Goal: Transaction & Acquisition: Purchase product/service

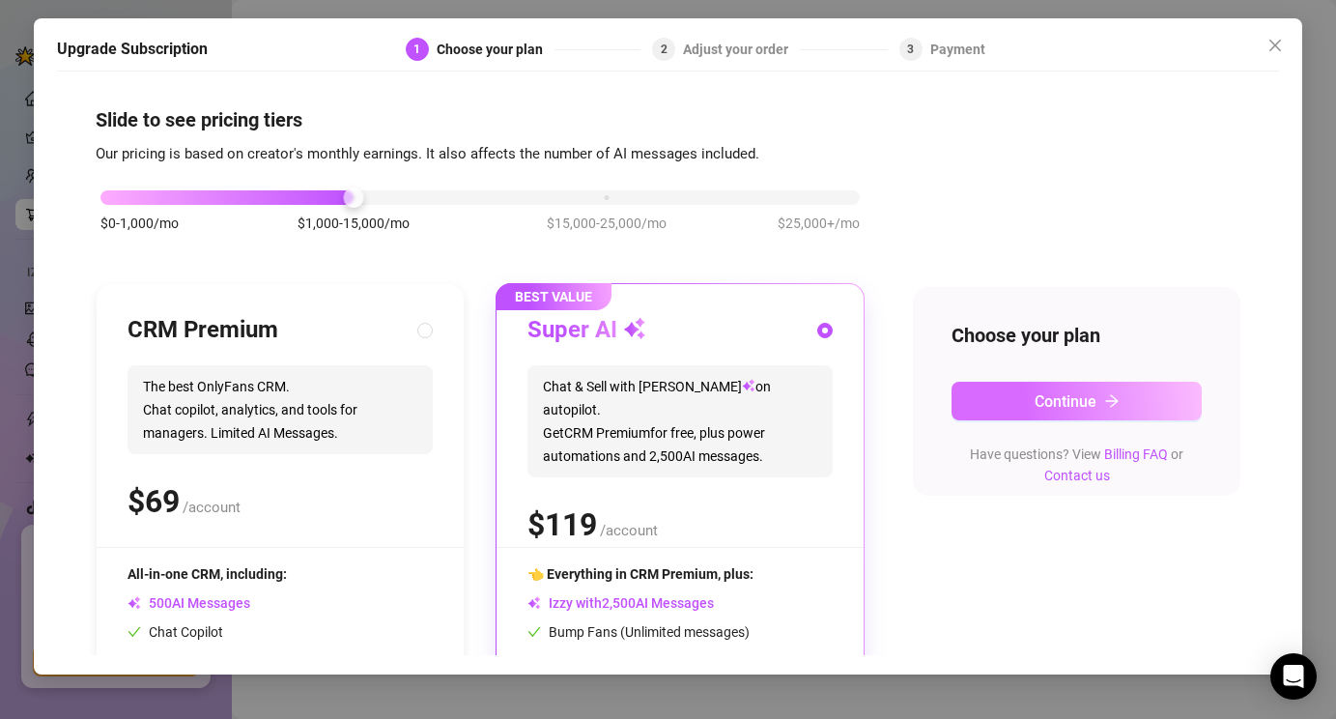
click at [990, 409] on button "Continue" at bounding box center [1077, 401] width 251 height 39
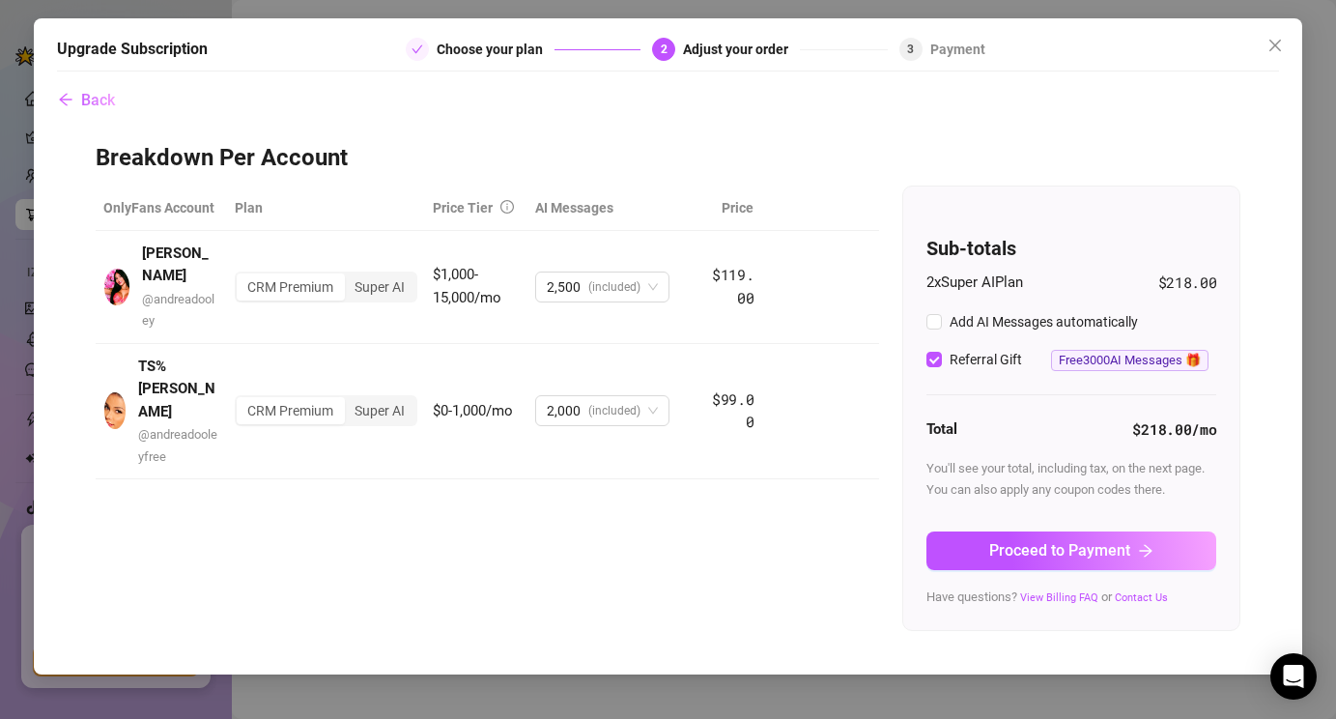
checkbox input "true"
click at [1050, 550] on span "Proceed to Payment" at bounding box center [1059, 550] width 141 height 18
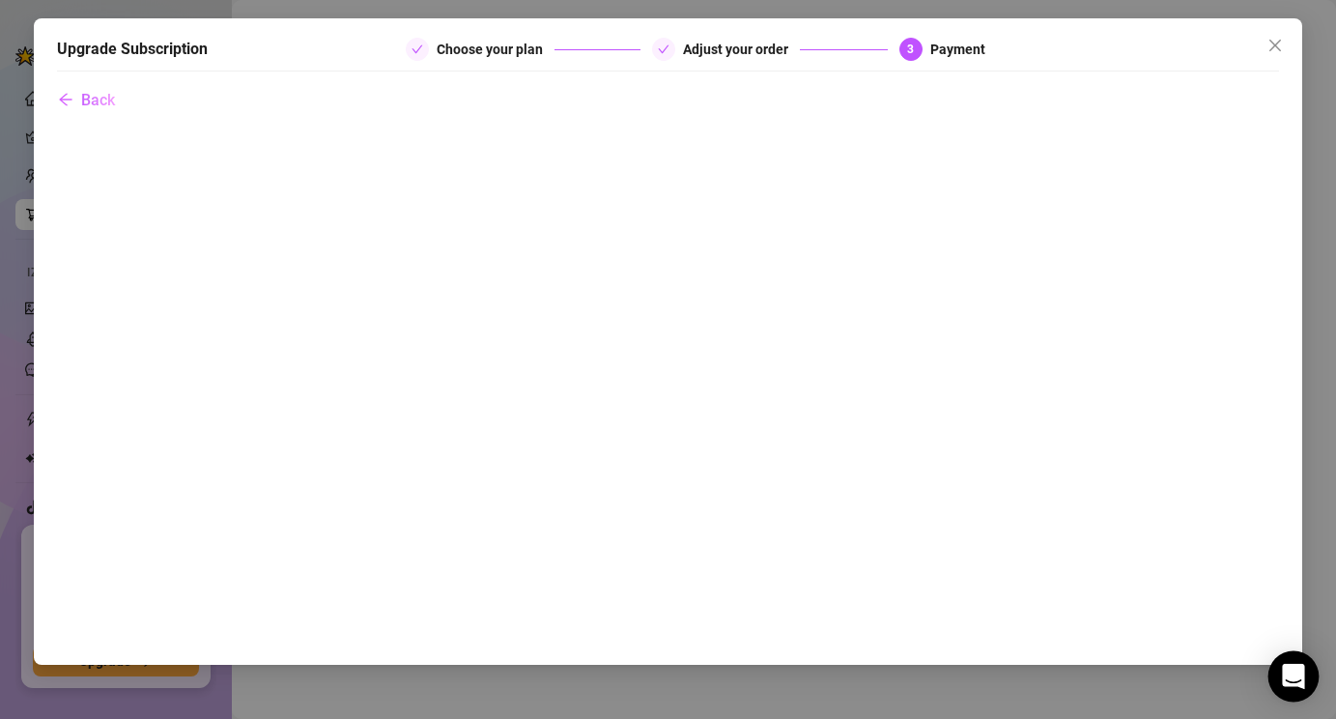
click at [1294, 684] on icon "Open Intercom Messenger" at bounding box center [1293, 676] width 25 height 25
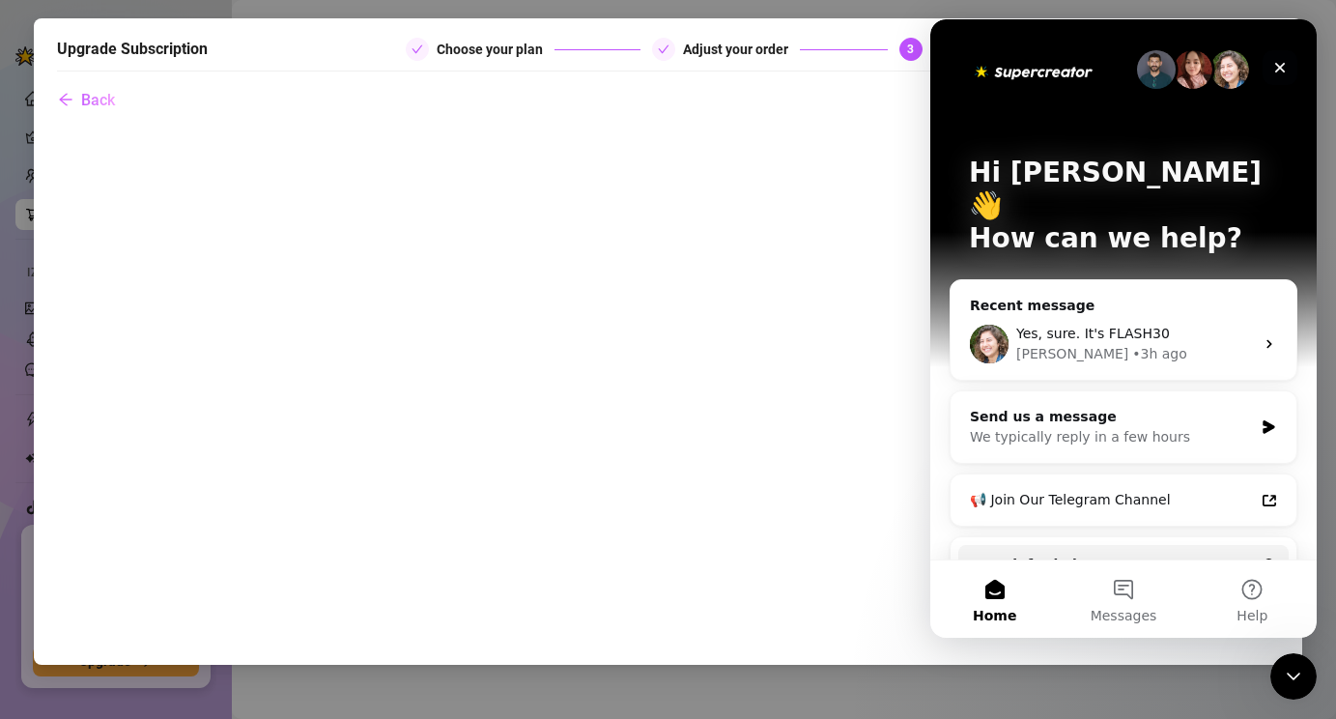
click at [1276, 69] on icon "Close" at bounding box center [1280, 67] width 15 height 15
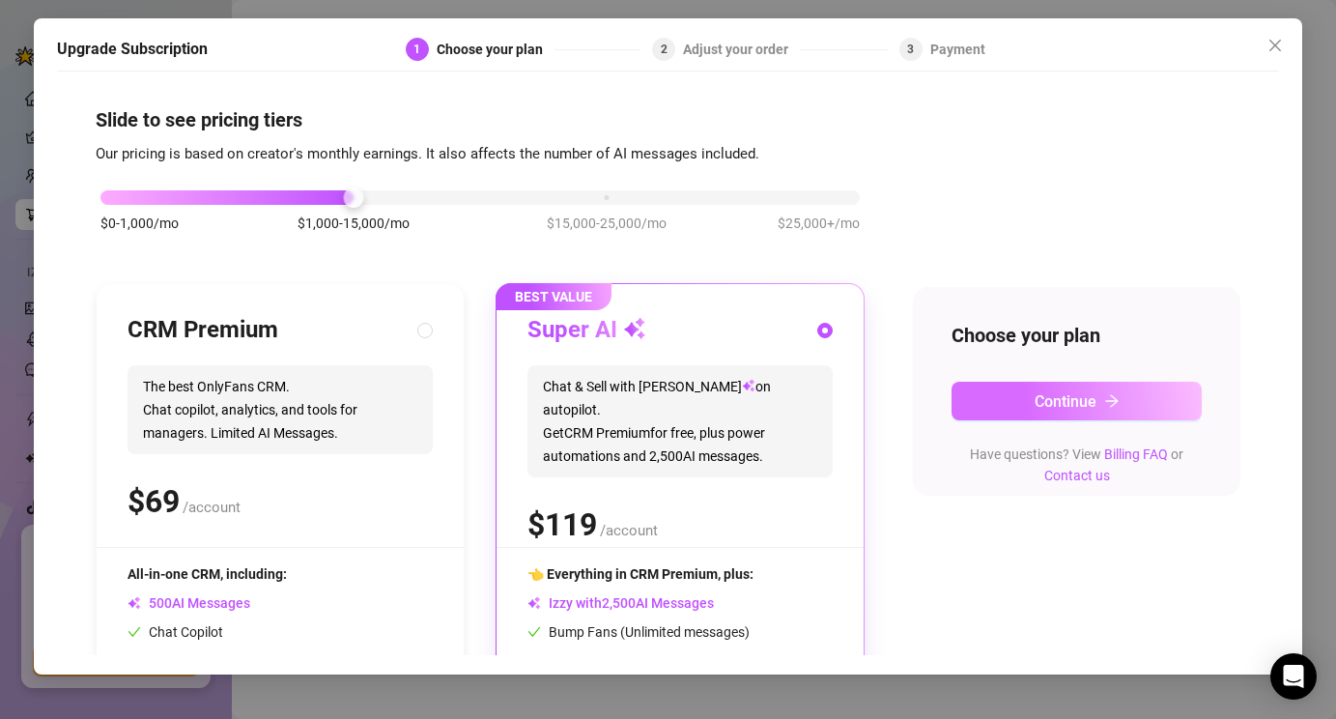
click at [1076, 391] on button "Continue" at bounding box center [1077, 401] width 251 height 39
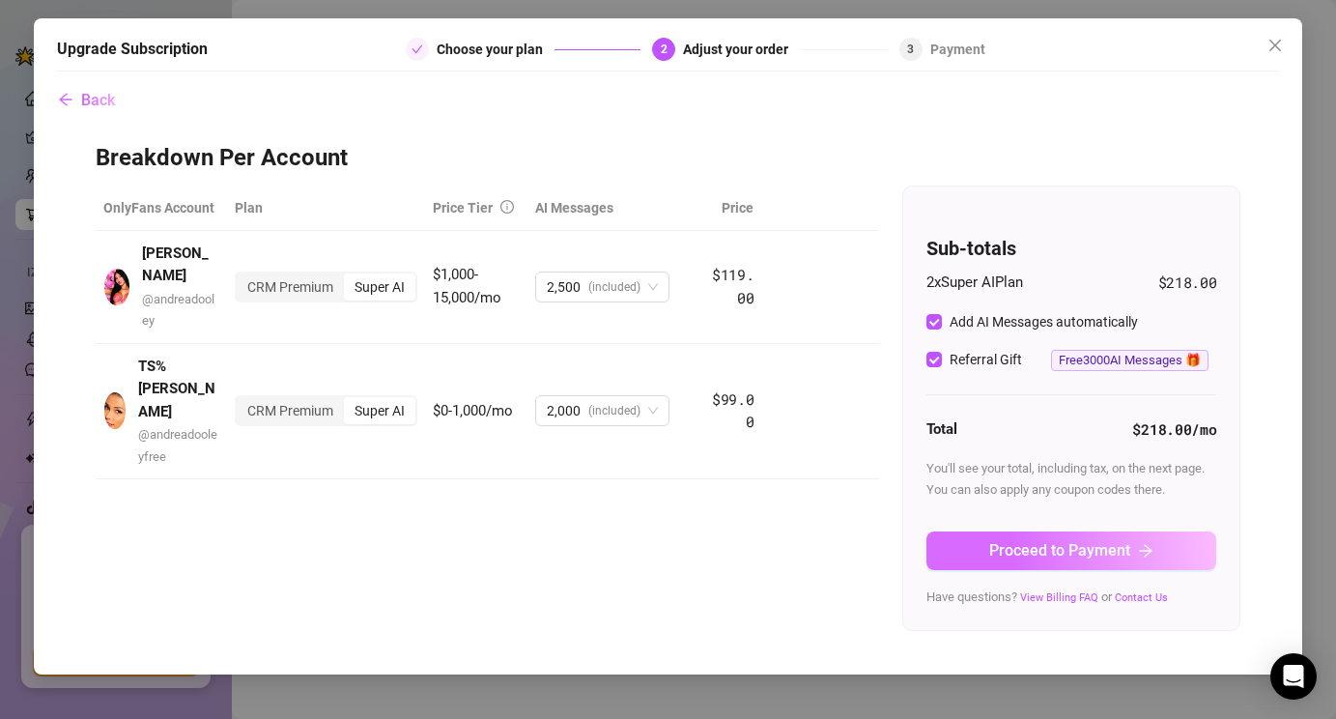
click at [1088, 541] on span "Proceed to Payment" at bounding box center [1059, 550] width 141 height 18
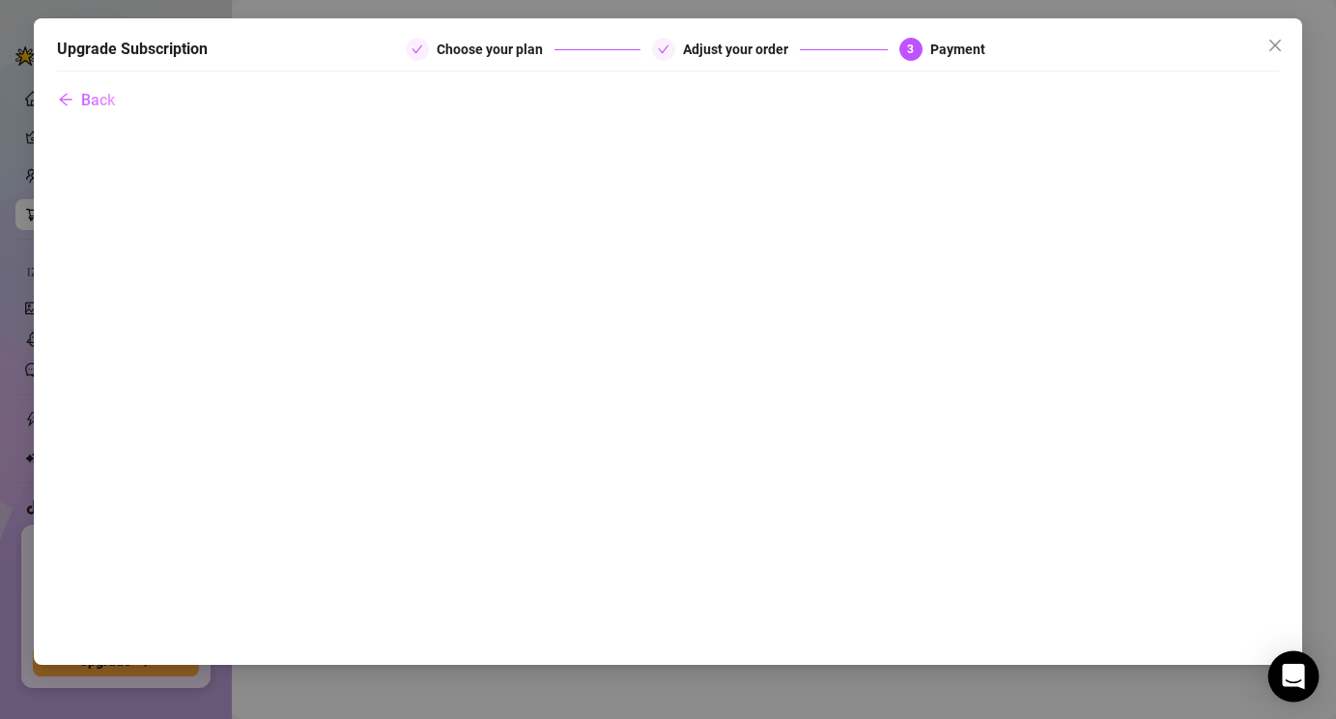
click at [1299, 677] on icon "Open Intercom Messenger" at bounding box center [1293, 676] width 22 height 25
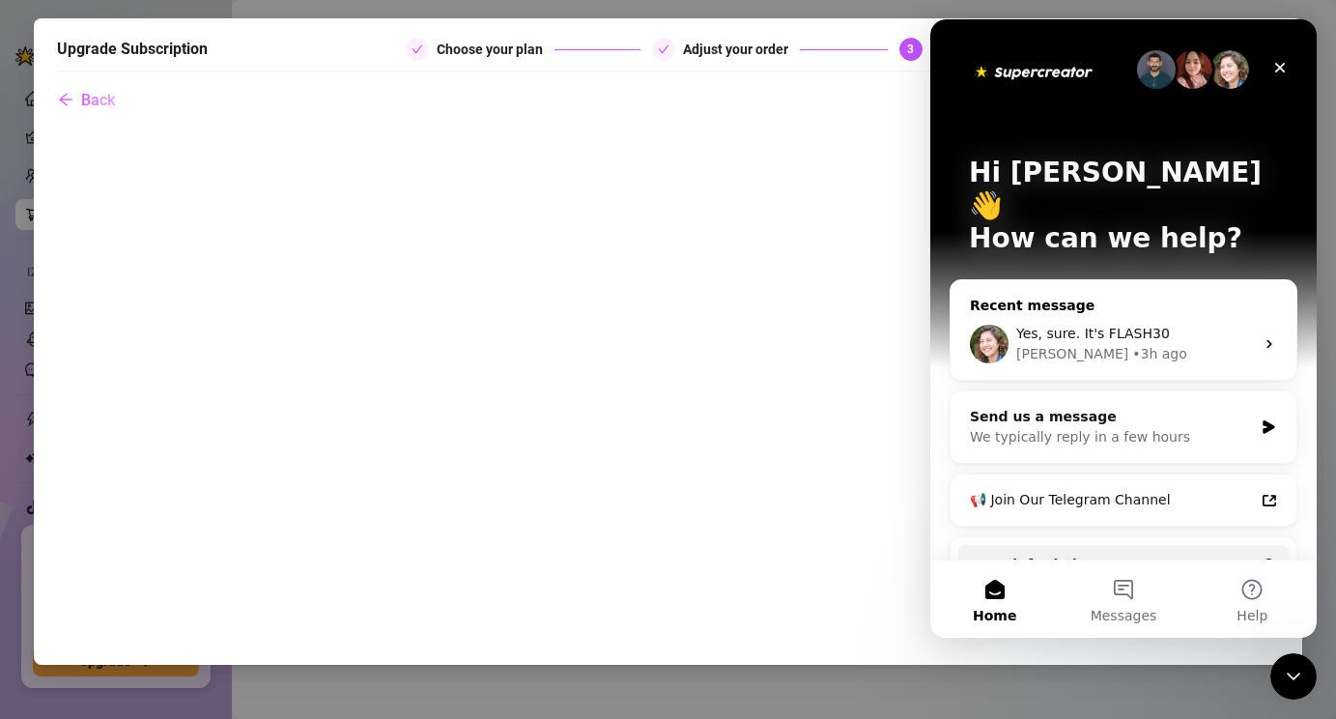
click at [1182, 324] on div "Yes, sure. It's FLASH30" at bounding box center [1135, 334] width 238 height 20
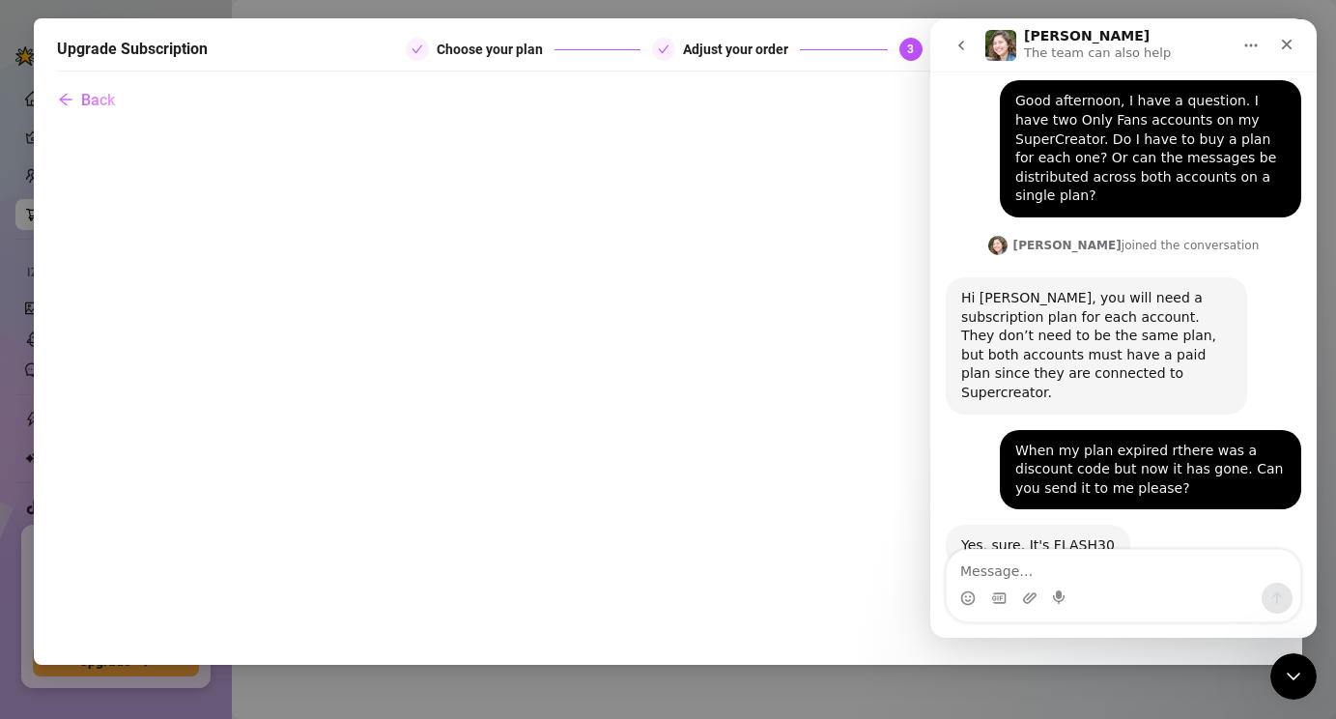
scroll to position [1005, 0]
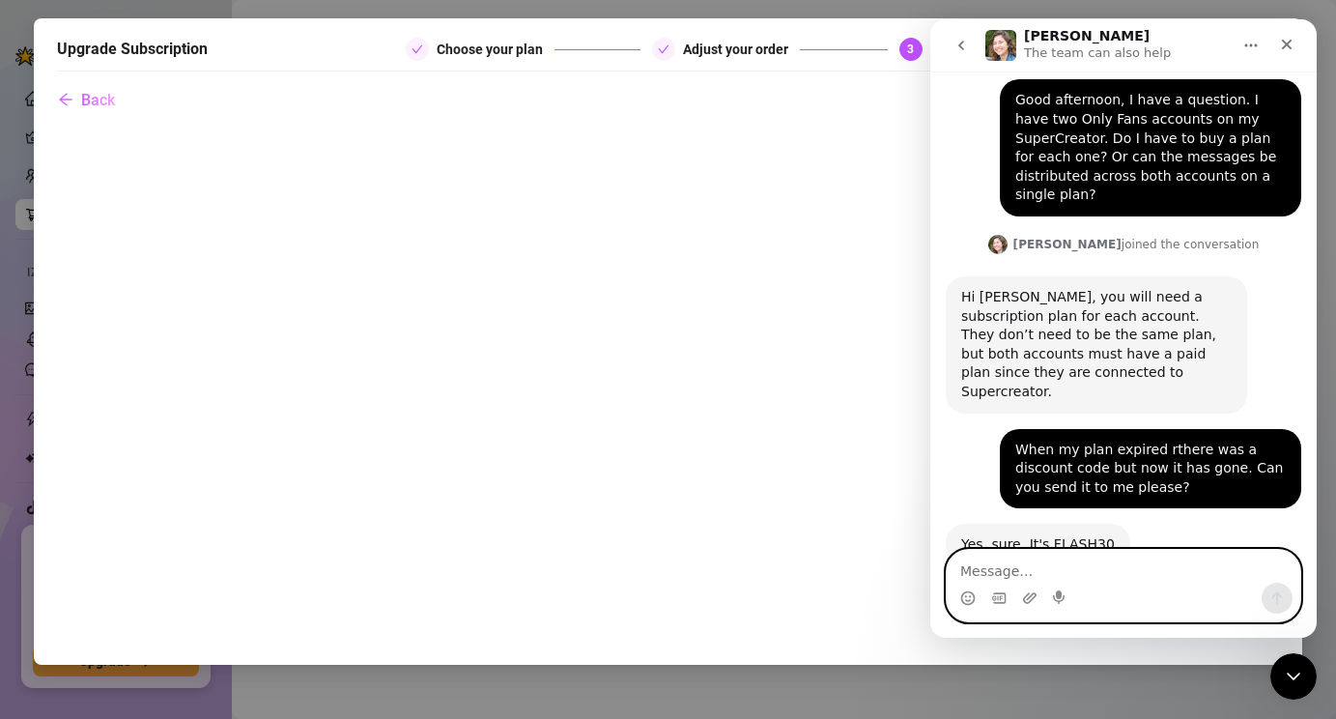
click at [1083, 568] on textarea "Message…" at bounding box center [1124, 566] width 354 height 33
type textarea "SORRU THOU COUPON IS NOT WORKING"
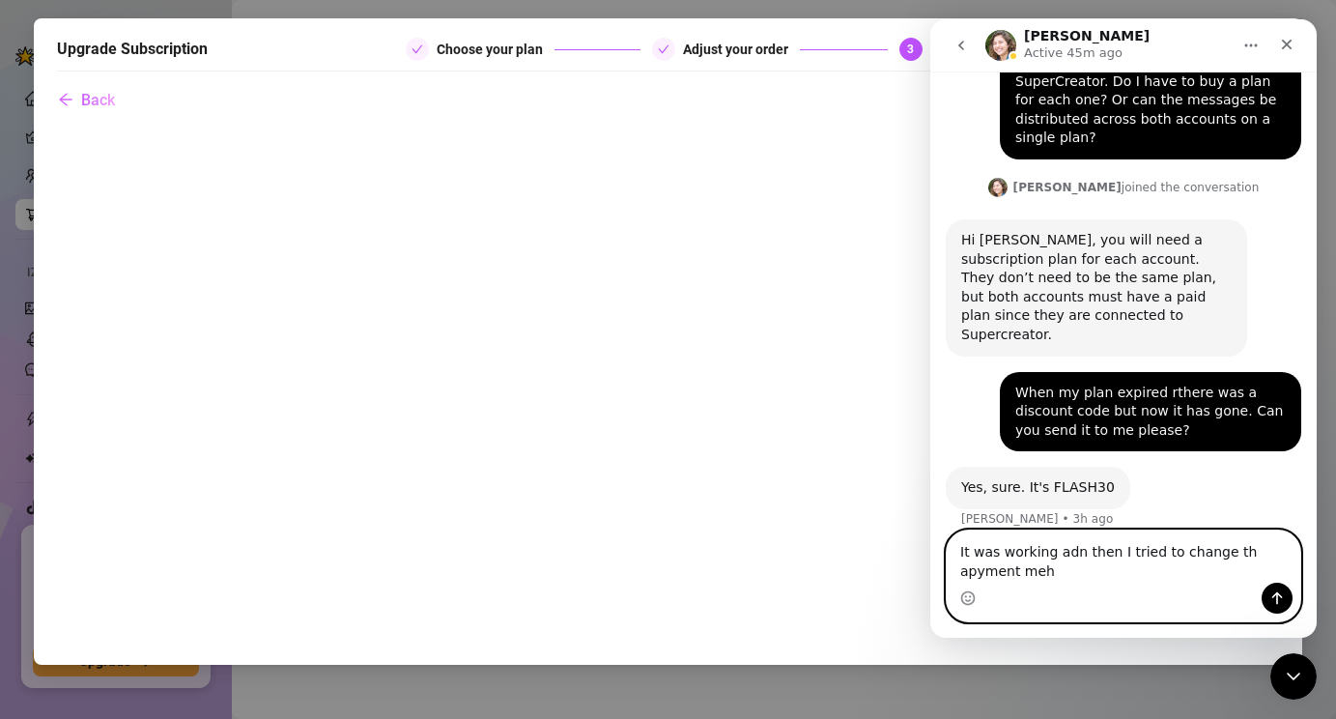
scroll to position [1081, 0]
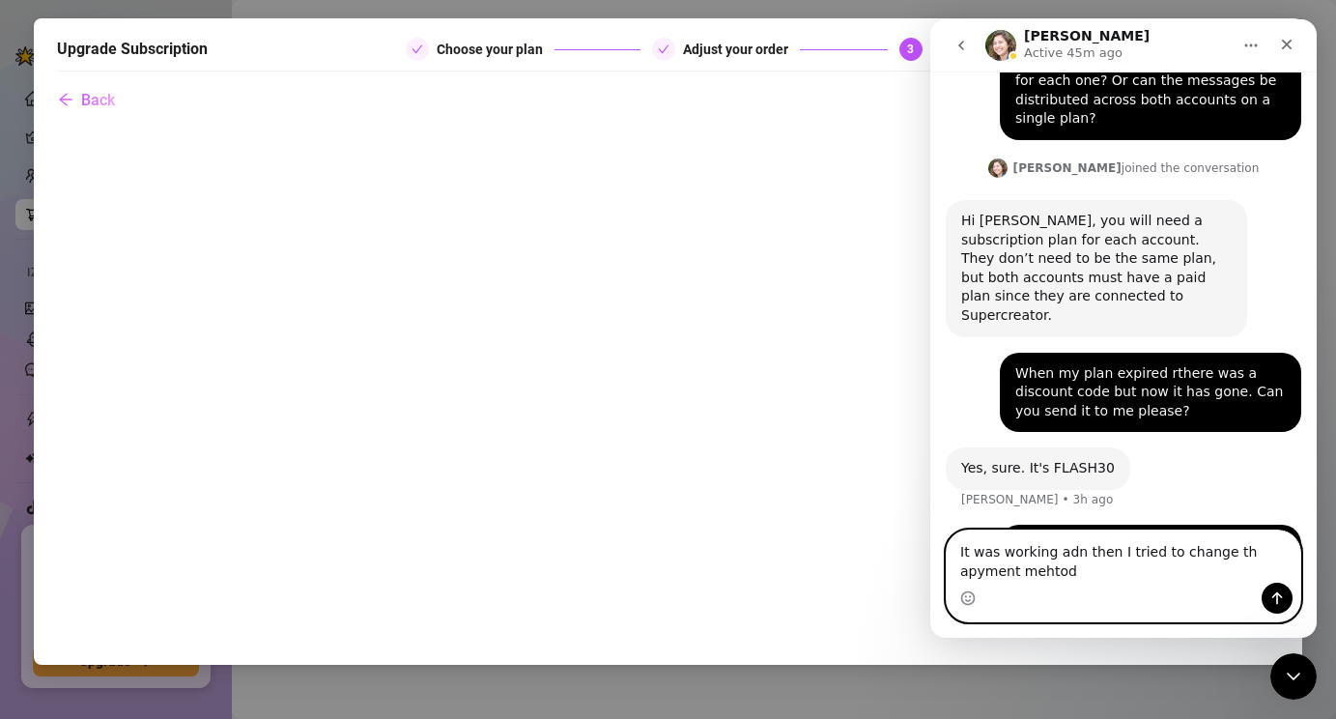
type textarea "It was working adn then I tried to change th apyment mehtod"
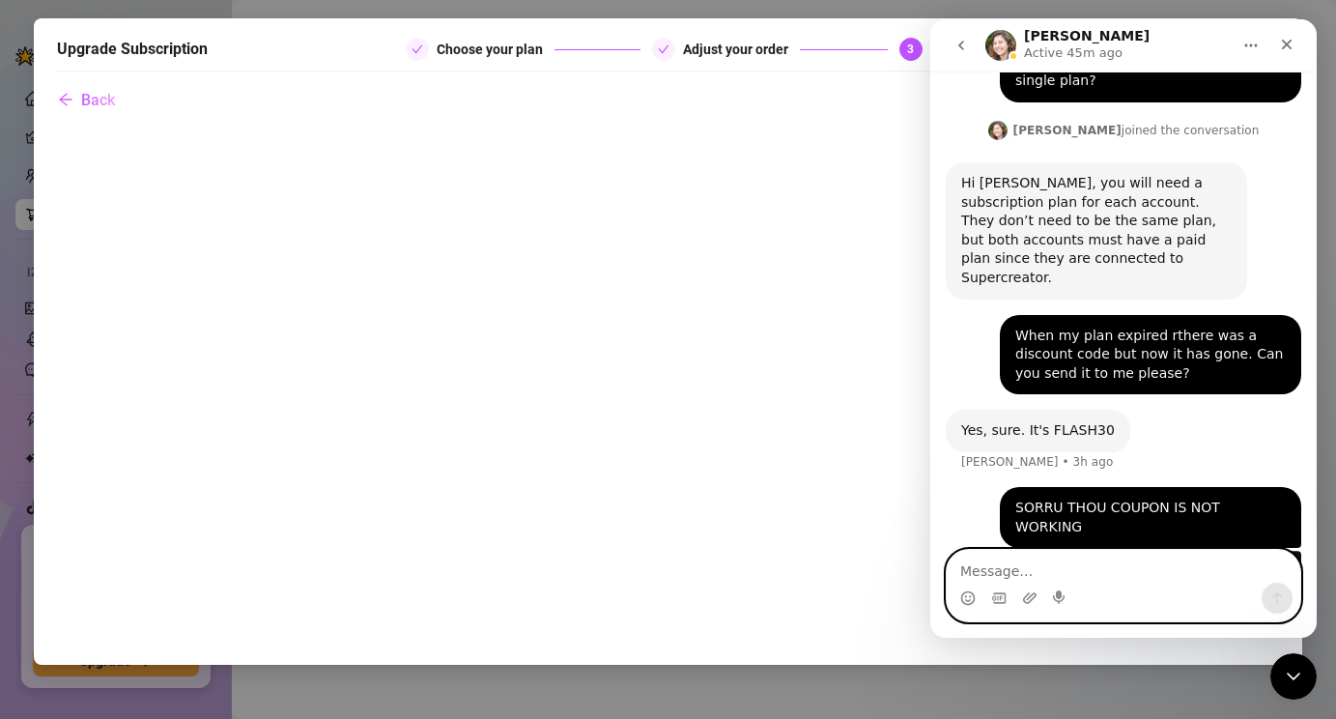
scroll to position [1126, 0]
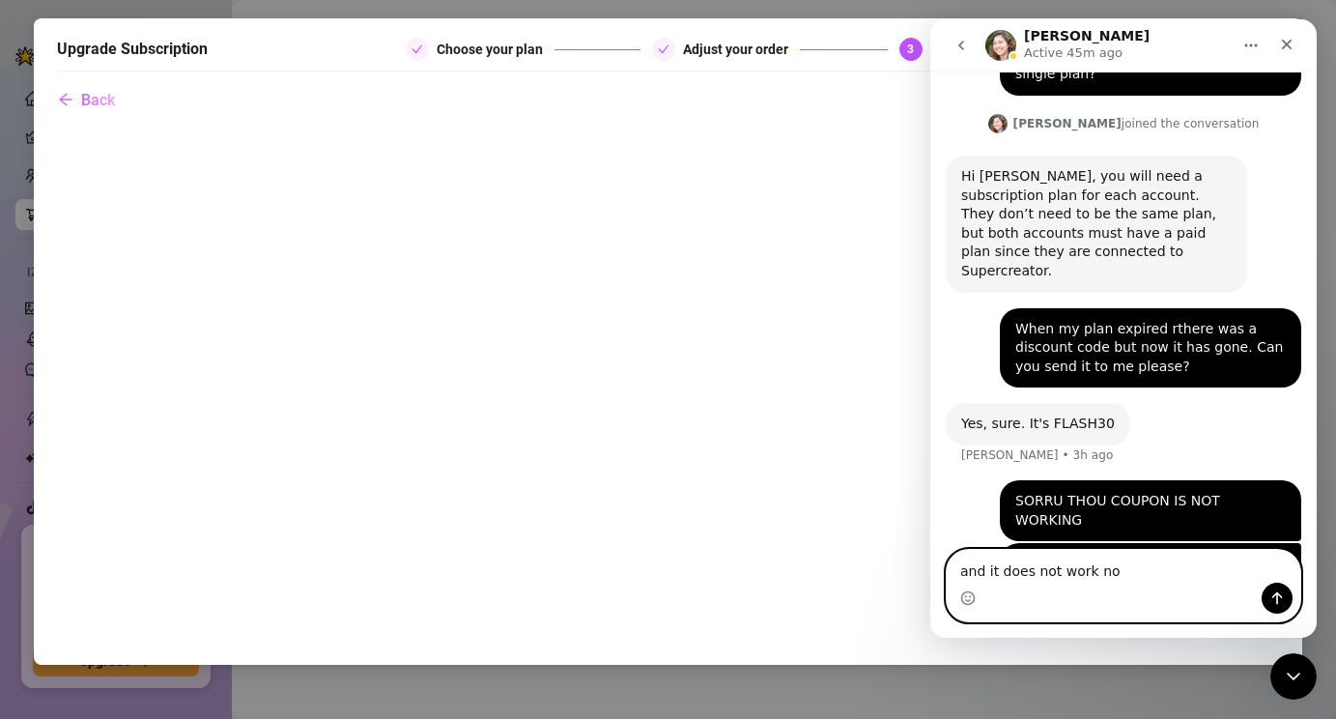
type textarea "and it does not work now"
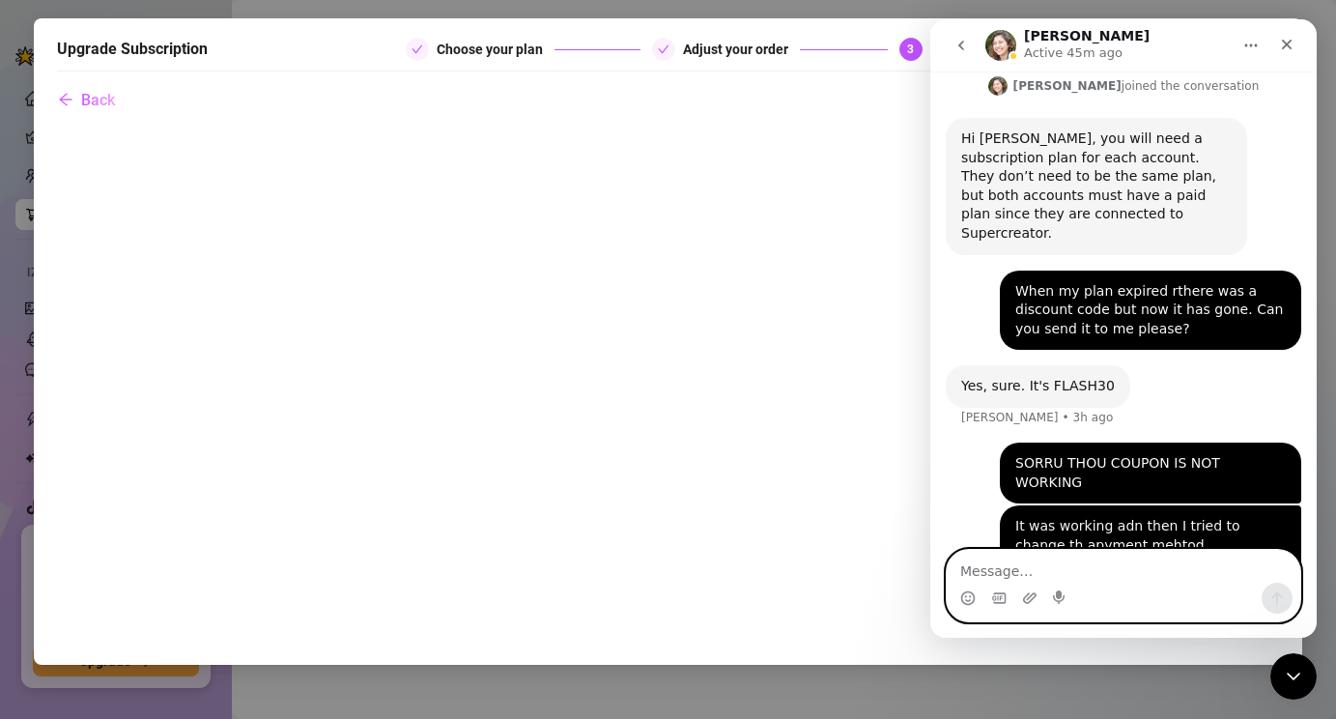
scroll to position [1169, 0]
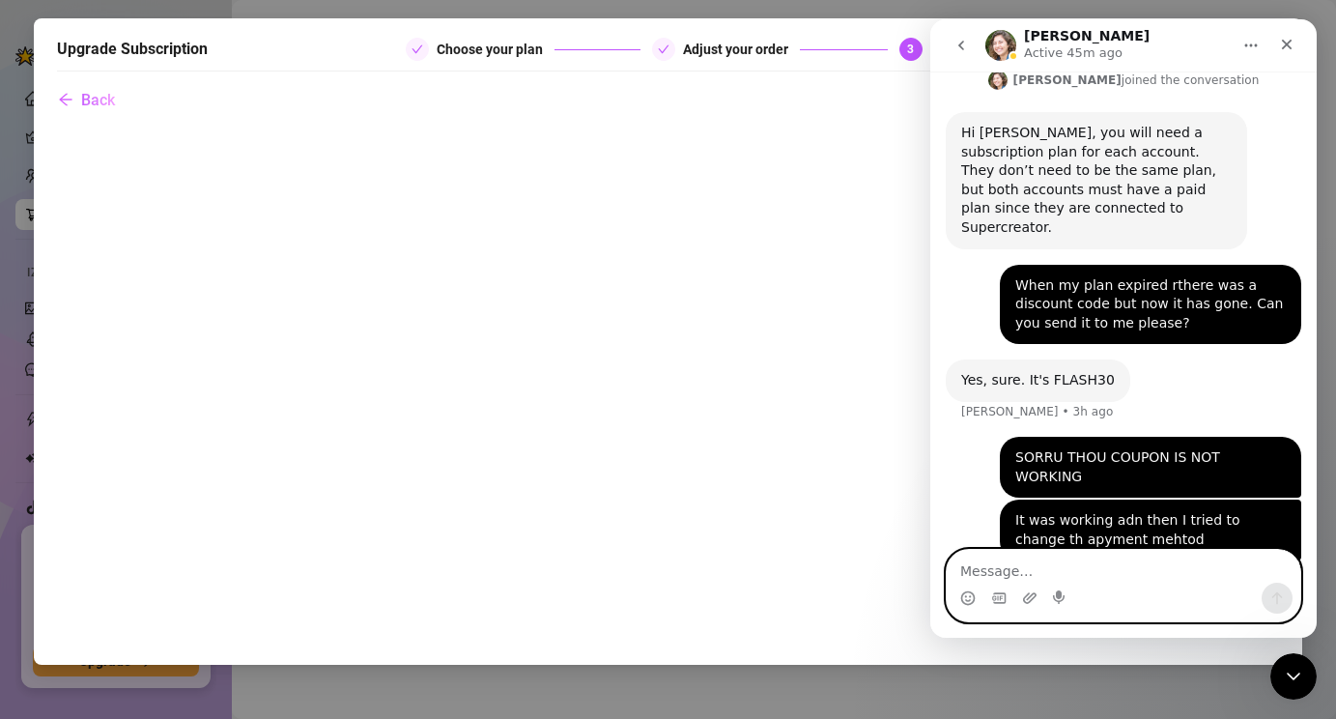
type textarea "`"
click at [1290, 46] on icon "Close" at bounding box center [1287, 45] width 11 height 11
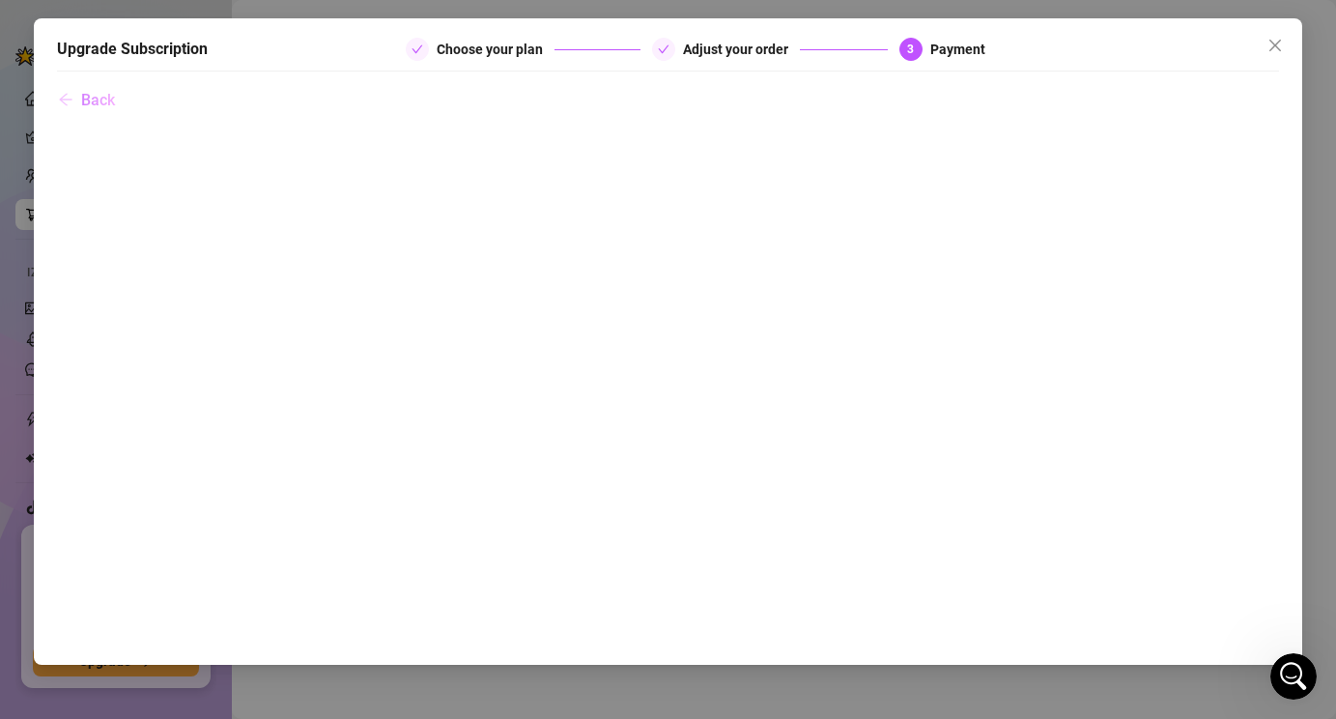
click at [69, 101] on icon "arrow-left" at bounding box center [65, 99] width 15 height 15
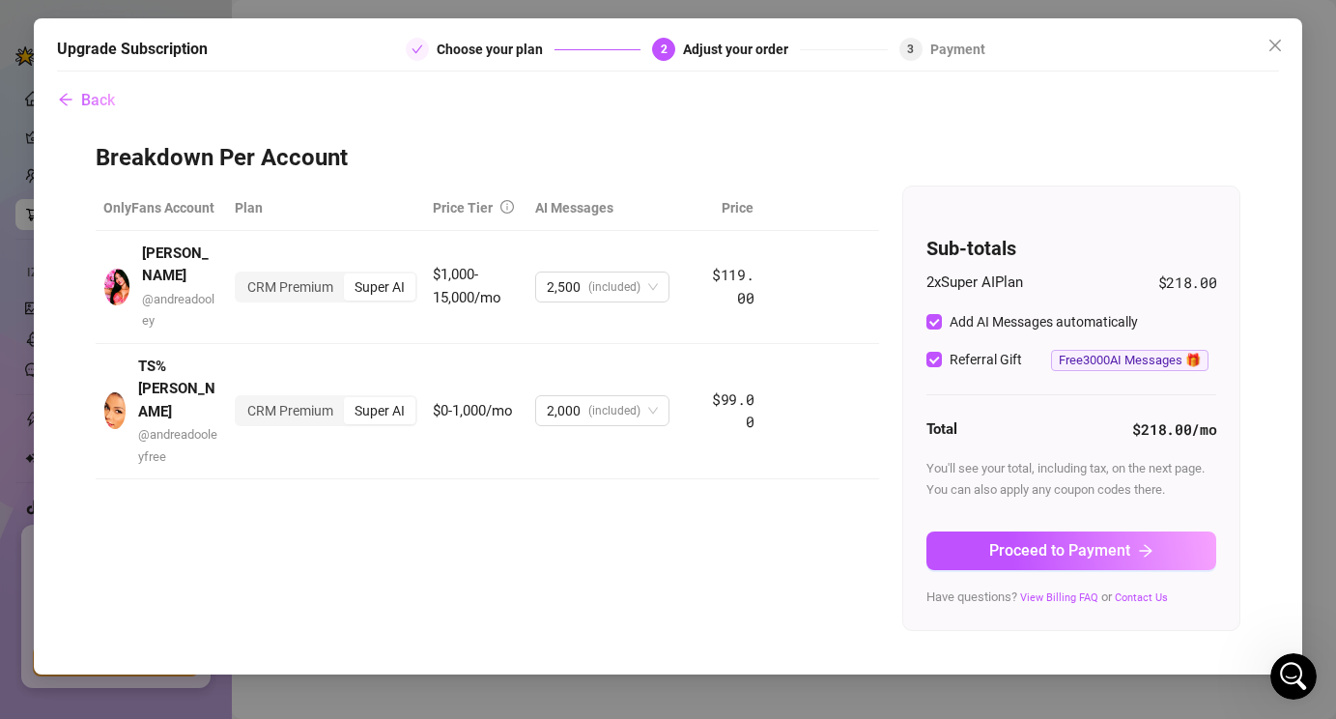
click at [944, 52] on div "Payment" at bounding box center [957, 49] width 55 height 23
click at [1282, 43] on icon "close" at bounding box center [1275, 45] width 15 height 15
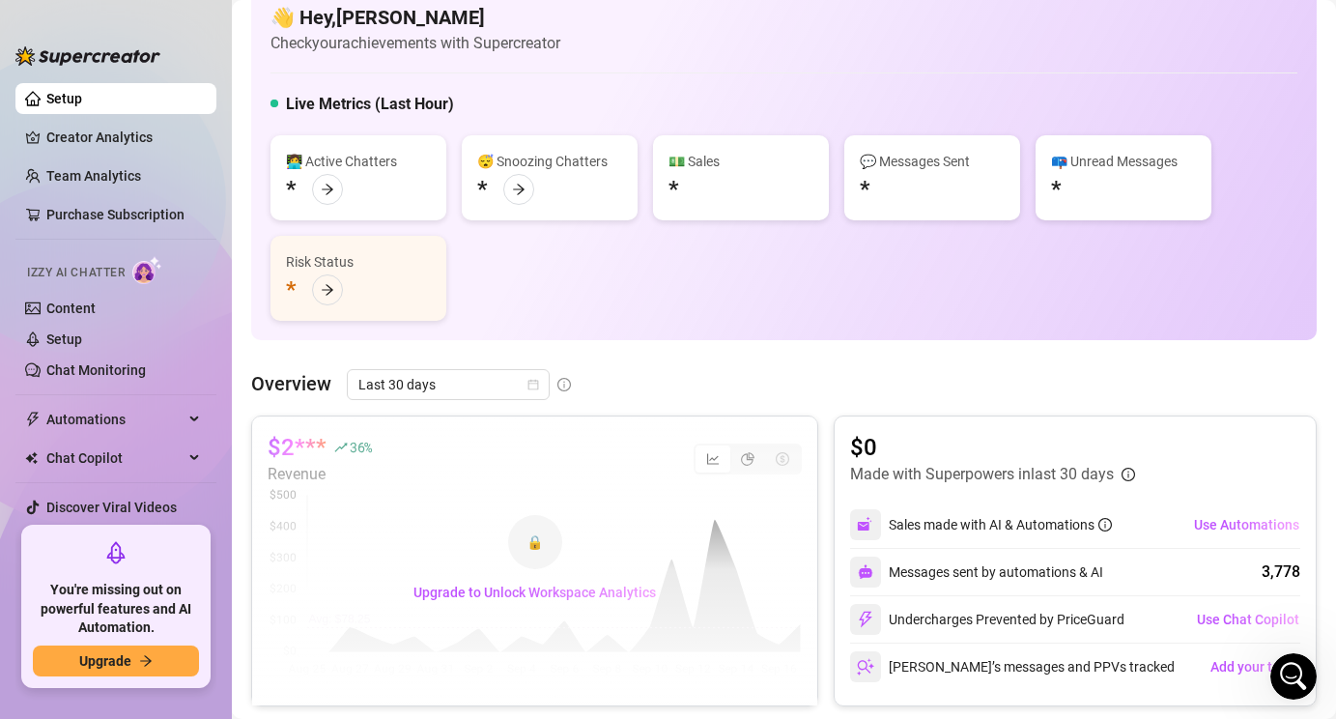
scroll to position [34, 0]
click at [95, 654] on span "Upgrade" at bounding box center [105, 660] width 52 height 15
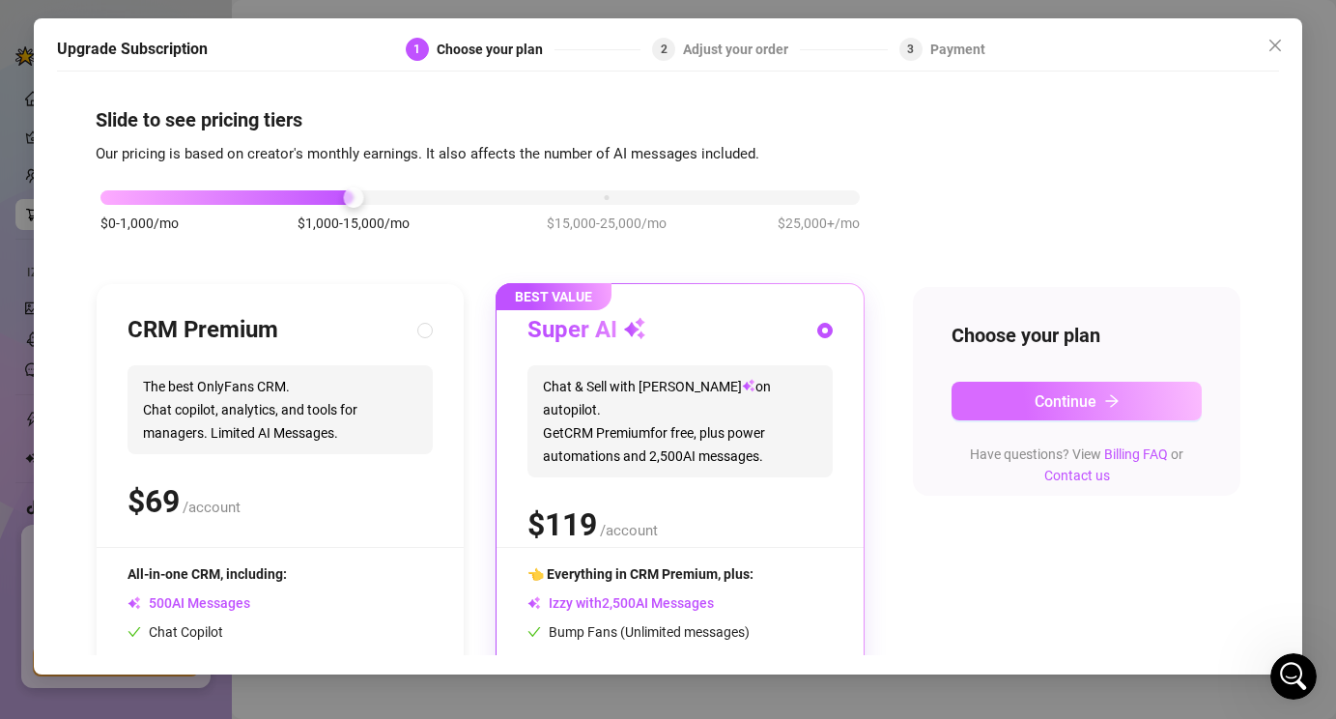
click at [999, 407] on button "Continue" at bounding box center [1077, 401] width 251 height 39
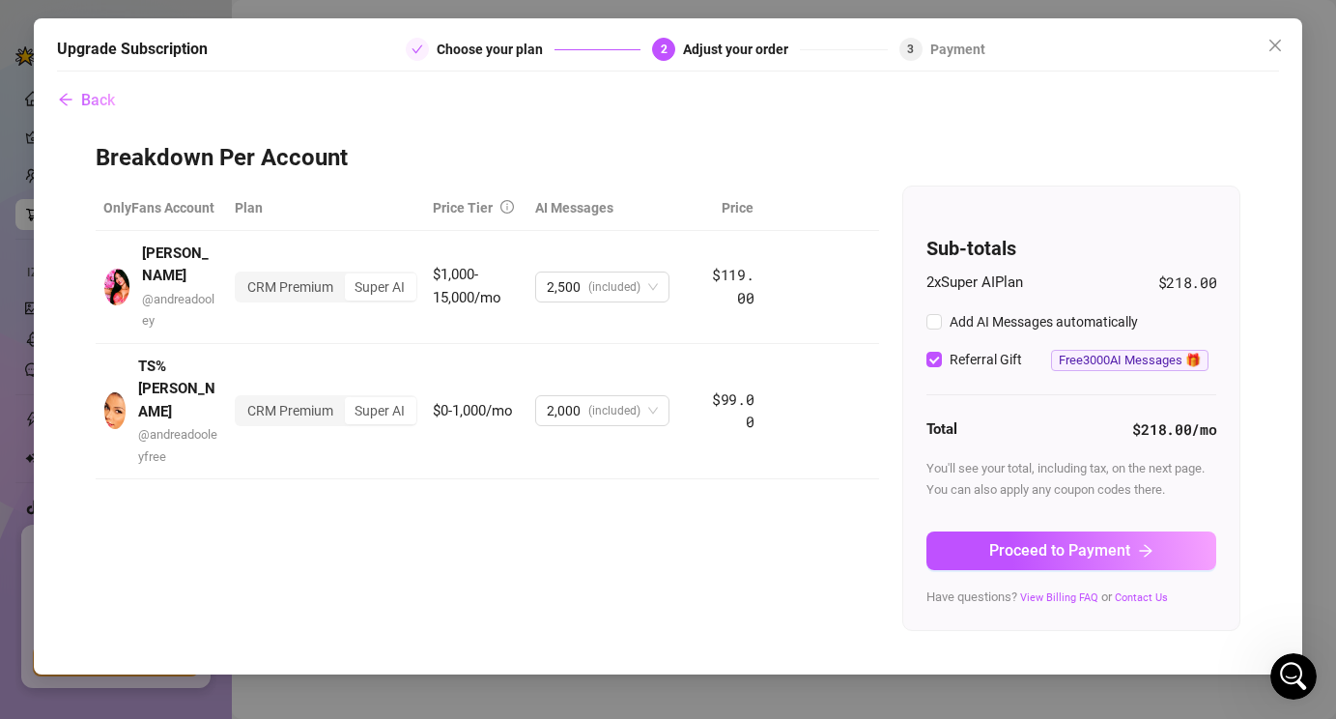
checkbox input "true"
click at [1105, 532] on button "Proceed to Payment" at bounding box center [1072, 550] width 290 height 39
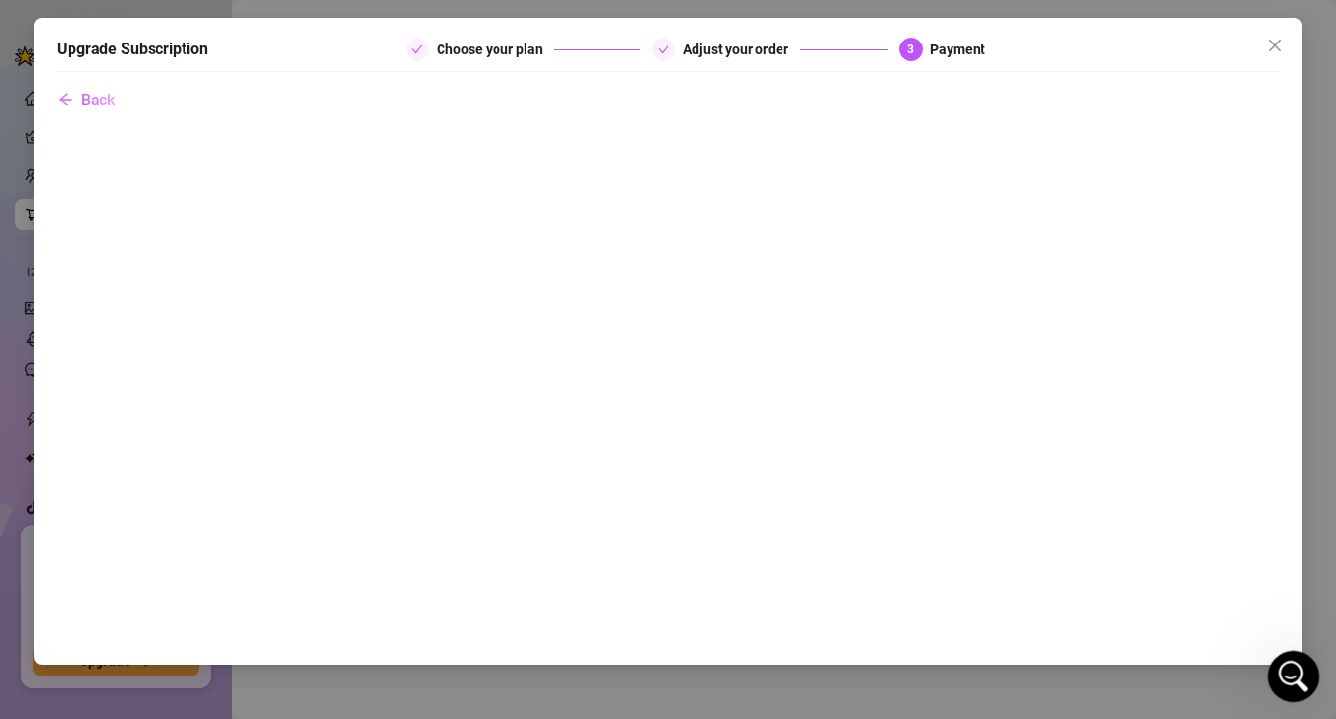
click at [1296, 674] on icon "Open Intercom Messenger" at bounding box center [1291, 674] width 32 height 32
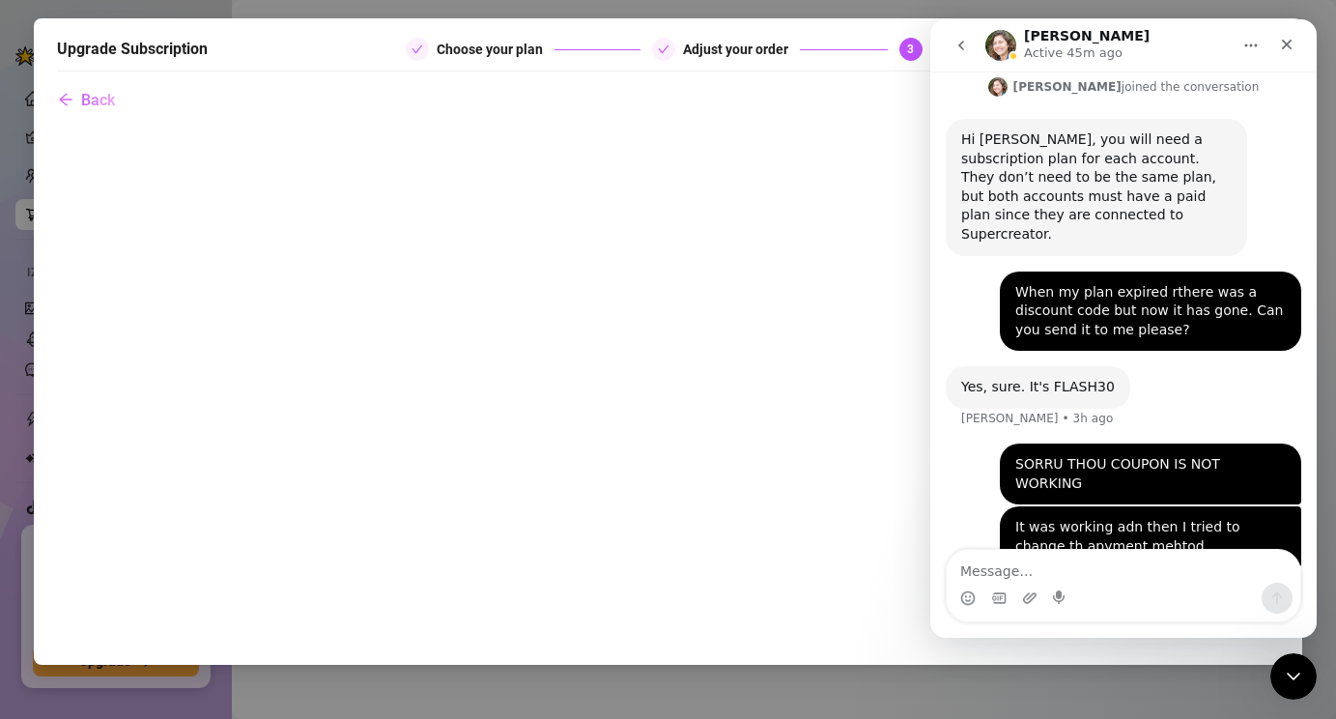
scroll to position [1169, 0]
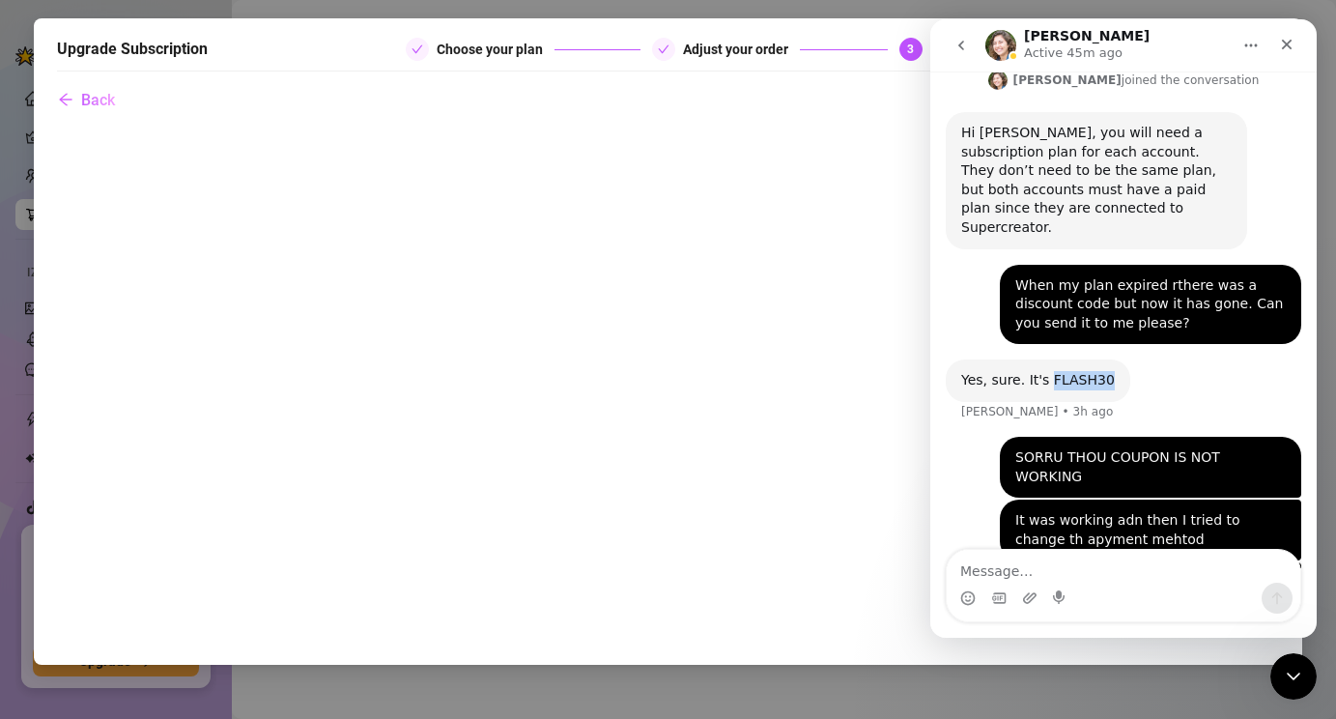
drag, startPoint x: 1047, startPoint y: 323, endPoint x: 1112, endPoint y: 320, distance: 64.8
click at [1112, 359] on div "Yes, sure. It's FLASH30 Ella • 3h ago" at bounding box center [1038, 380] width 185 height 43
copy div "FLASH30"
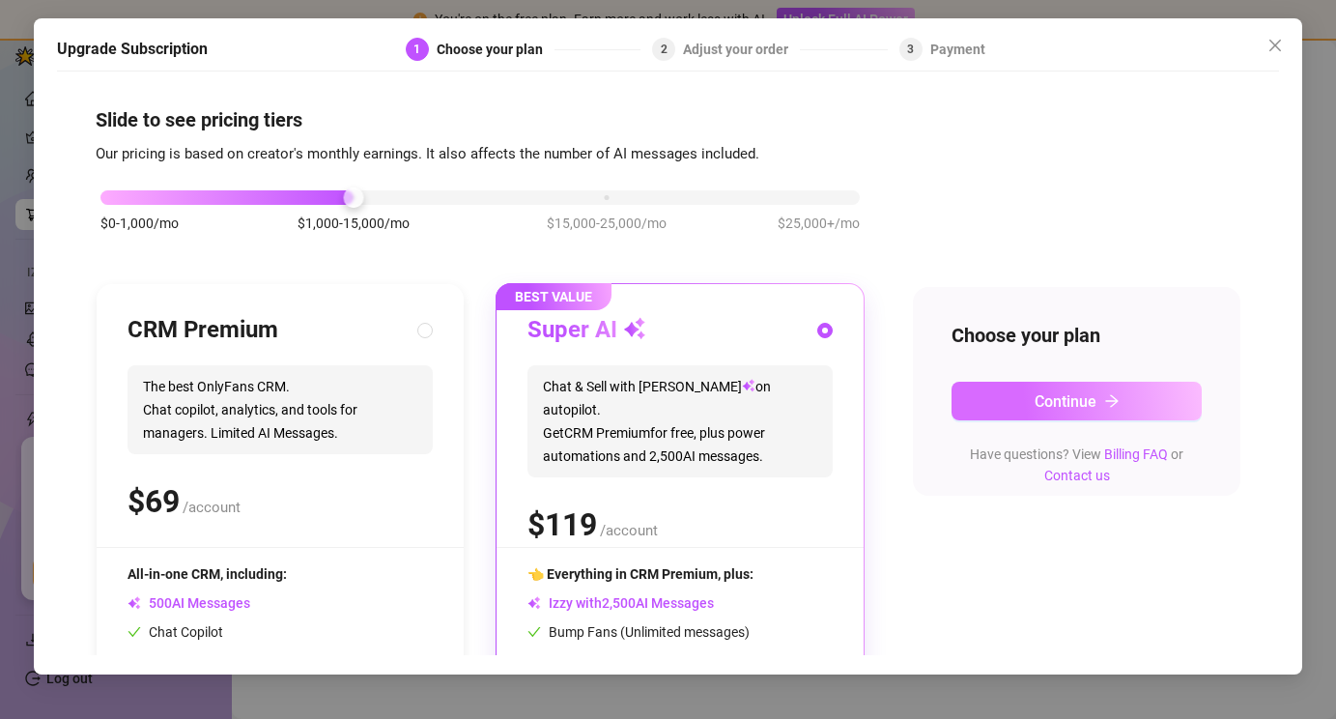
click at [1040, 410] on span "Continue" at bounding box center [1066, 401] width 62 height 18
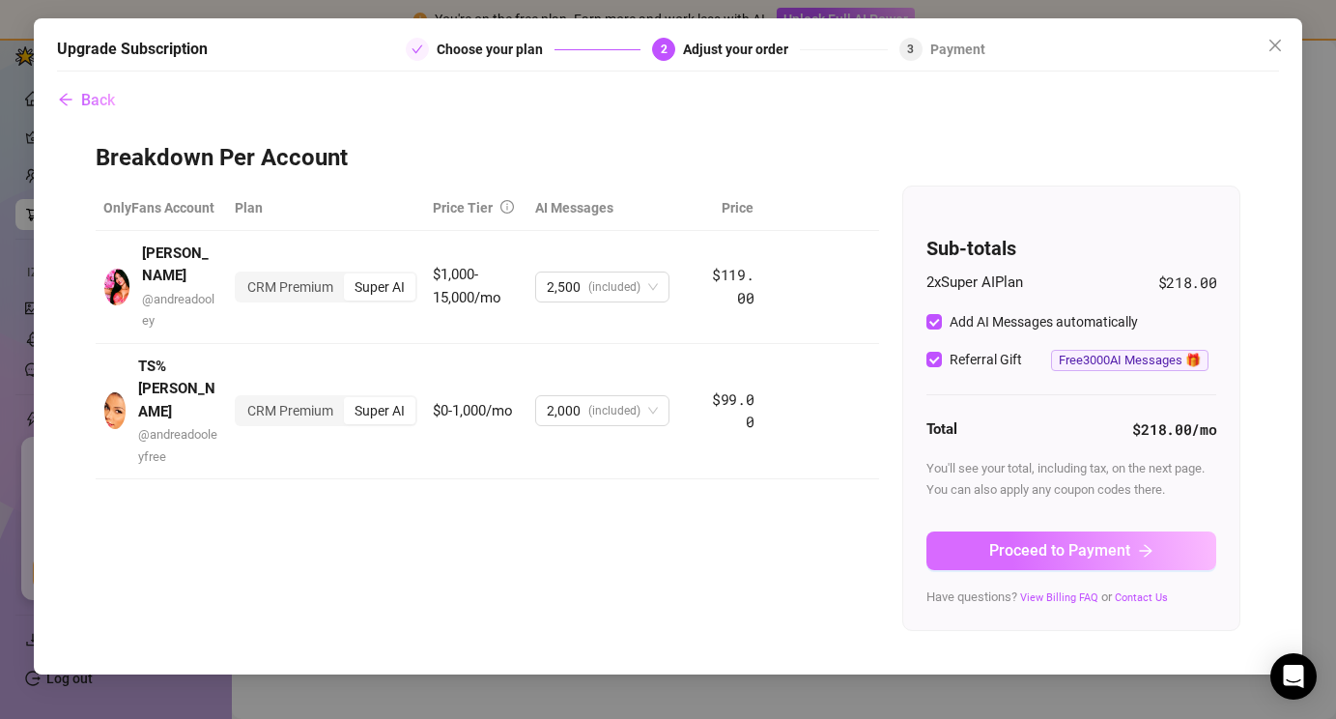
click at [1035, 556] on span "Proceed to Payment" at bounding box center [1059, 550] width 141 height 18
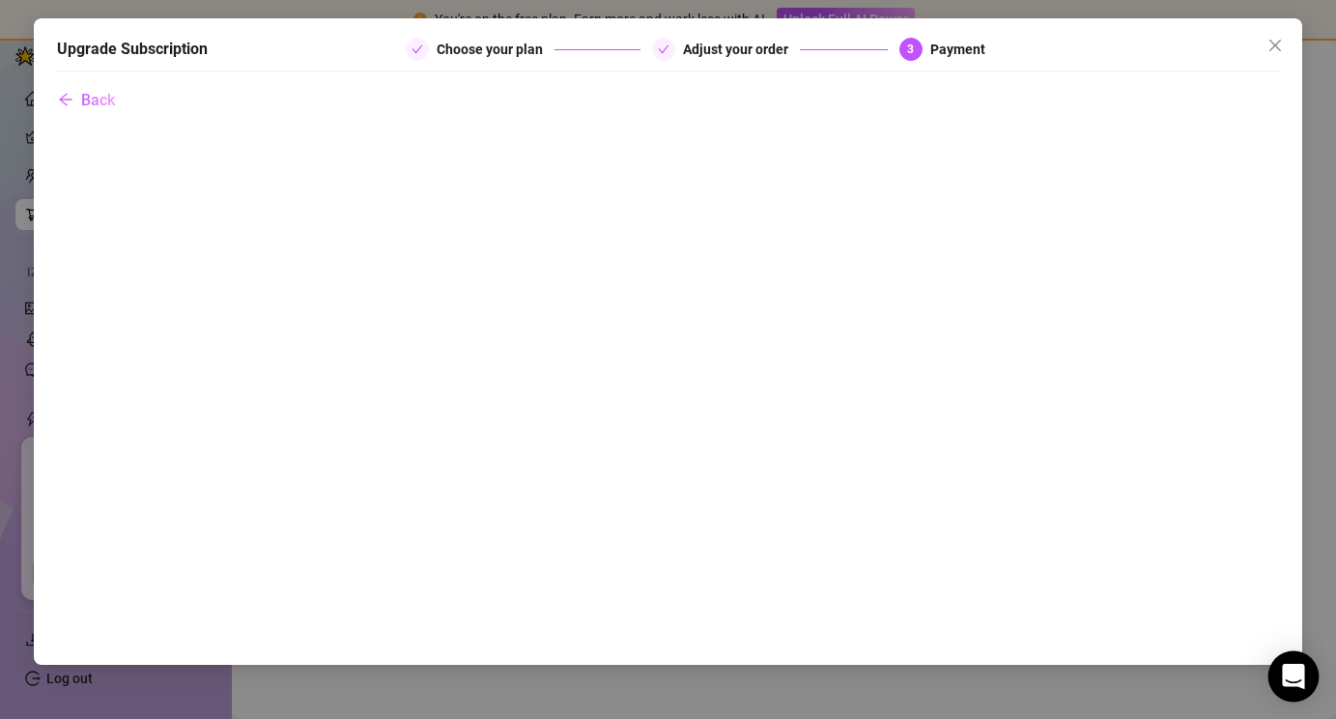
click at [1301, 673] on icon "Open Intercom Messenger" at bounding box center [1293, 676] width 22 height 25
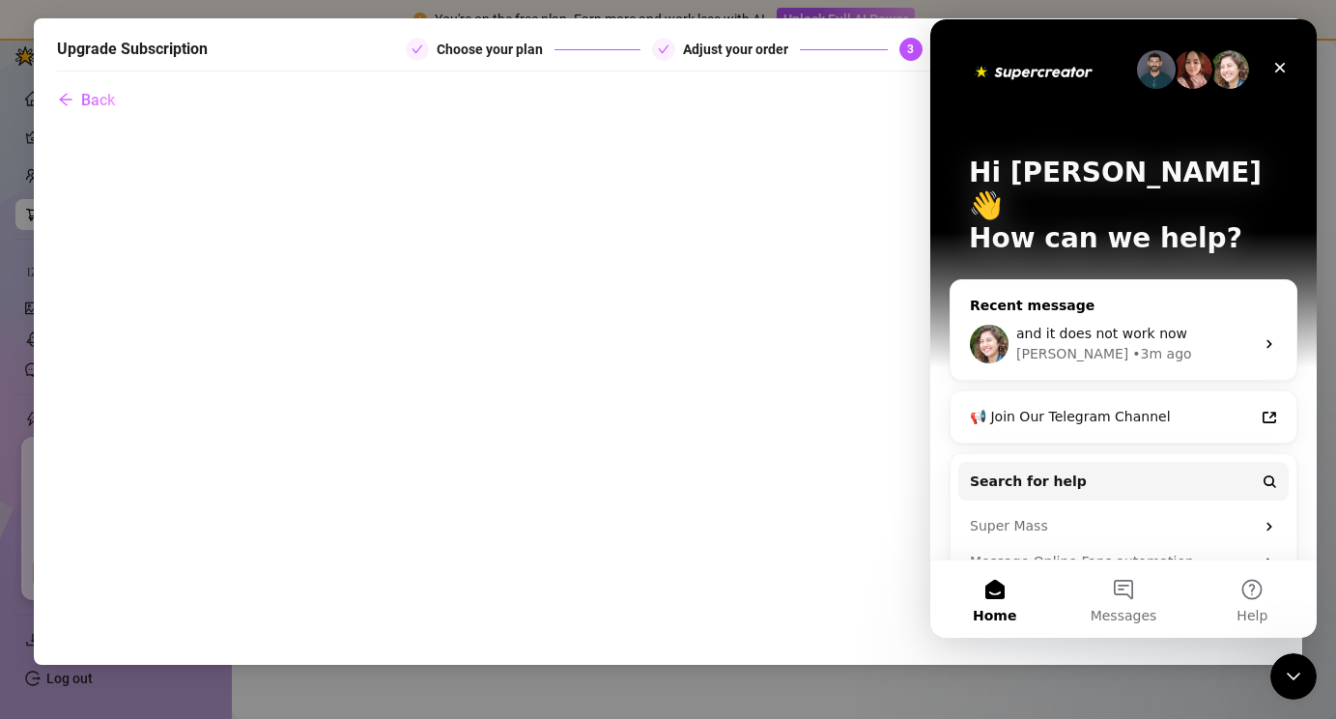
click at [1073, 326] on span "and it does not work now" at bounding box center [1101, 333] width 171 height 15
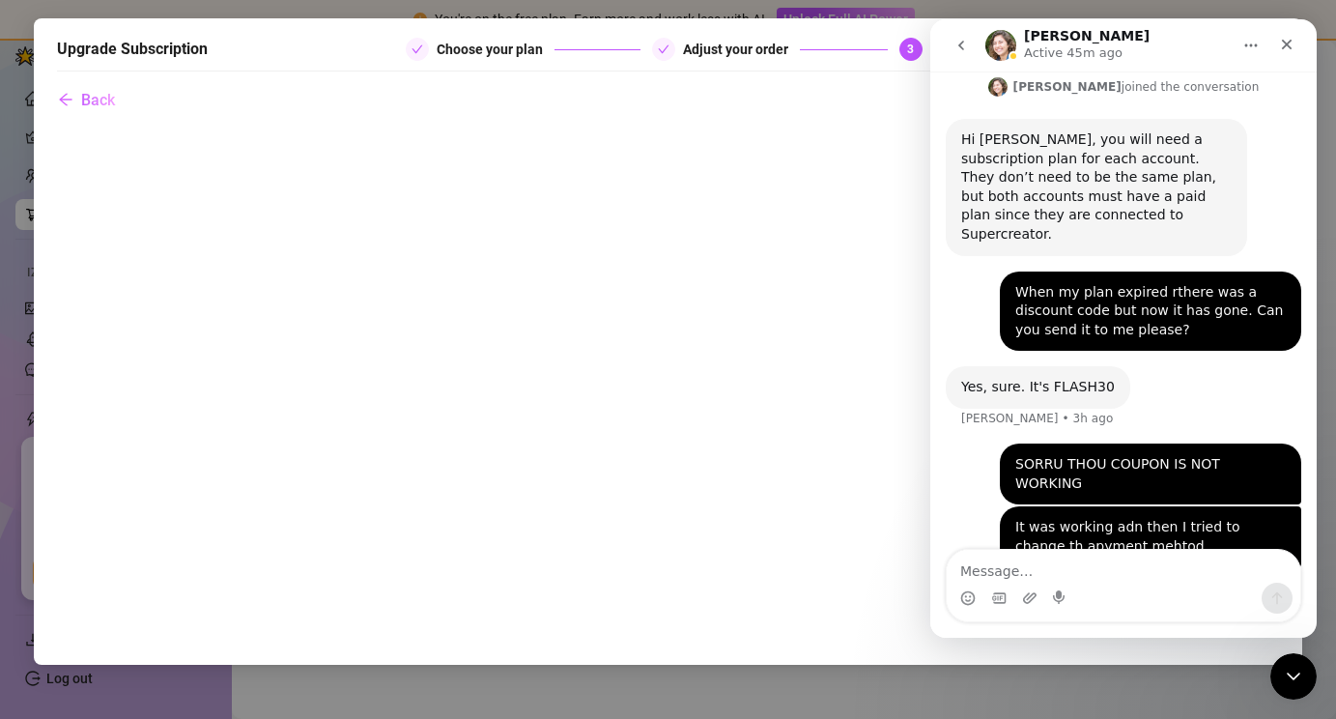
scroll to position [1169, 0]
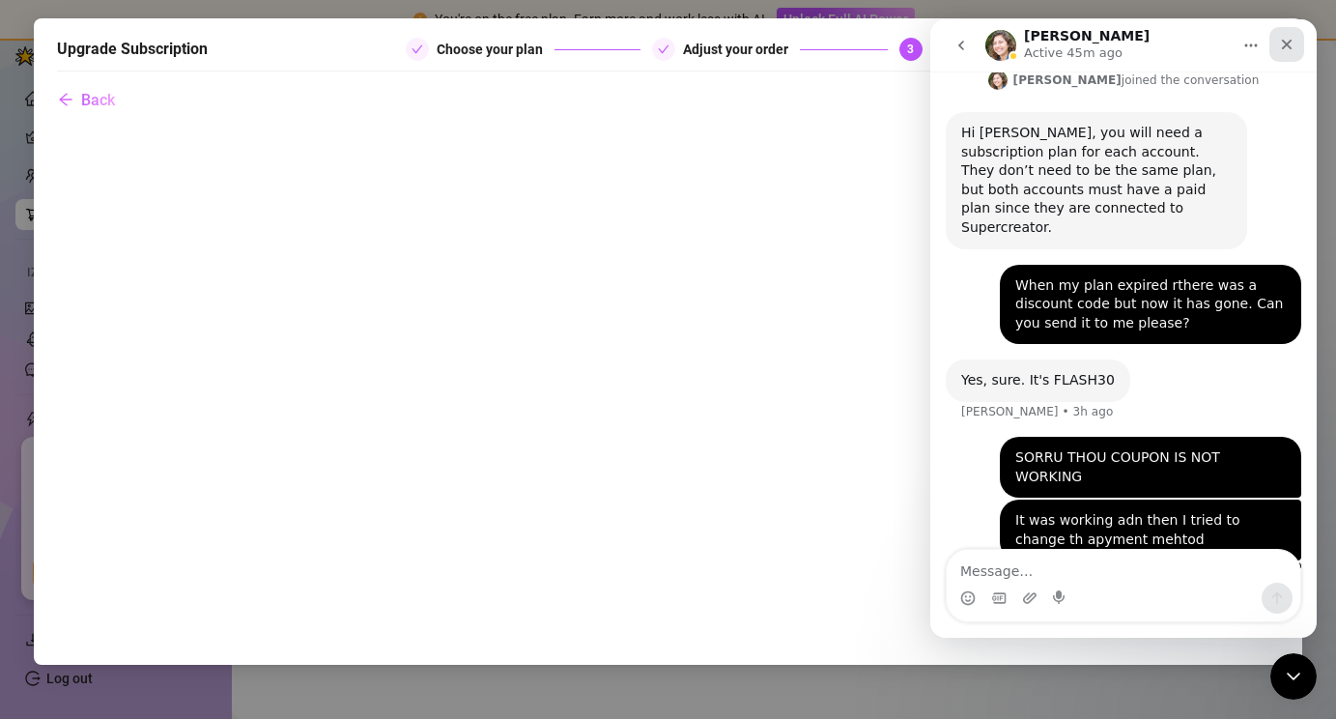
click at [1288, 50] on icon "Close" at bounding box center [1286, 44] width 15 height 15
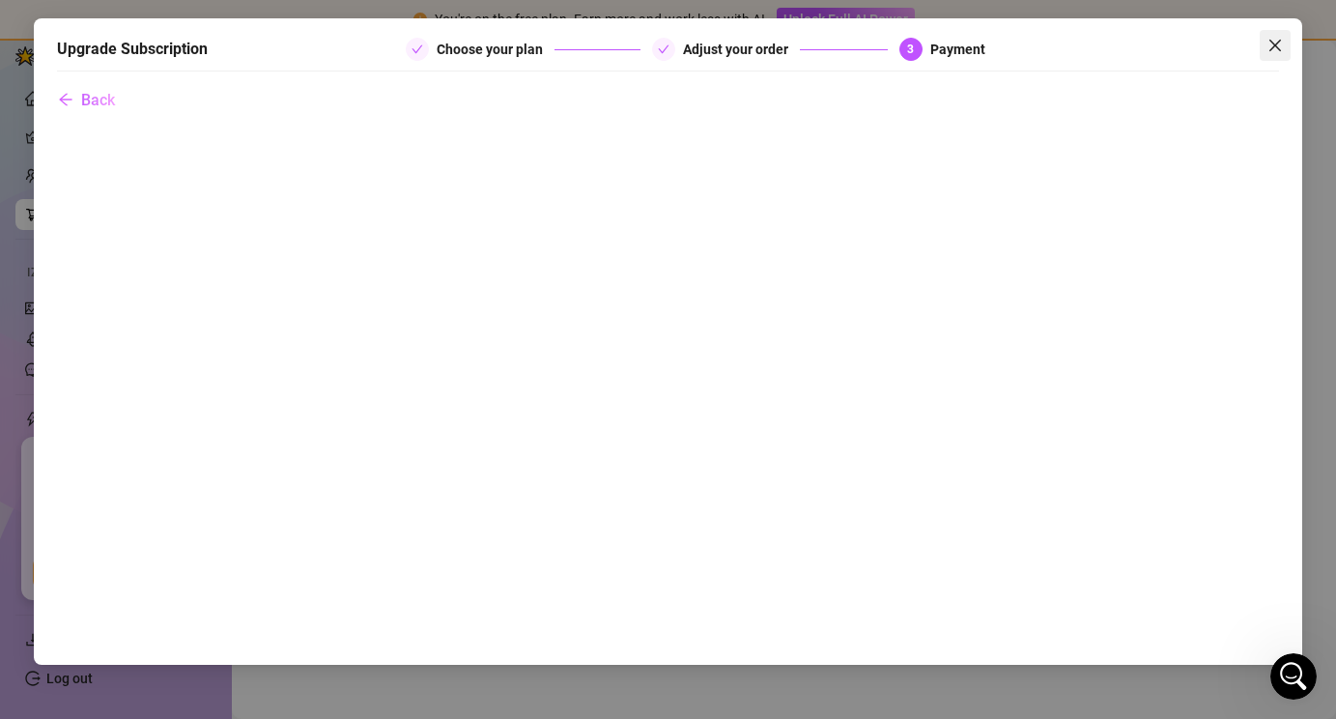
click at [1279, 48] on icon "close" at bounding box center [1276, 45] width 12 height 12
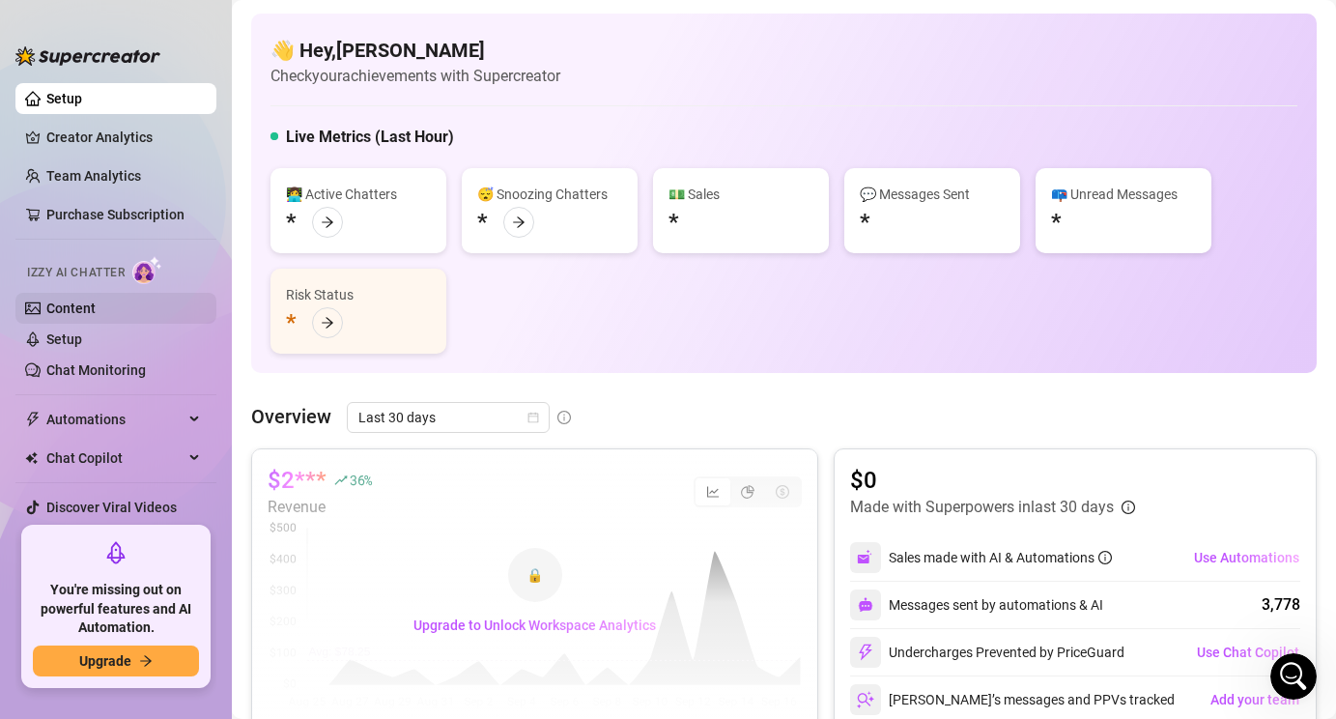
click at [59, 306] on link "Content" at bounding box center [70, 308] width 49 height 15
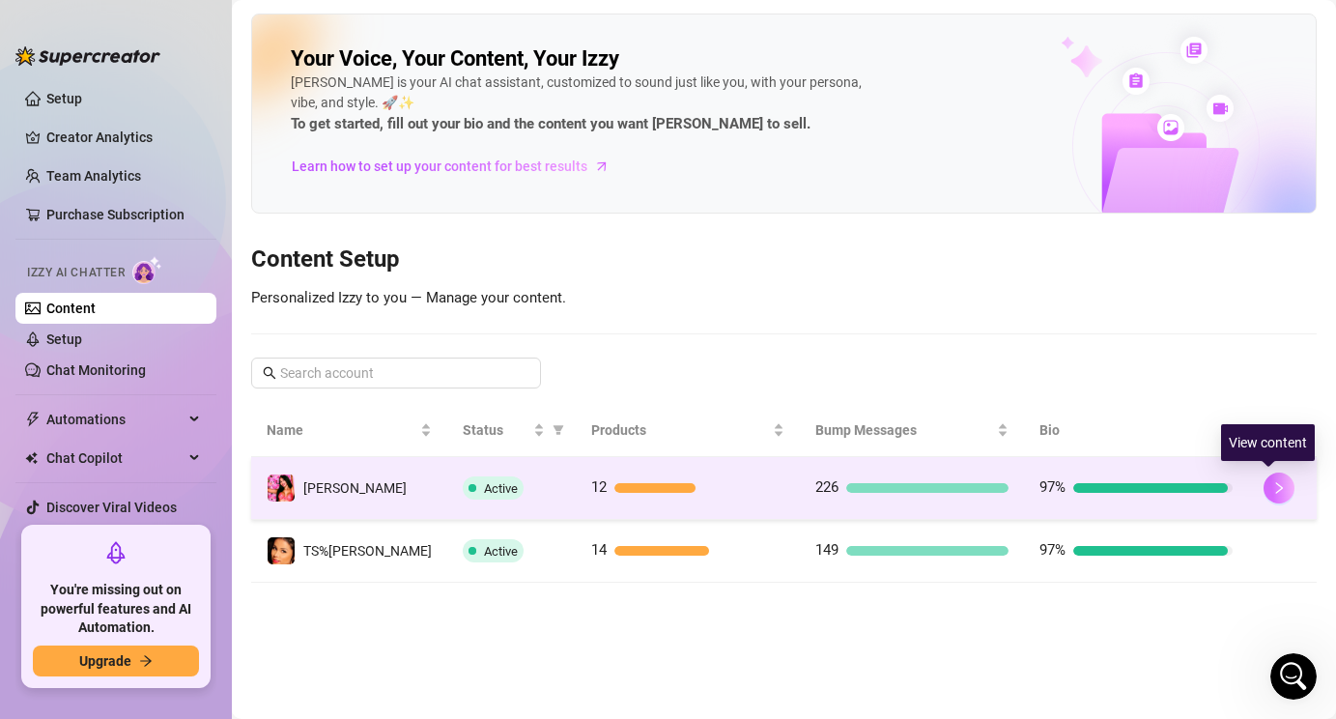
click at [1273, 491] on icon "right" at bounding box center [1280, 488] width 14 height 14
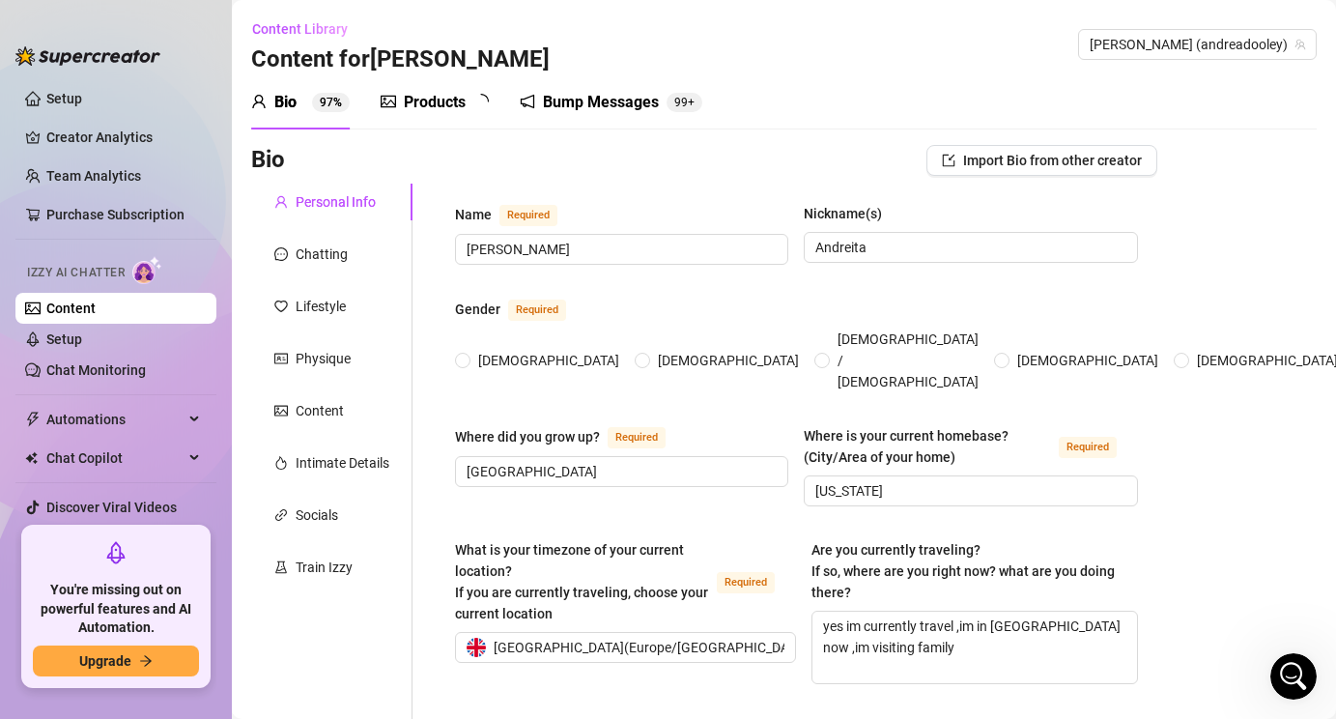
radio input "true"
type input "July 21st, 1984"
click at [82, 346] on link "Setup" at bounding box center [64, 338] width 36 height 15
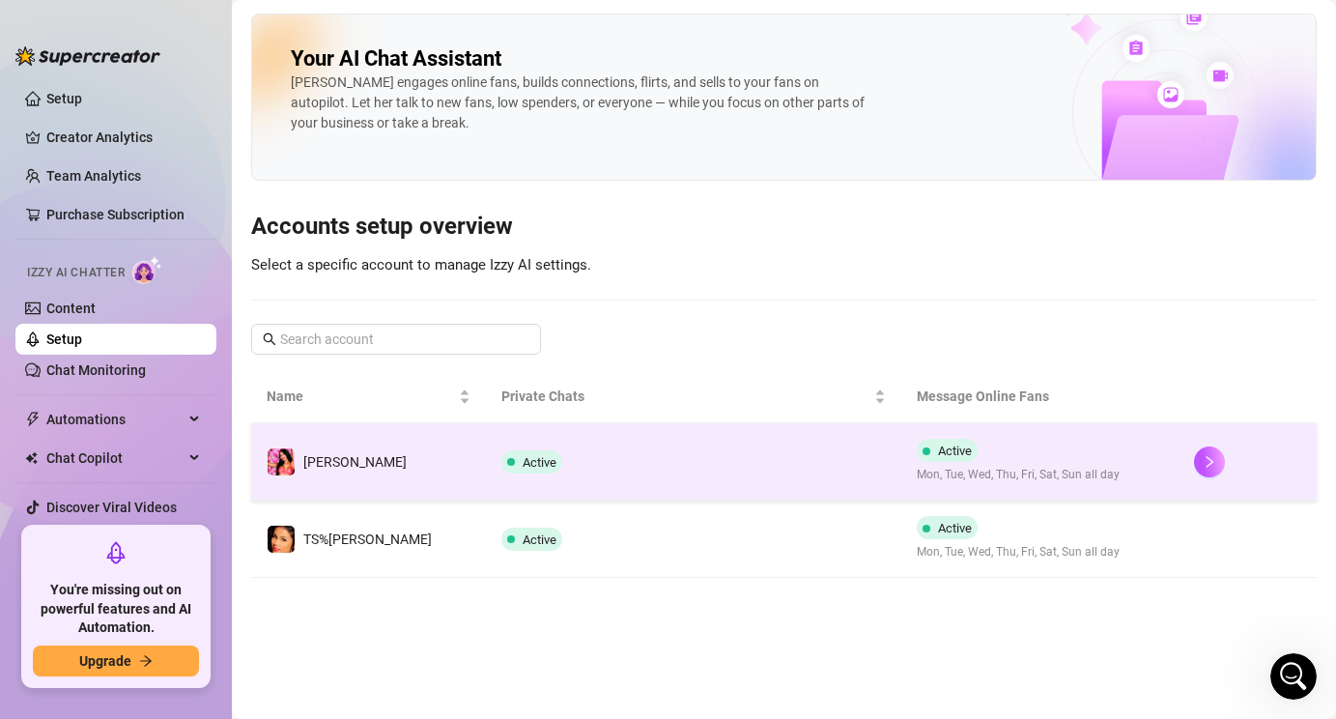
click at [1058, 470] on span "Mon, Tue, Wed, Thu, Fri, Sat, Sun all day" at bounding box center [1018, 475] width 203 height 18
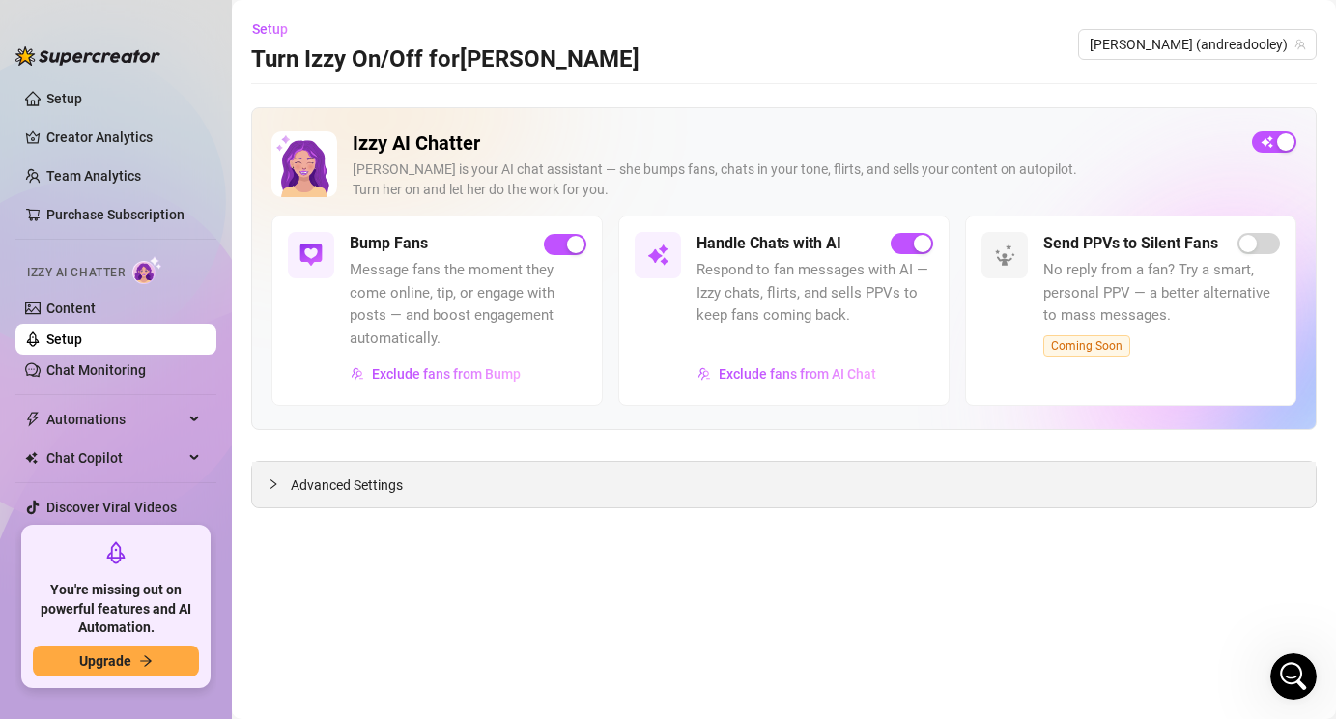
click at [387, 495] on span "Advanced Settings" at bounding box center [347, 484] width 112 height 21
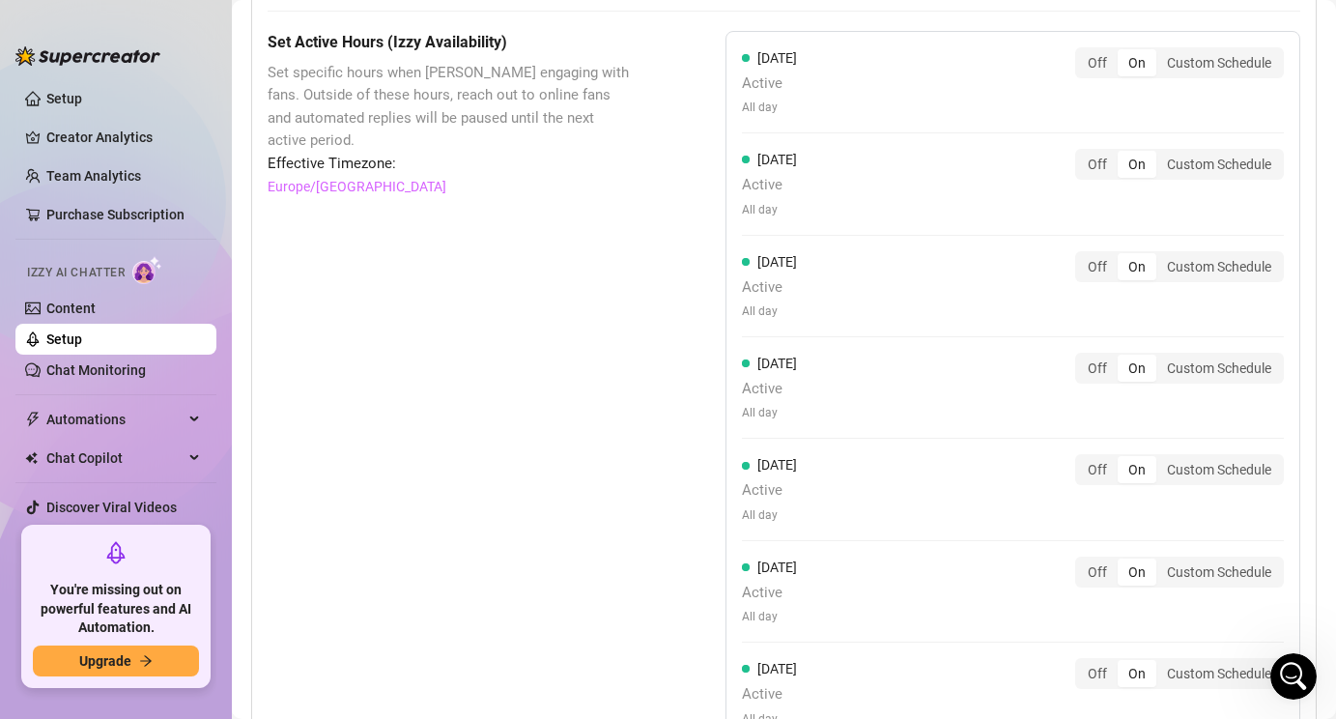
scroll to position [1783, 0]
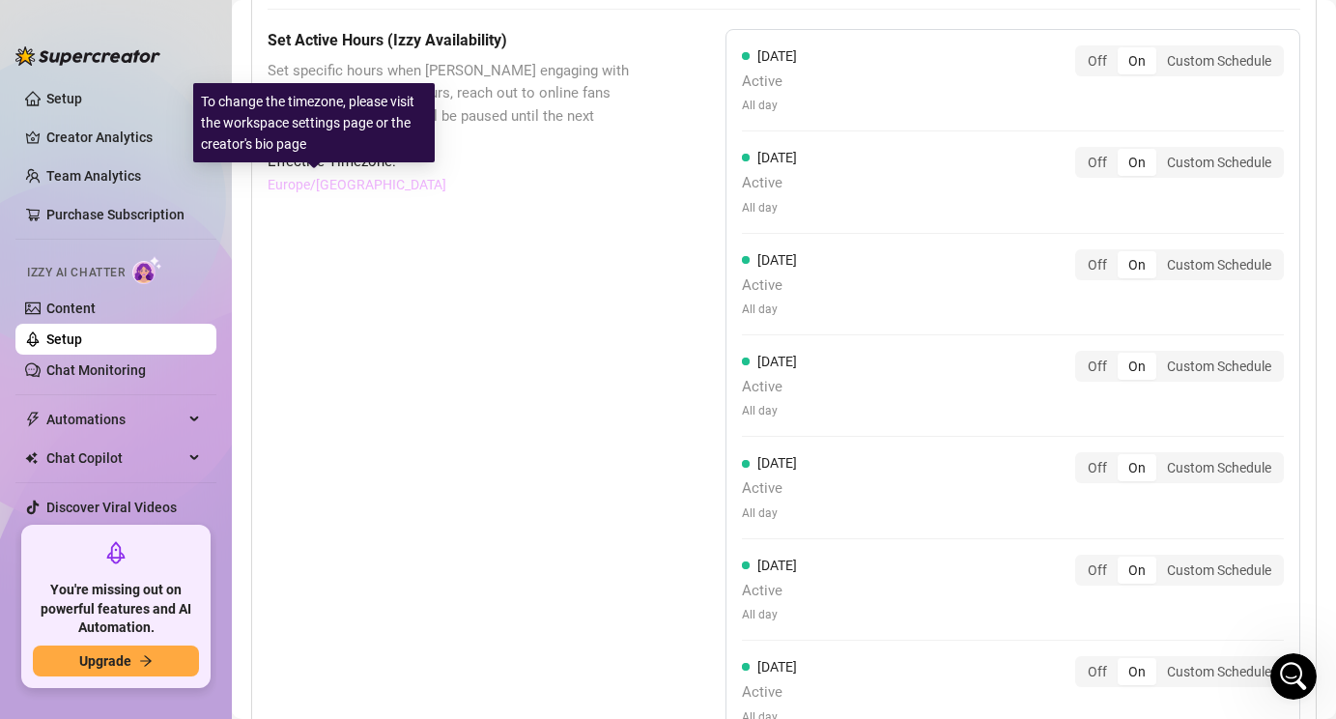
click at [303, 182] on link "Europe/London" at bounding box center [357, 184] width 179 height 21
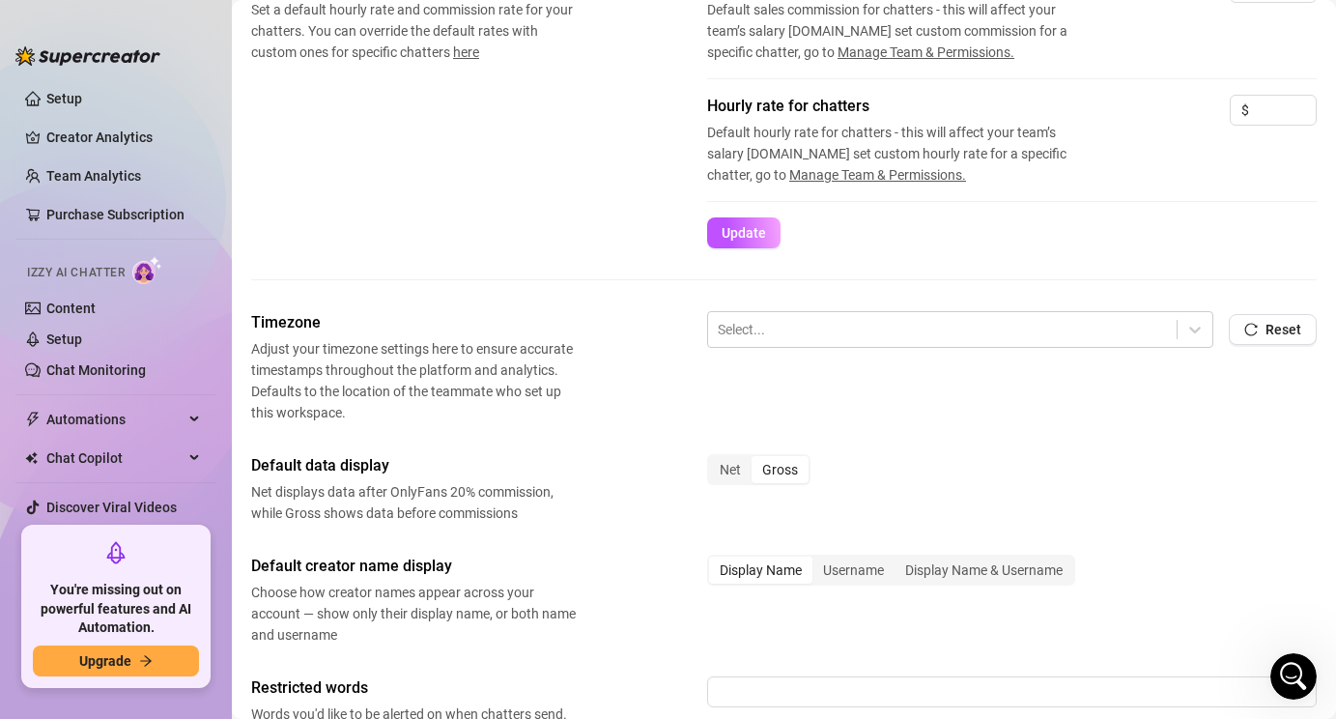
scroll to position [392, 0]
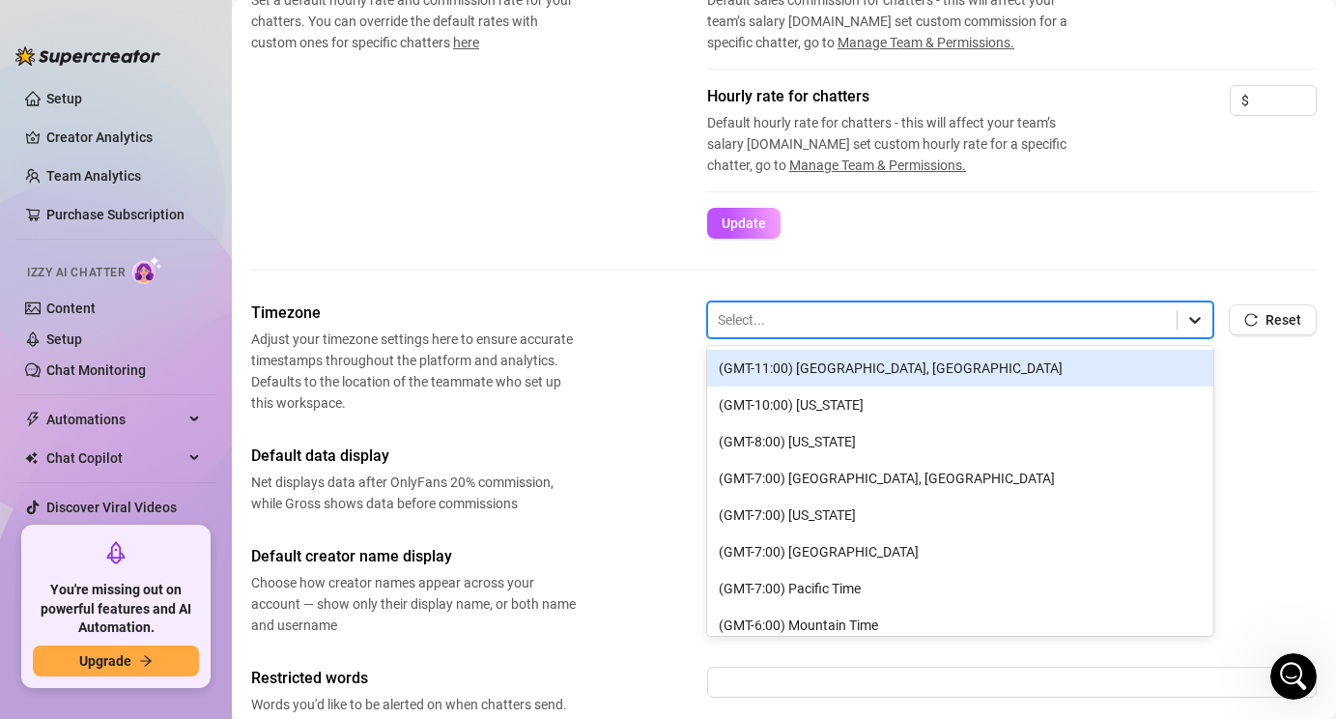
click at [1203, 327] on icon at bounding box center [1195, 319] width 19 height 19
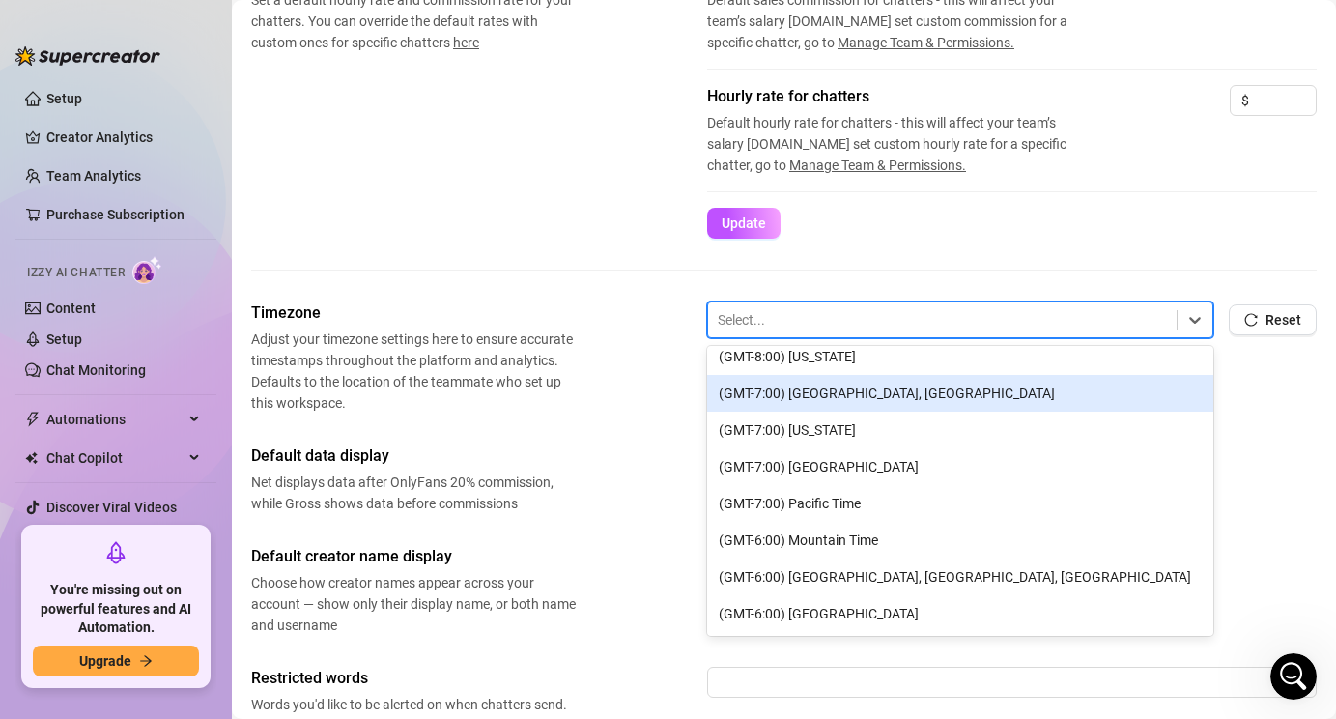
scroll to position [88, 0]
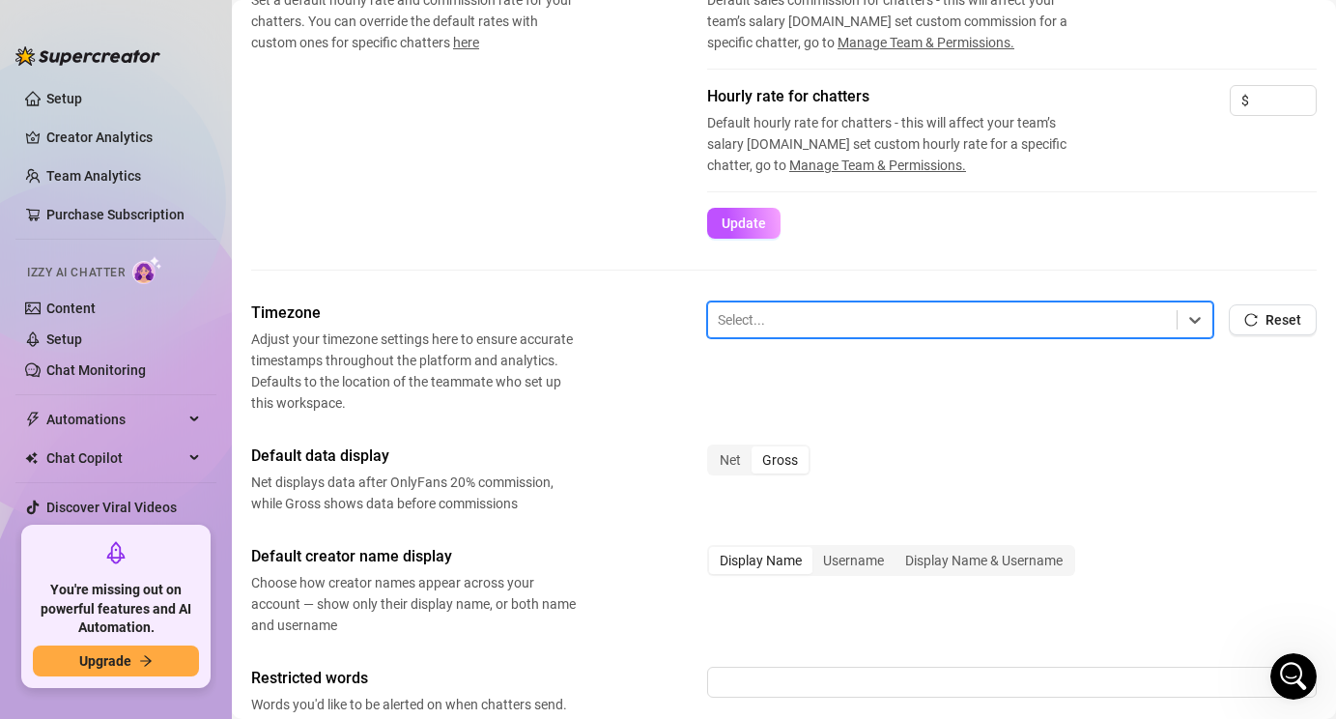
click at [959, 320] on div at bounding box center [942, 319] width 449 height 25
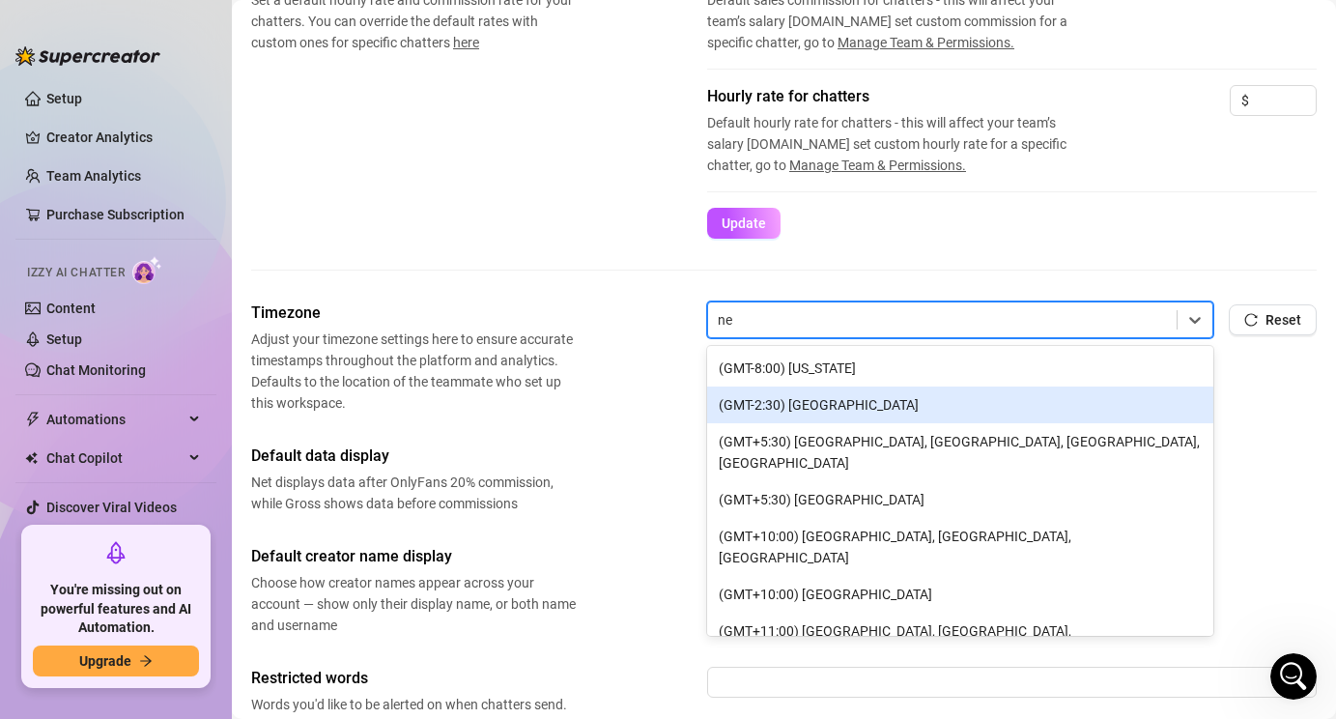
type input "n"
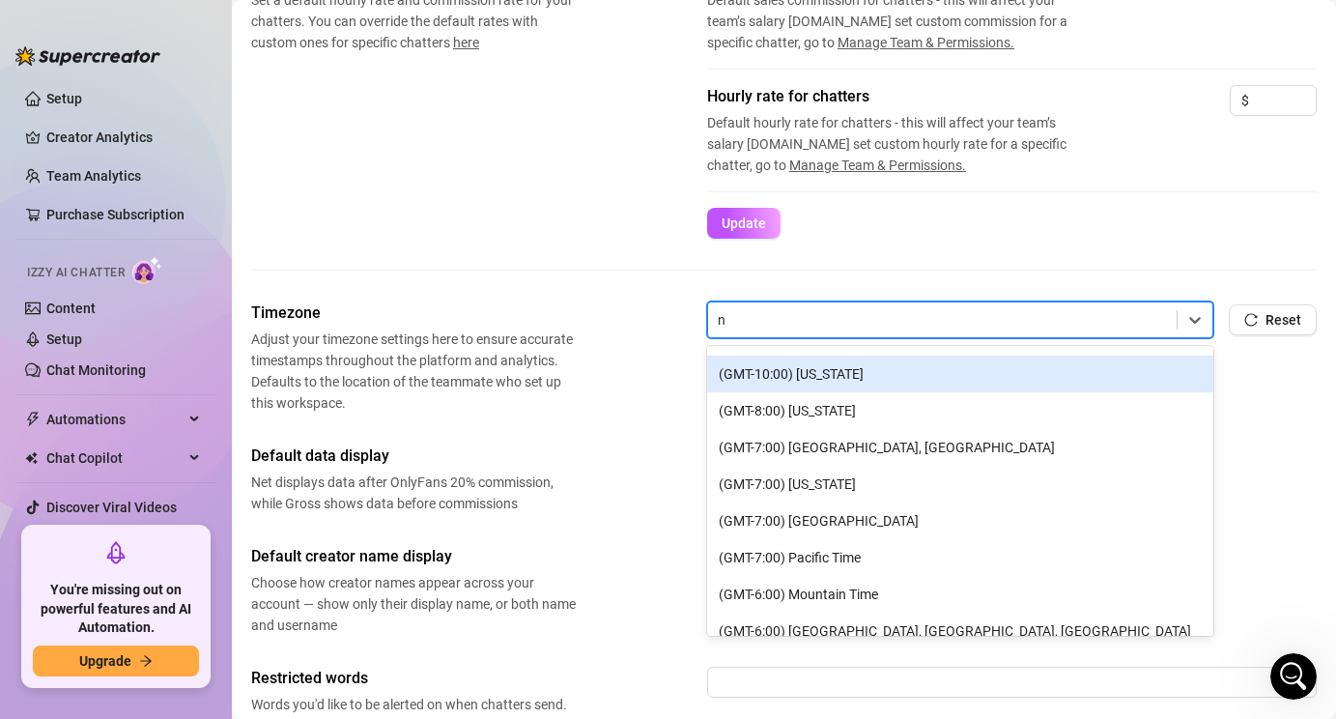
scroll to position [0, 0]
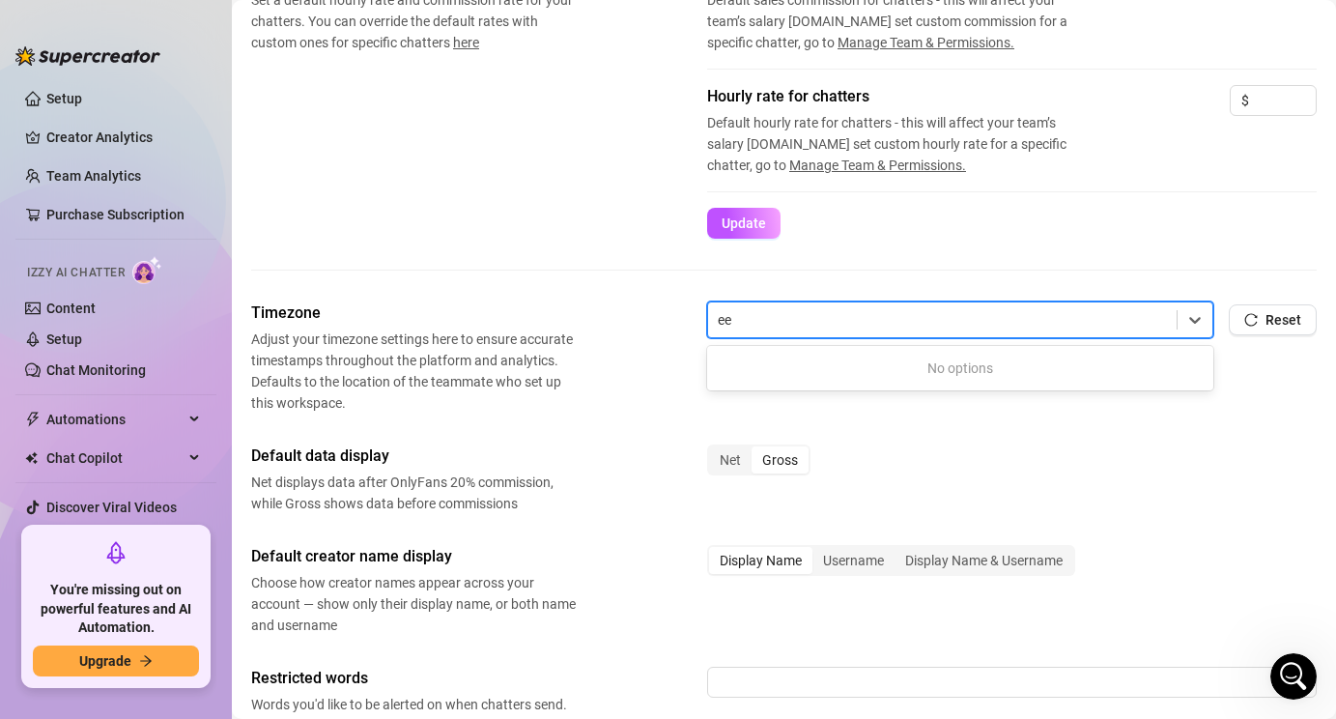
type input "e"
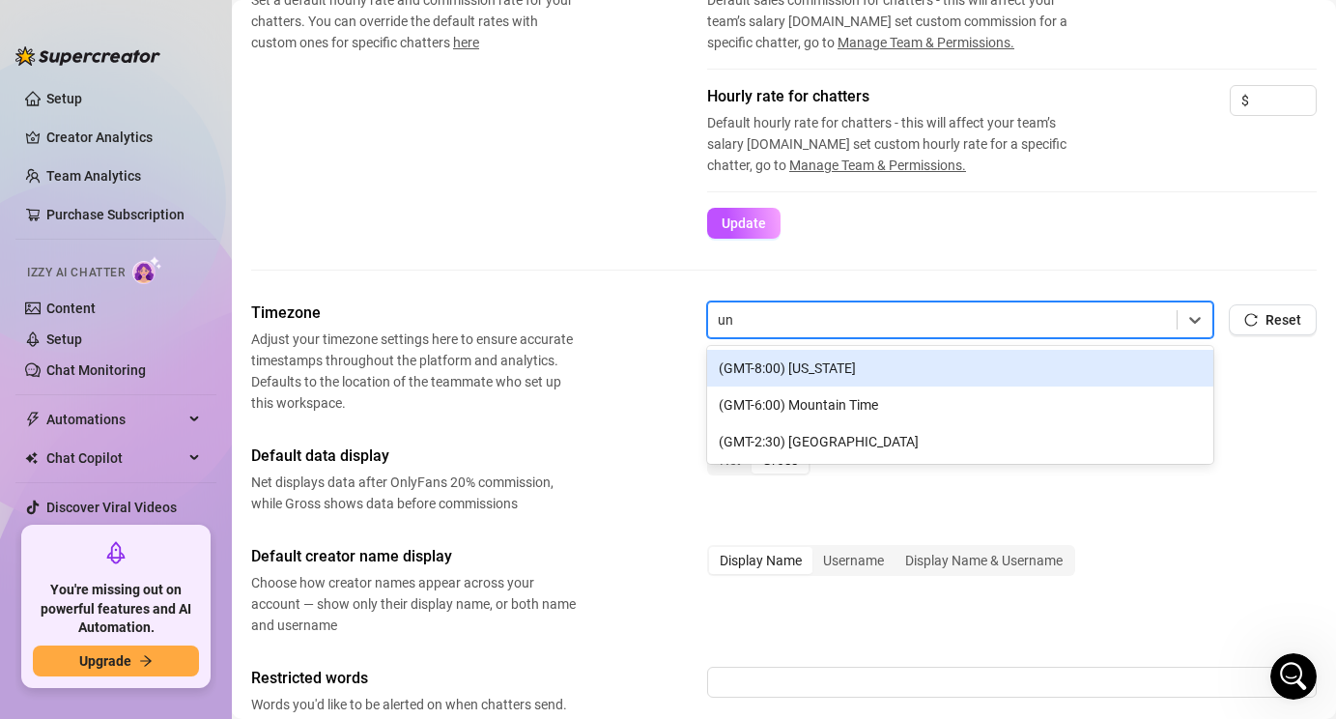
type input "u"
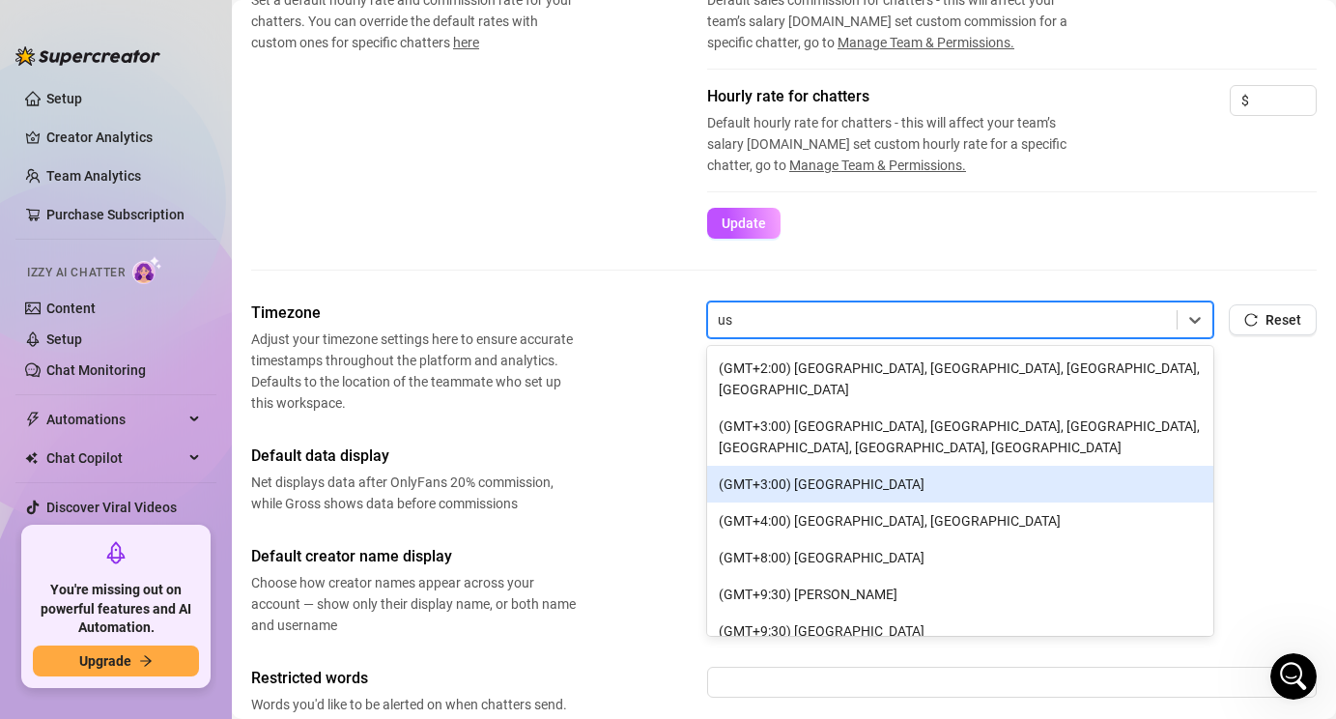
type input "u"
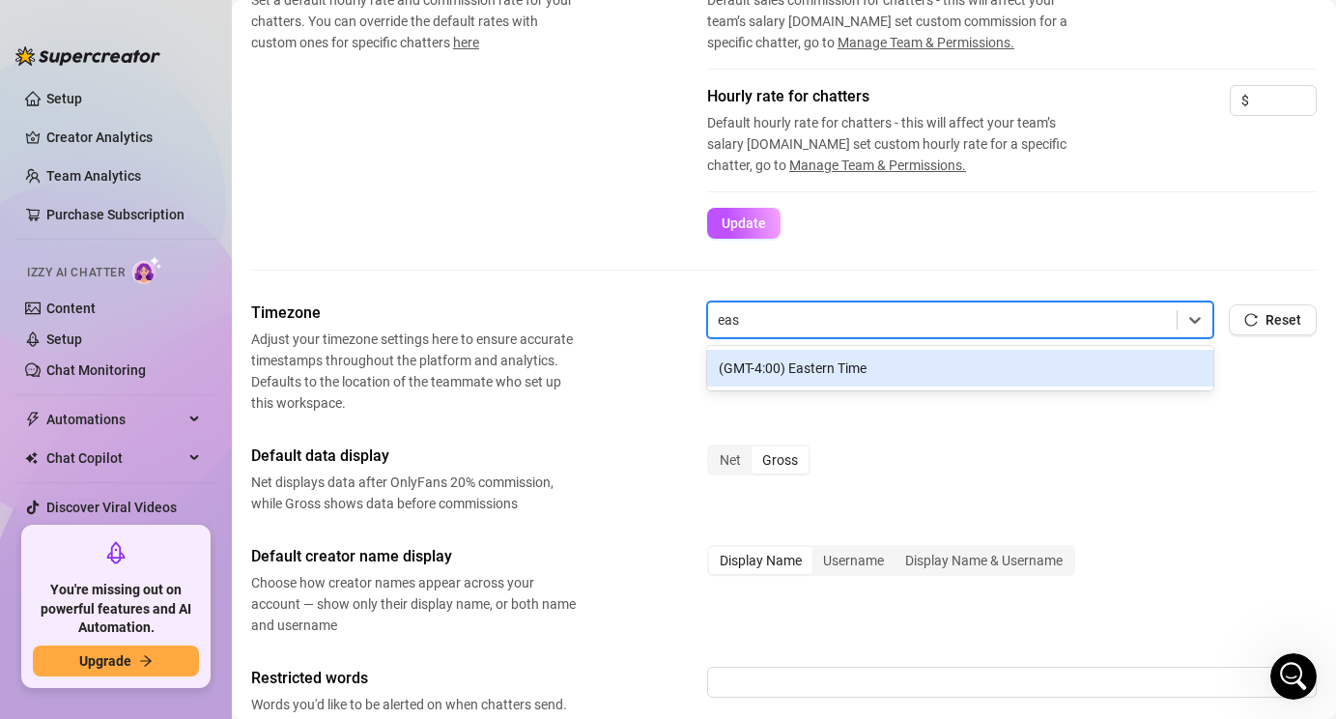
type input "eas"
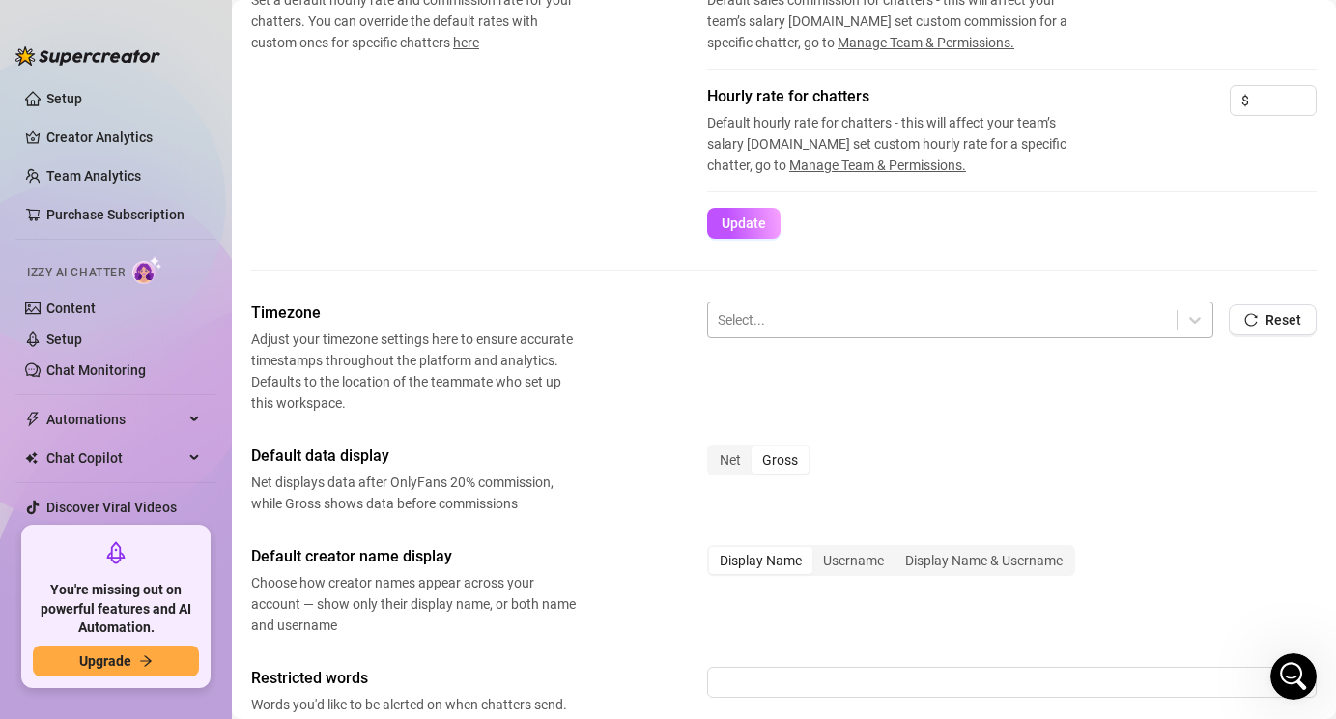
click at [847, 318] on div at bounding box center [942, 319] width 449 height 25
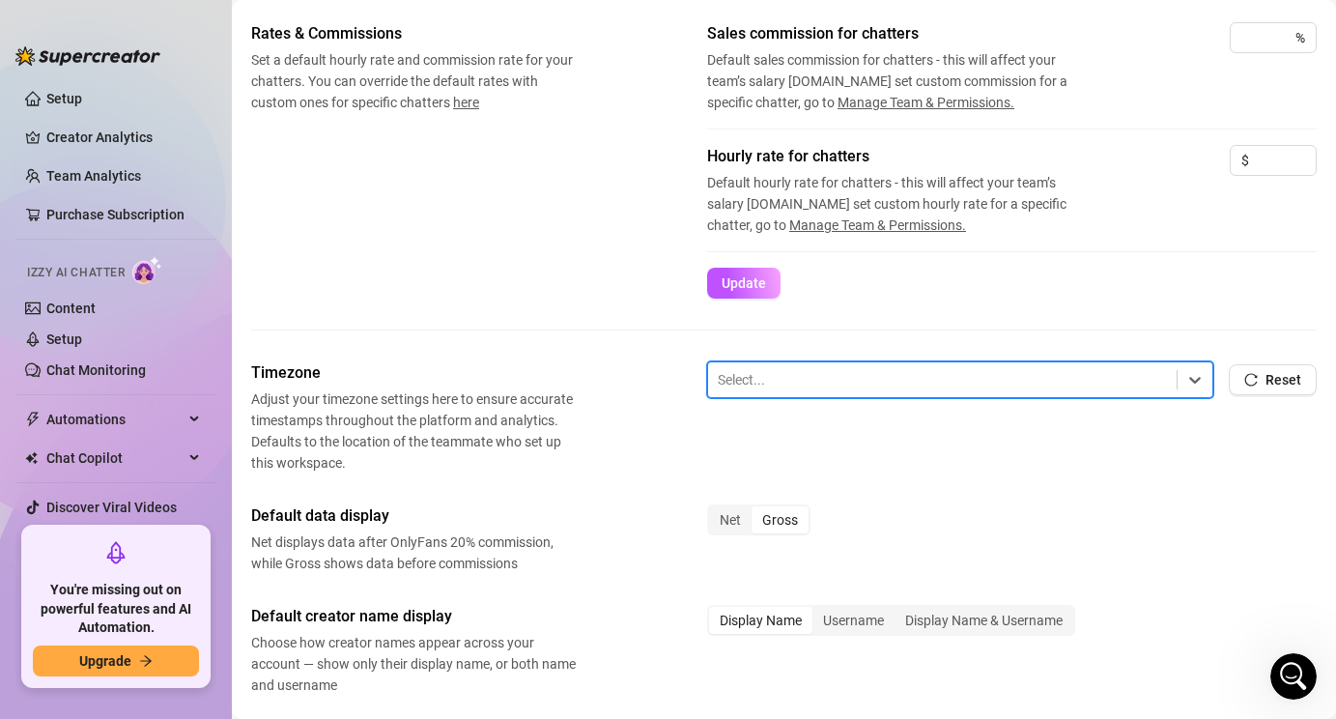
click at [847, 380] on div at bounding box center [942, 379] width 449 height 25
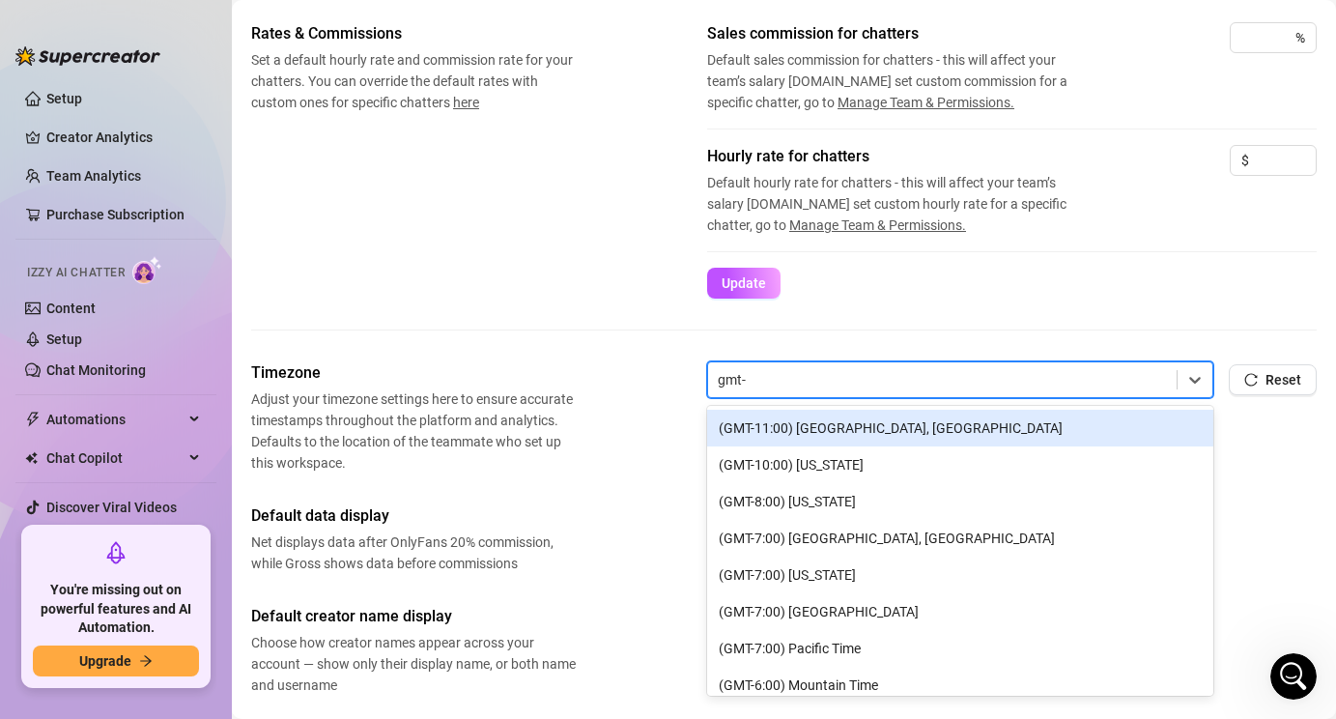
type input "gmt-4"
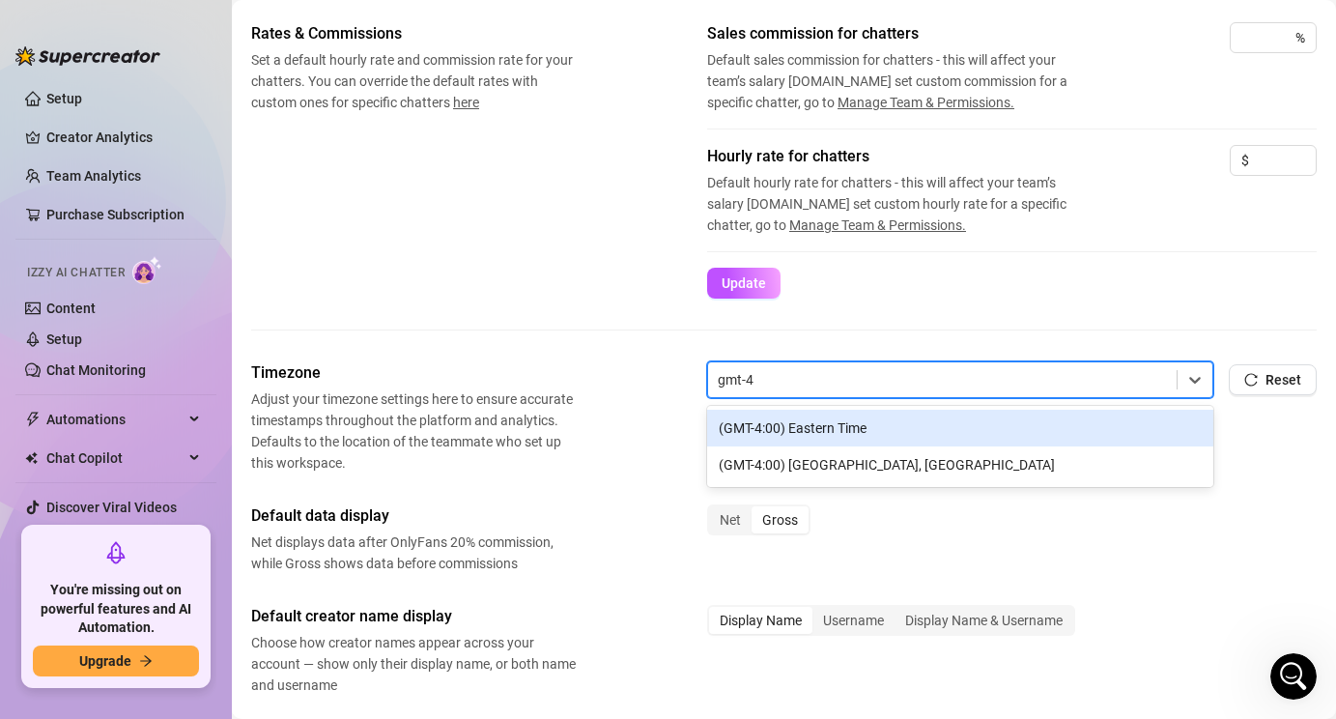
click at [881, 430] on div "(GMT-4:00) Eastern Time" at bounding box center [960, 428] width 506 height 37
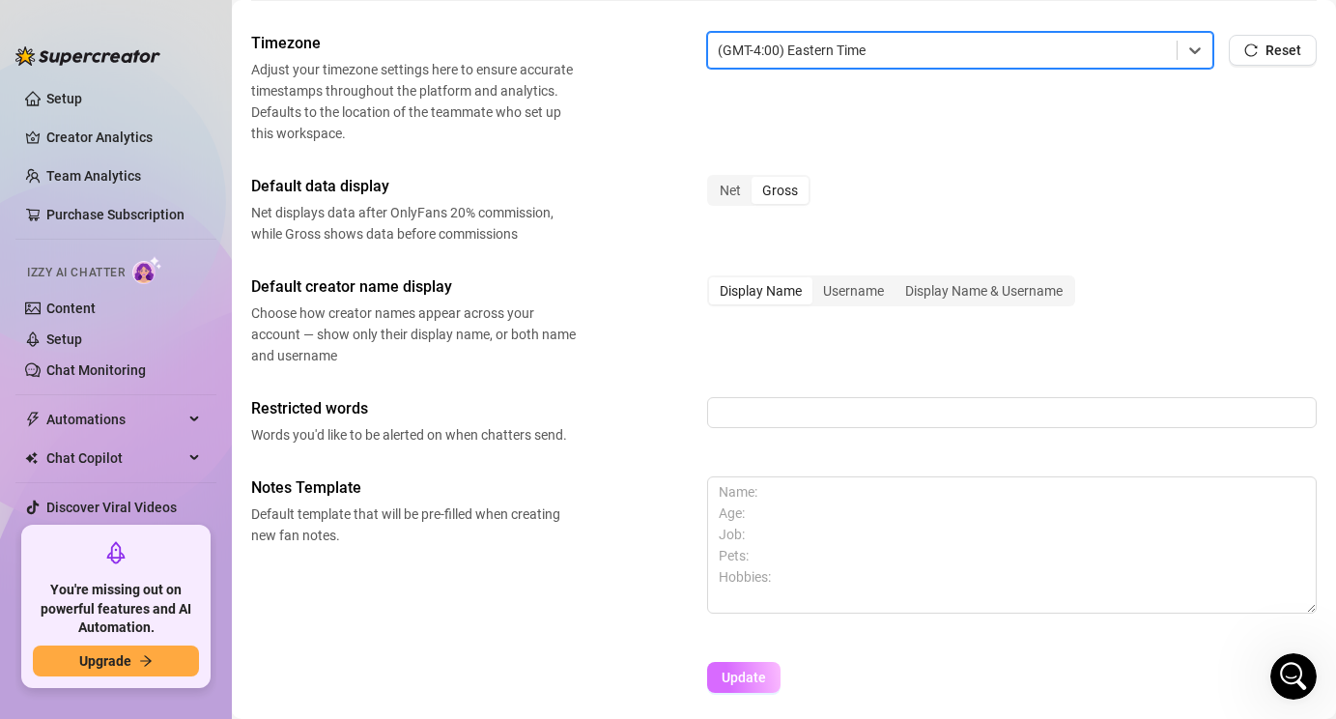
scroll to position [734, 0]
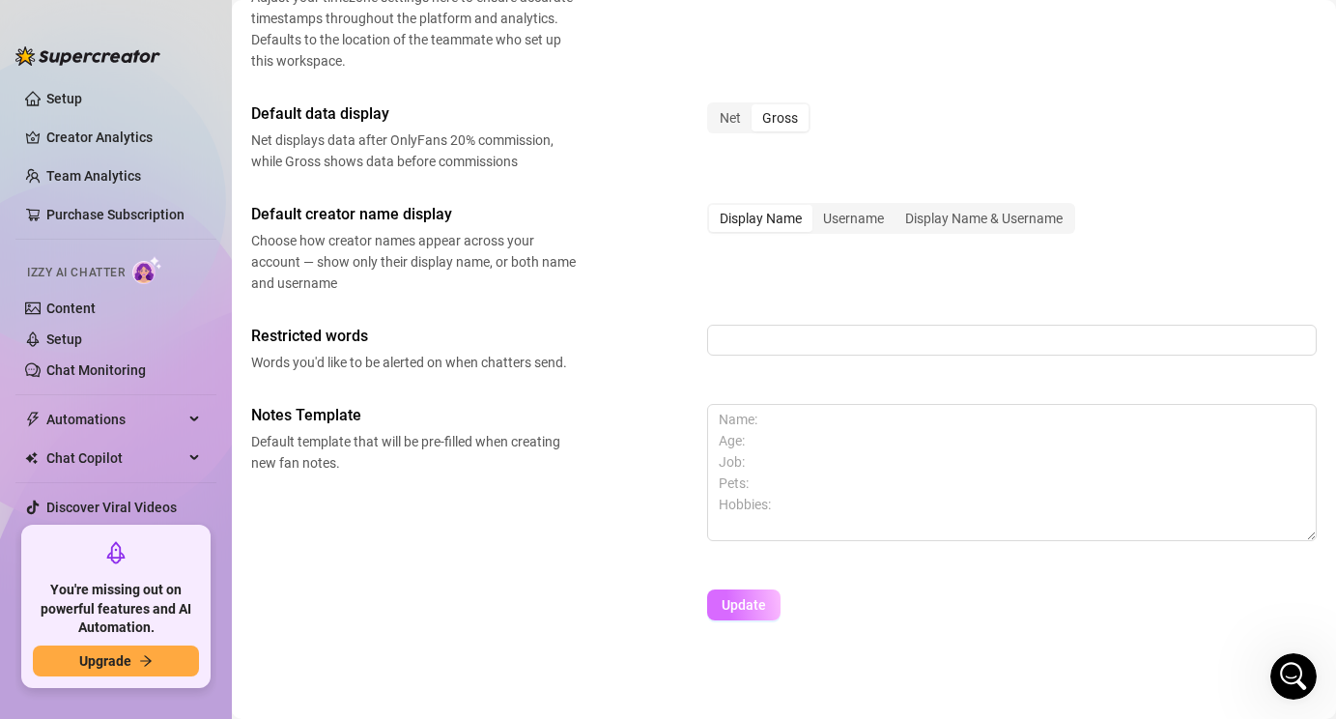
click at [740, 612] on span "Update" at bounding box center [744, 604] width 44 height 15
click at [770, 605] on button "Update" at bounding box center [743, 604] width 73 height 31
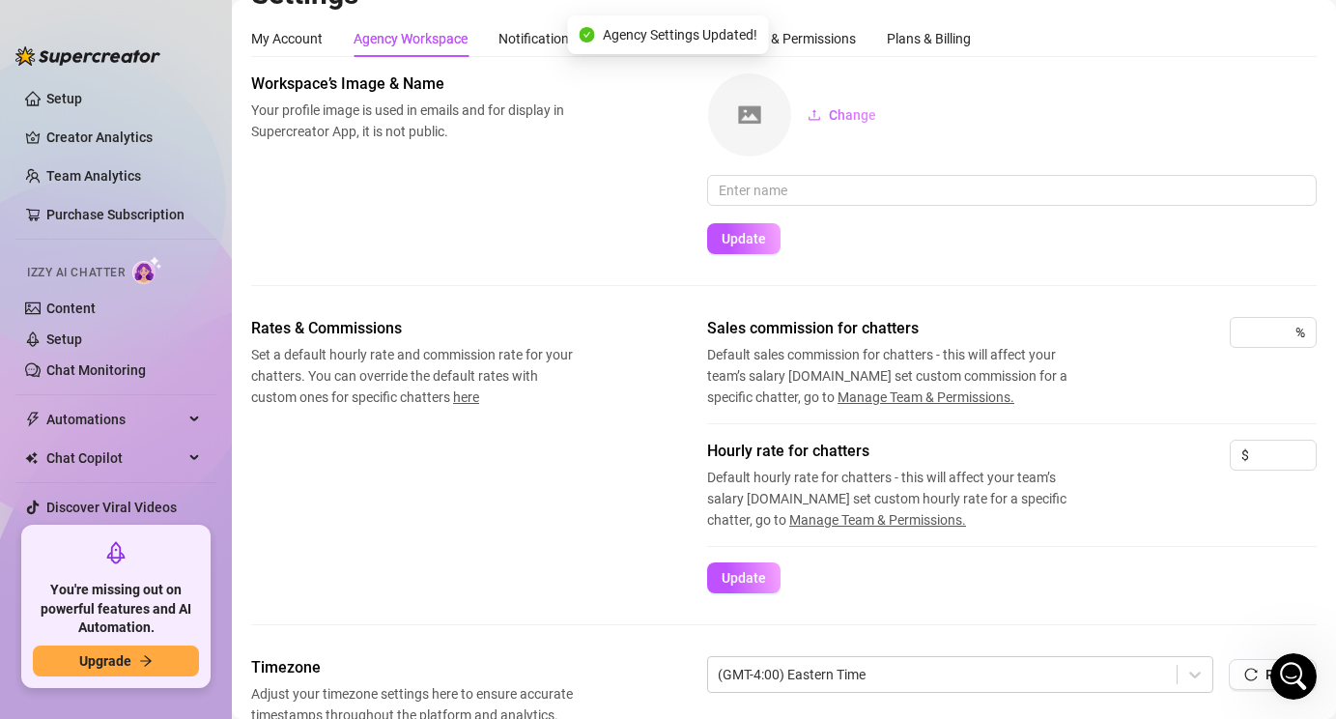
scroll to position [0, 0]
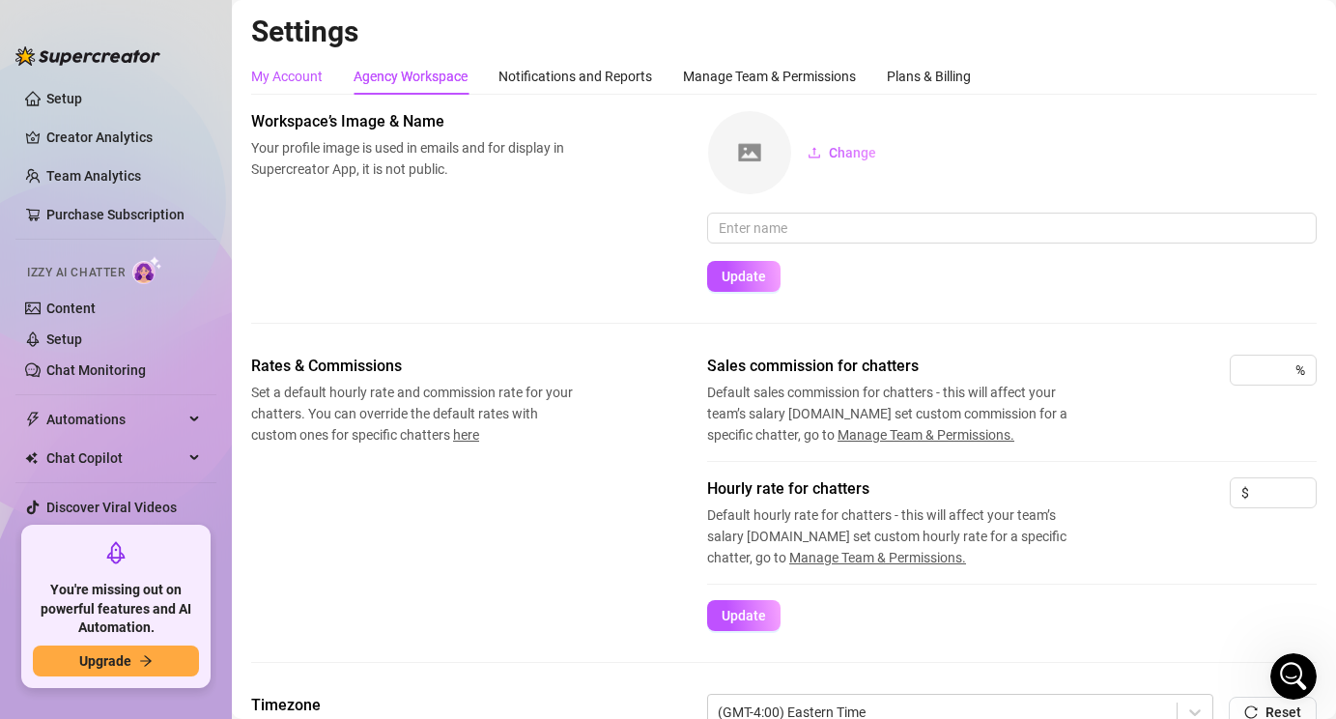
click at [304, 82] on div "My Account" at bounding box center [287, 76] width 72 height 21
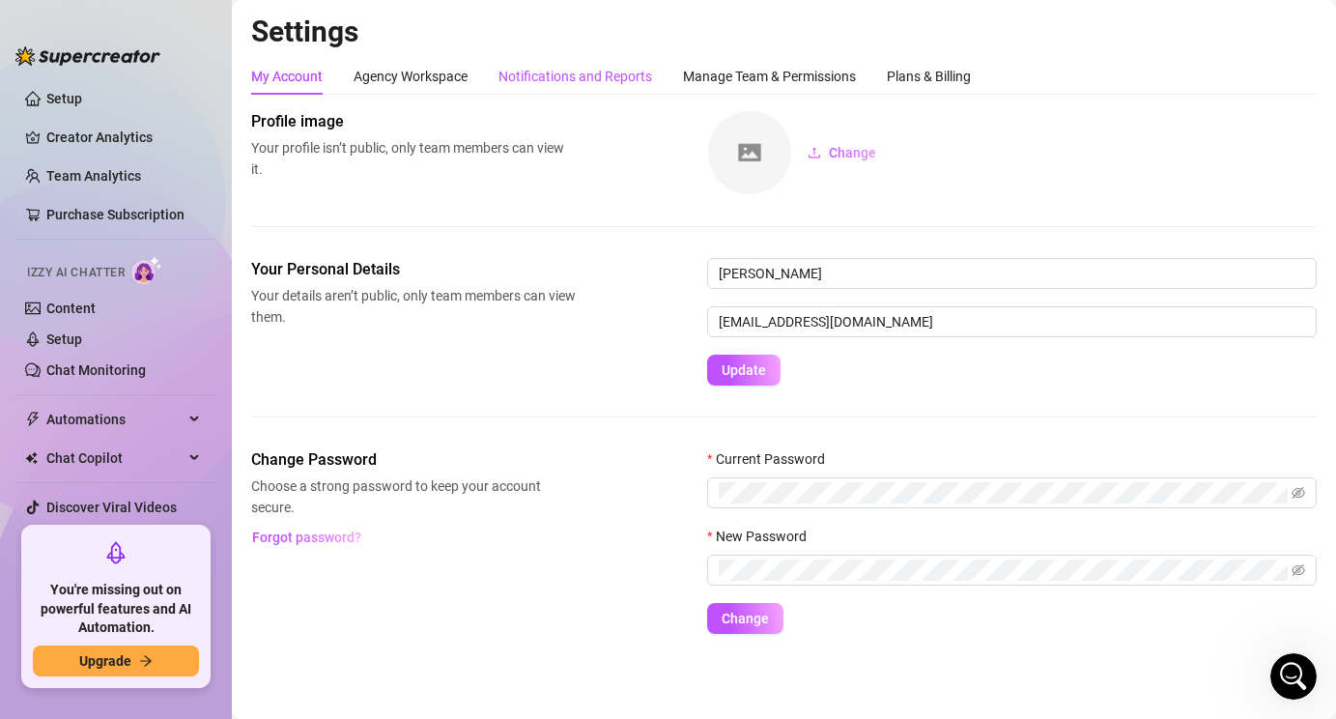
click at [554, 74] on div "Notifications and Reports" at bounding box center [576, 76] width 154 height 21
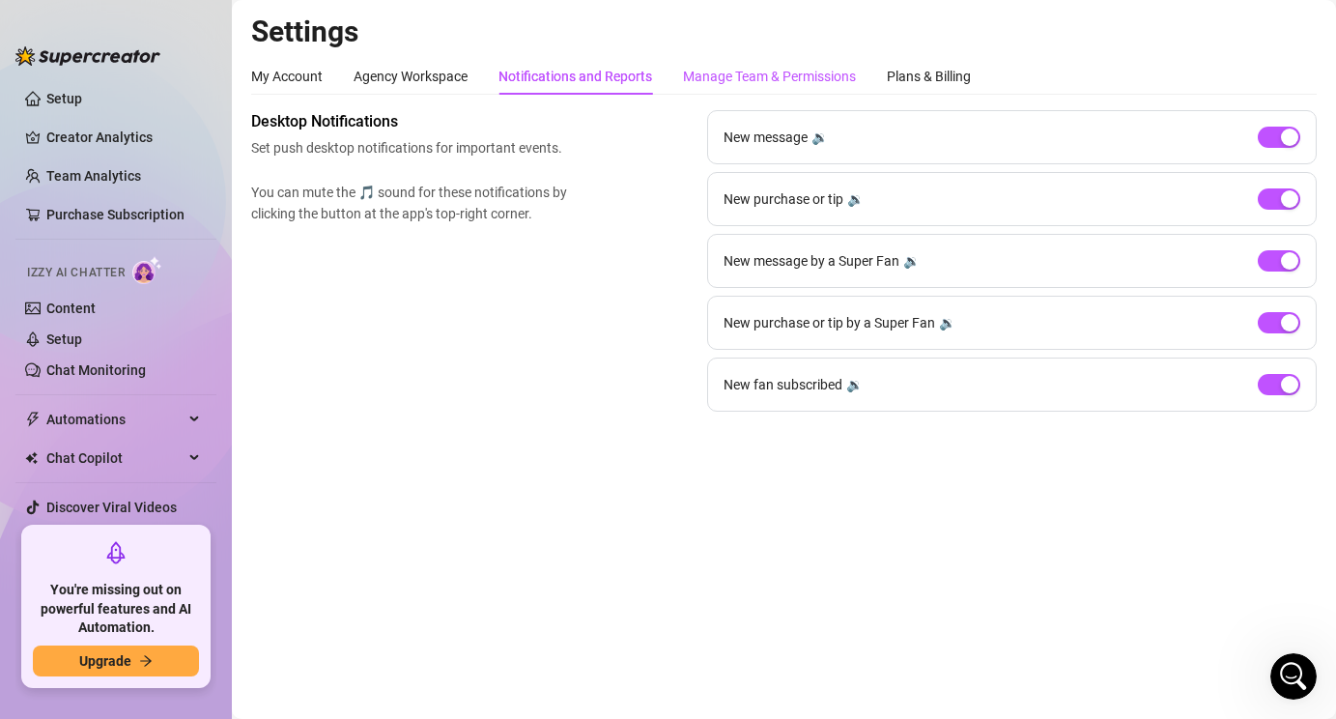
click at [697, 83] on div "Manage Team & Permissions" at bounding box center [769, 76] width 173 height 21
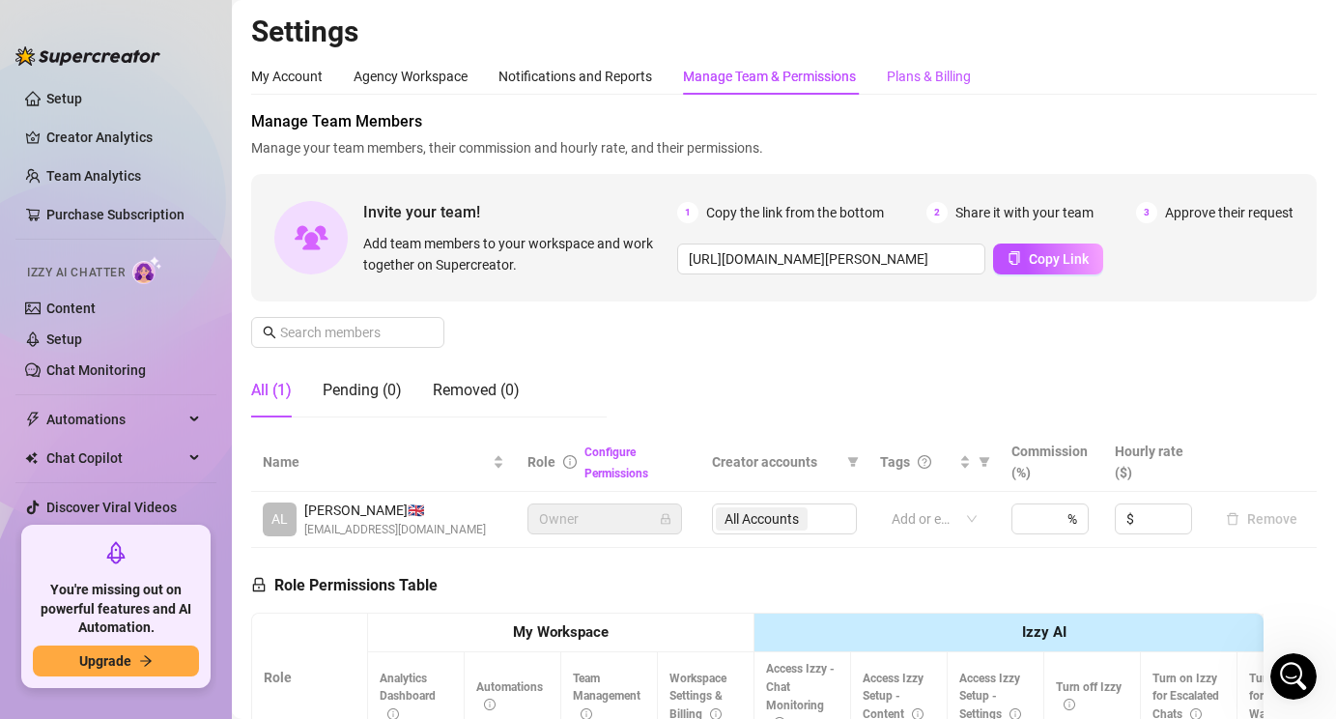
click at [903, 80] on div "Plans & Billing" at bounding box center [929, 76] width 84 height 21
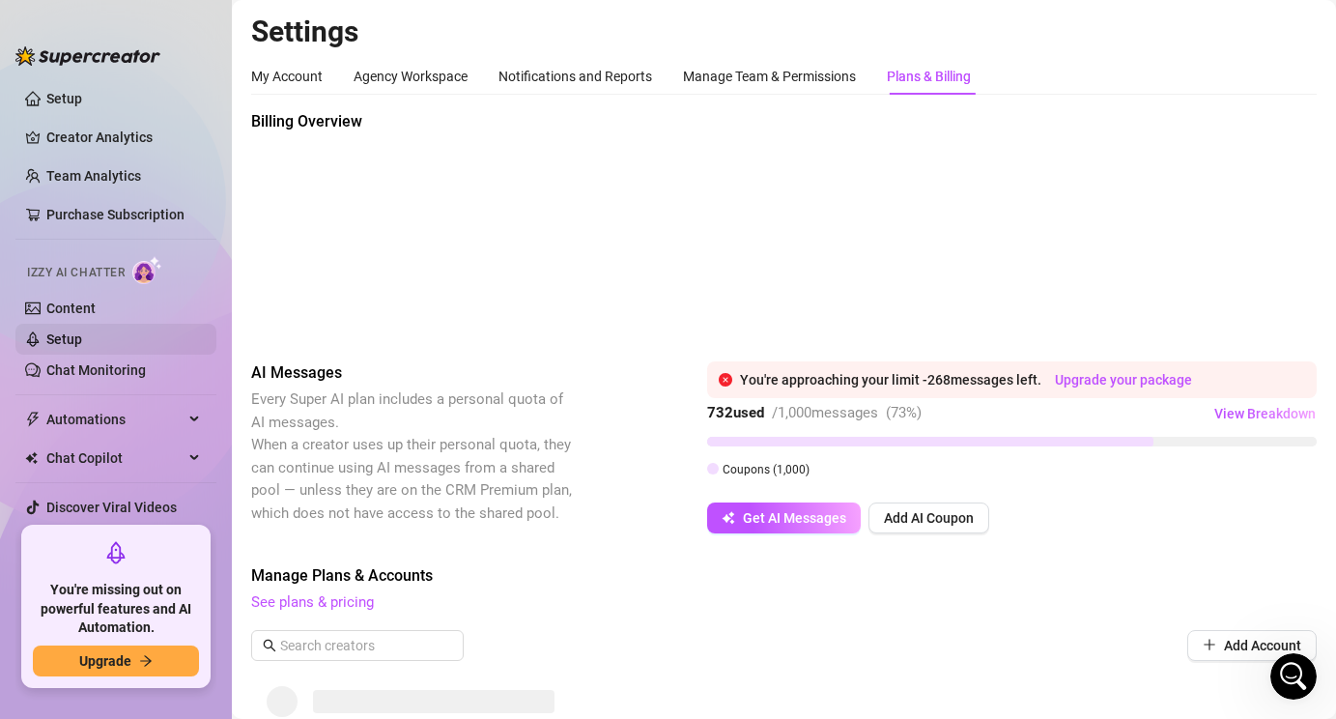
click at [81, 337] on link "Setup" at bounding box center [64, 338] width 36 height 15
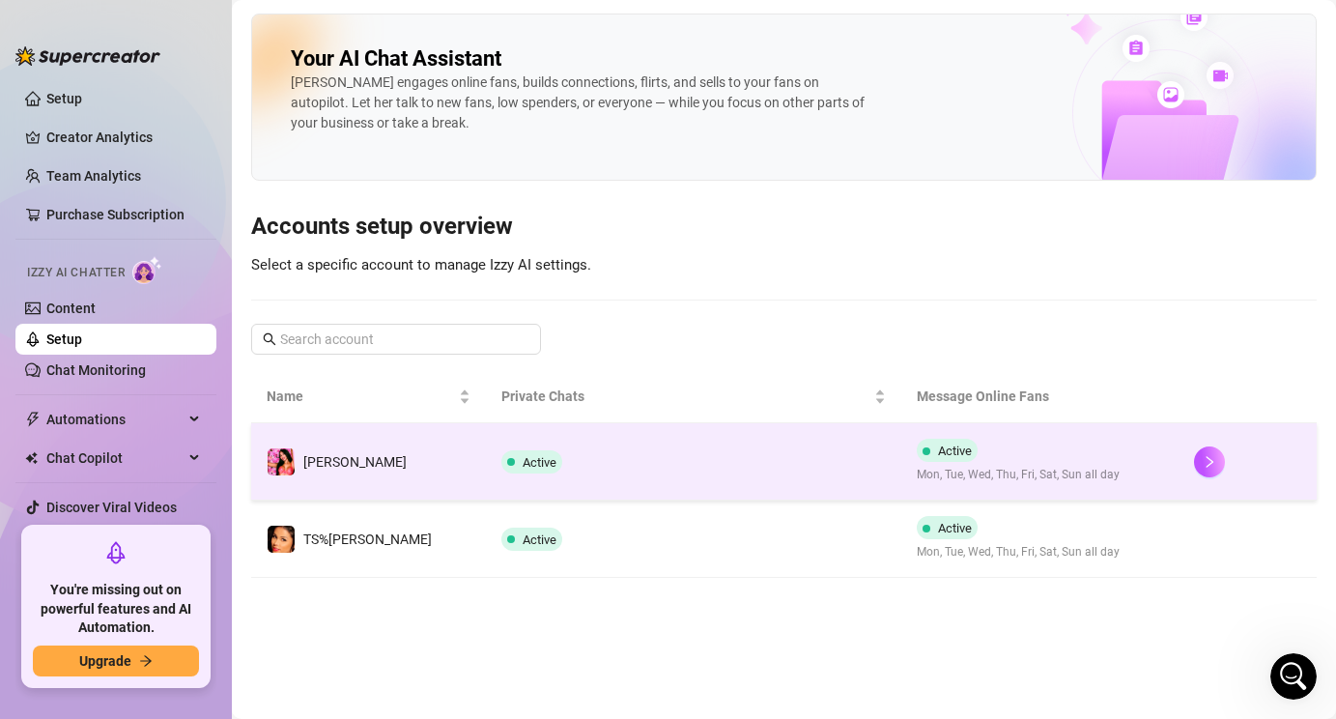
click at [598, 461] on td "Active" at bounding box center [693, 461] width 415 height 77
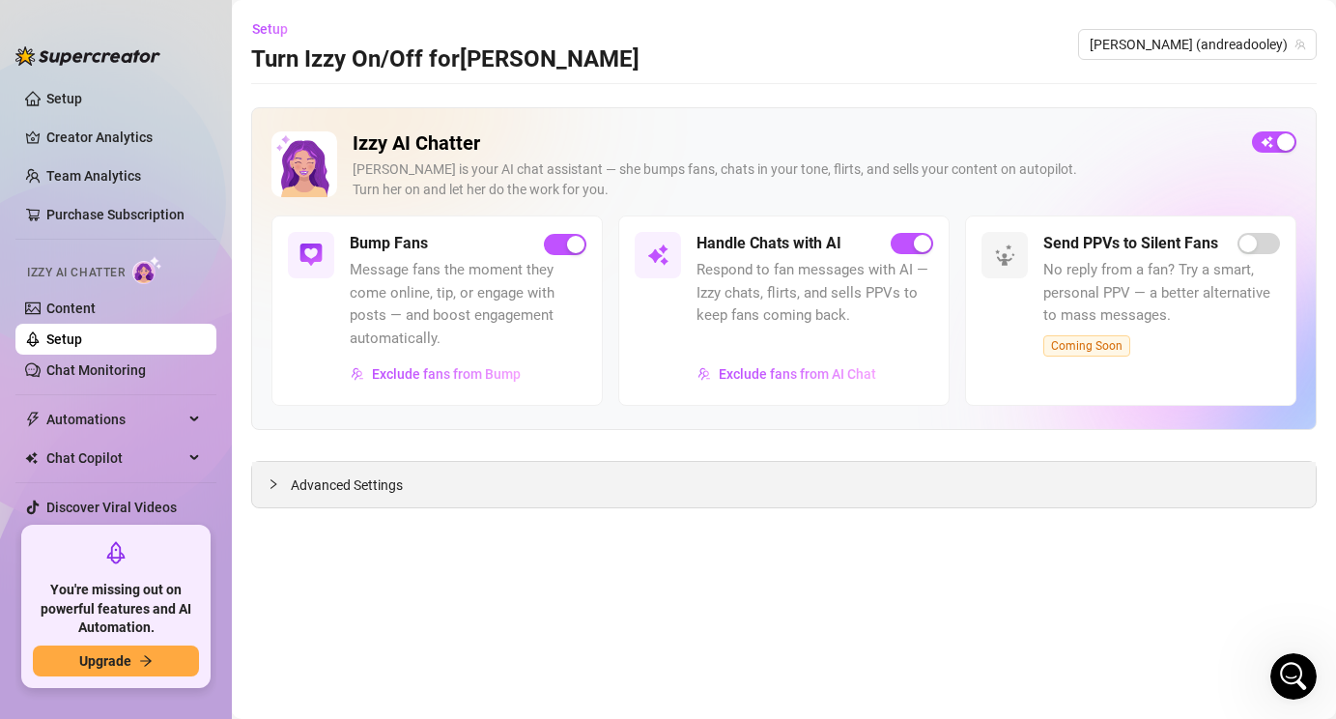
click at [375, 494] on span "Advanced Settings" at bounding box center [347, 484] width 112 height 21
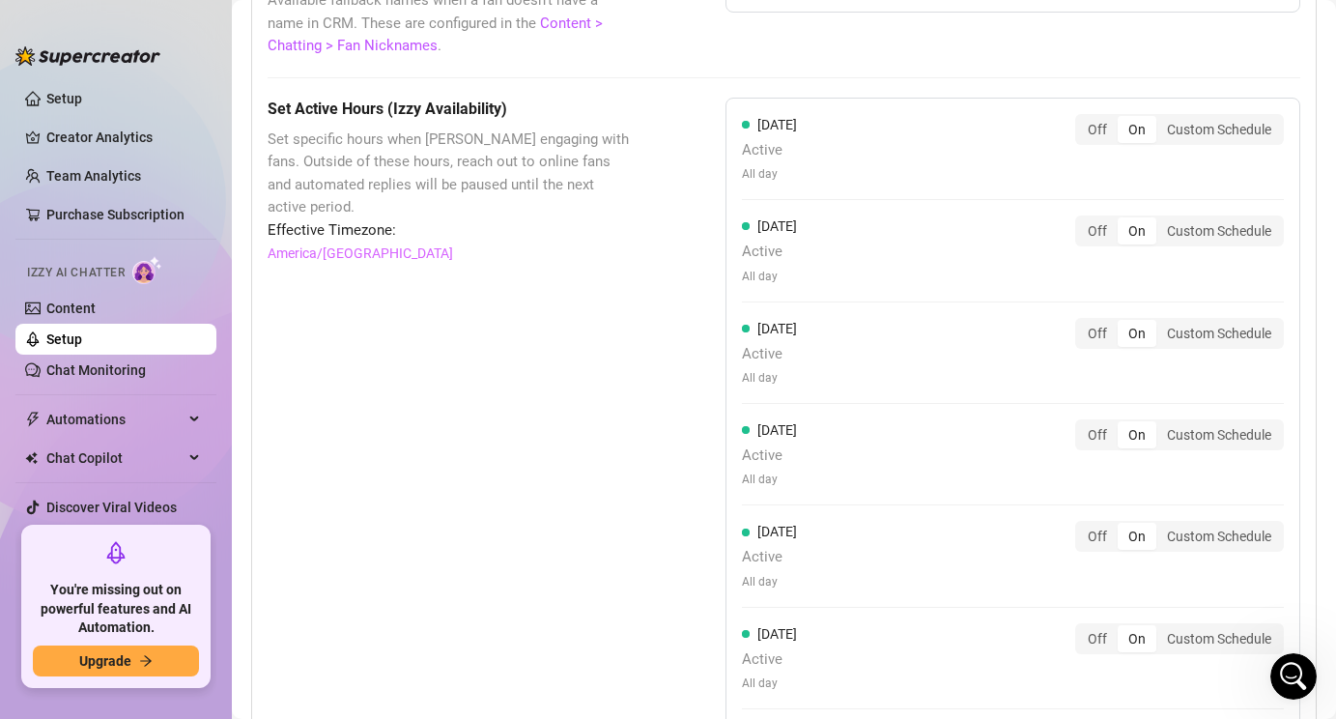
scroll to position [2035, 0]
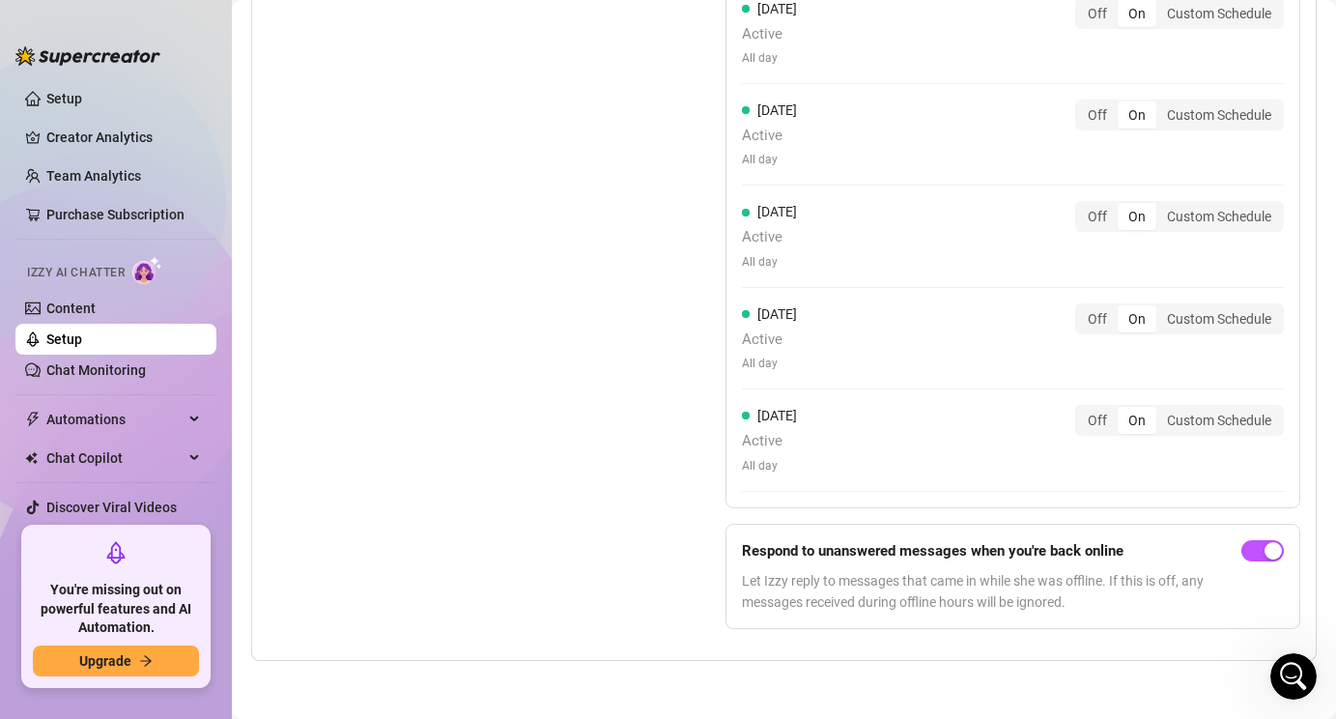
drag, startPoint x: 740, startPoint y: 548, endPoint x: 956, endPoint y: 536, distance: 215.8
click at [954, 534] on form "Respond to unanswered messages when you're back online Let Izzy reply to messag…" at bounding box center [1013, 577] width 575 height 106
click at [947, 597] on span "Let Izzy reply to messages that came in while she was offline. If this is off, …" at bounding box center [988, 591] width 492 height 43
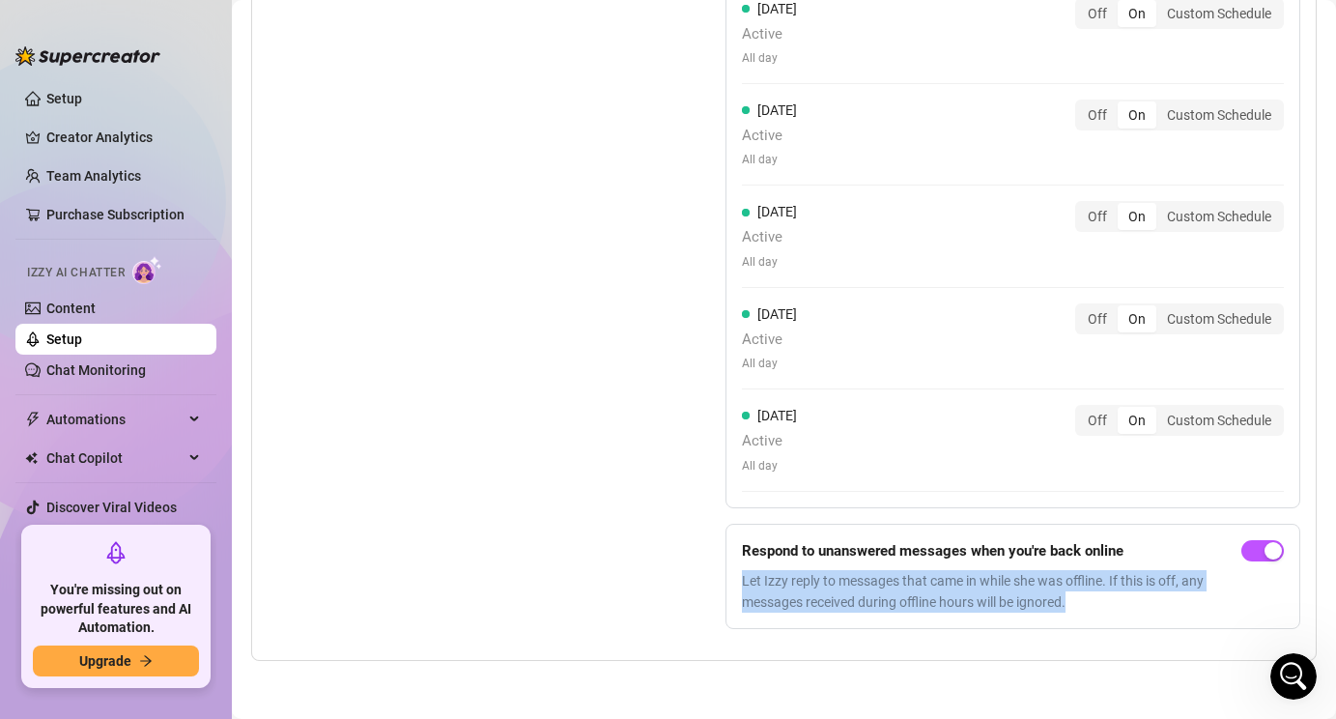
click at [947, 597] on span "Let Izzy reply to messages that came in while she was offline. If this is off, …" at bounding box center [988, 591] width 492 height 43
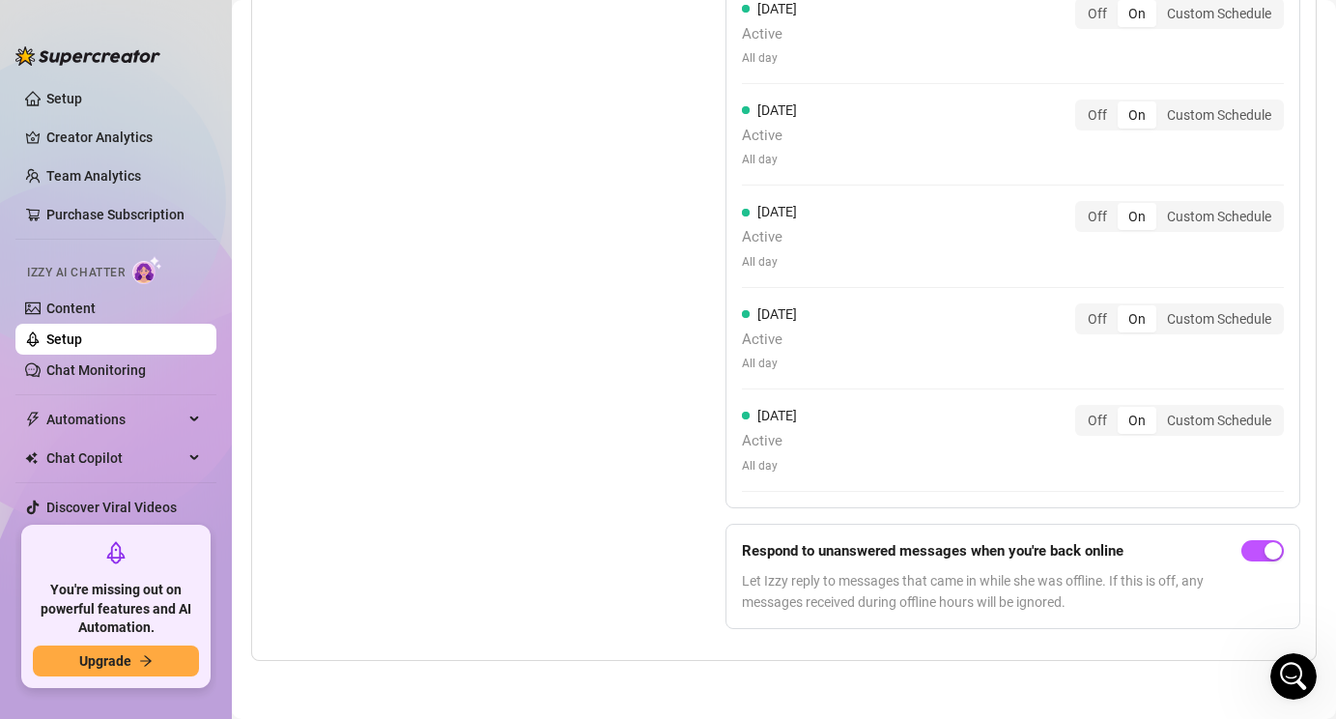
click at [740, 547] on form "Respond to unanswered messages when you're back online Let Izzy reply to messag…" at bounding box center [1013, 577] width 575 height 106
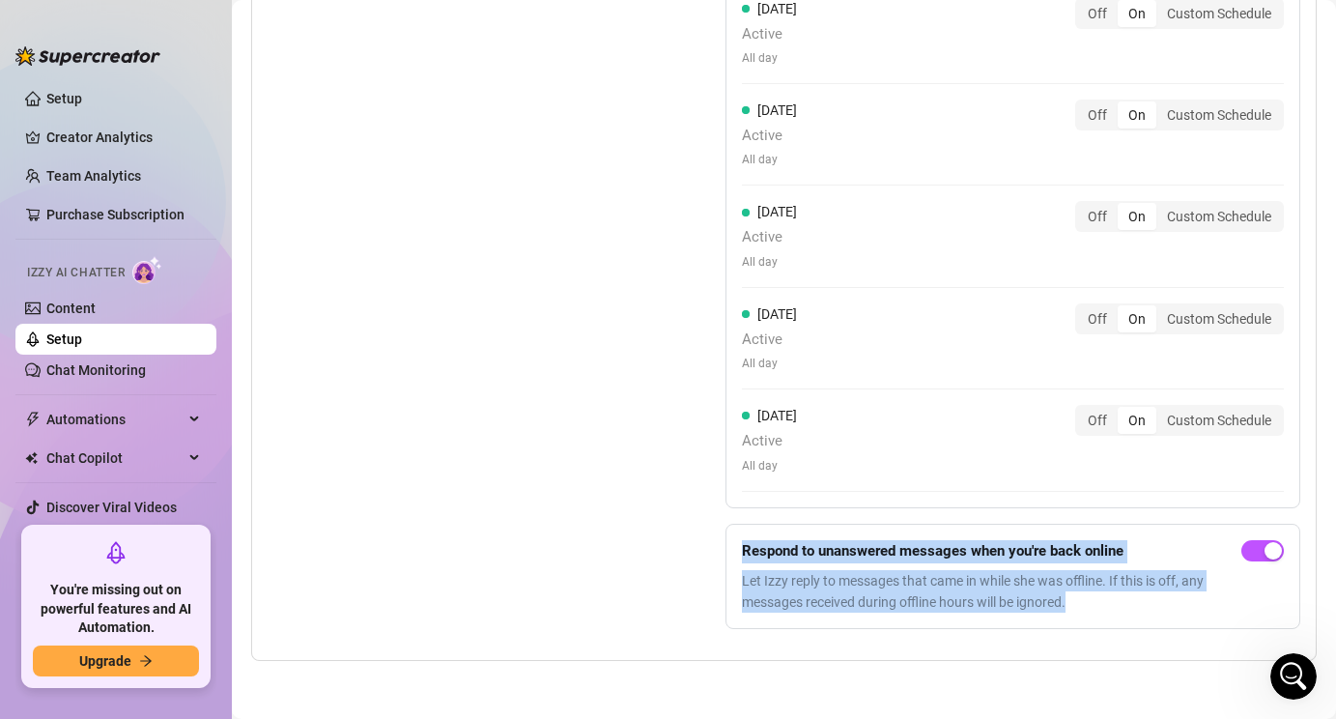
drag, startPoint x: 740, startPoint y: 547, endPoint x: 1193, endPoint y: 624, distance: 459.7
click at [1193, 624] on form "Respond to unanswered messages when you're back online Let Izzy reply to messag…" at bounding box center [1013, 577] width 575 height 106
copy div "Respond to unanswered messages when you're back online Let Izzy reply to messag…"
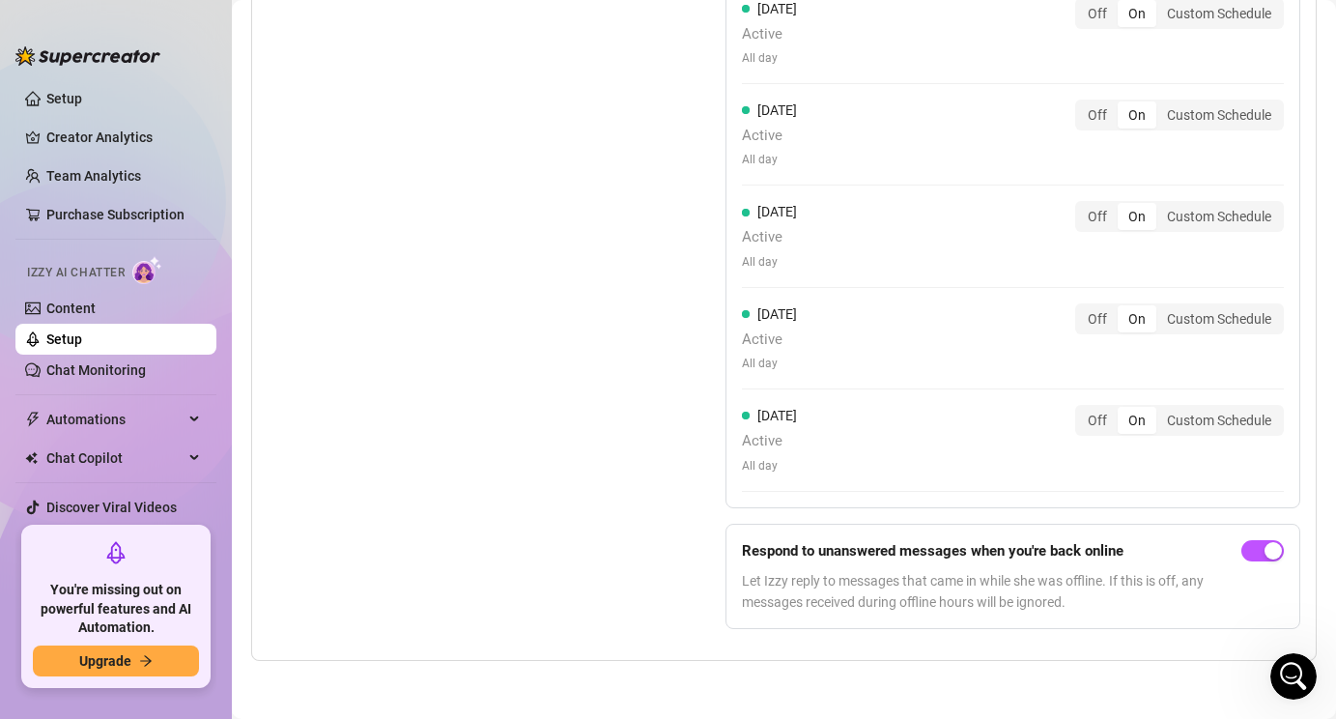
click at [1158, 634] on div "Monday Active All day Off On Custom Schedule Tuesday Active All day Off On Cust…" at bounding box center [1013, 211] width 575 height 867
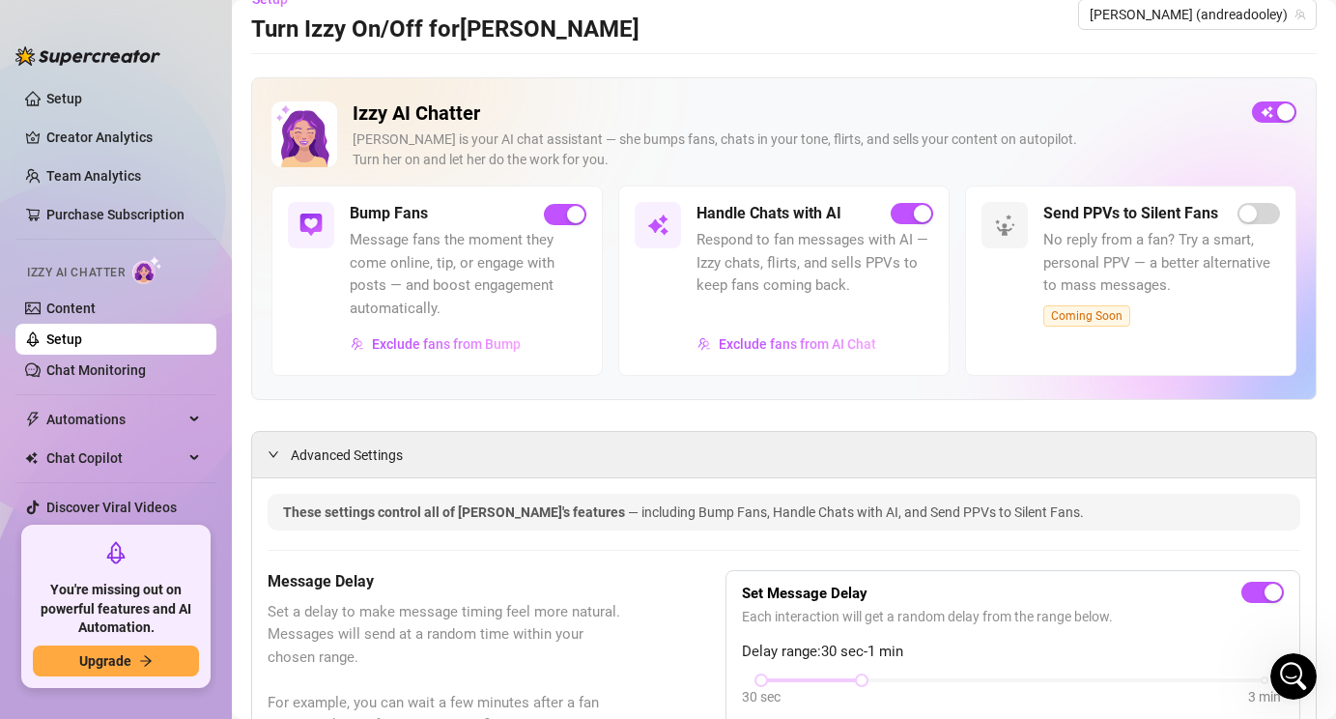
scroll to position [0, 0]
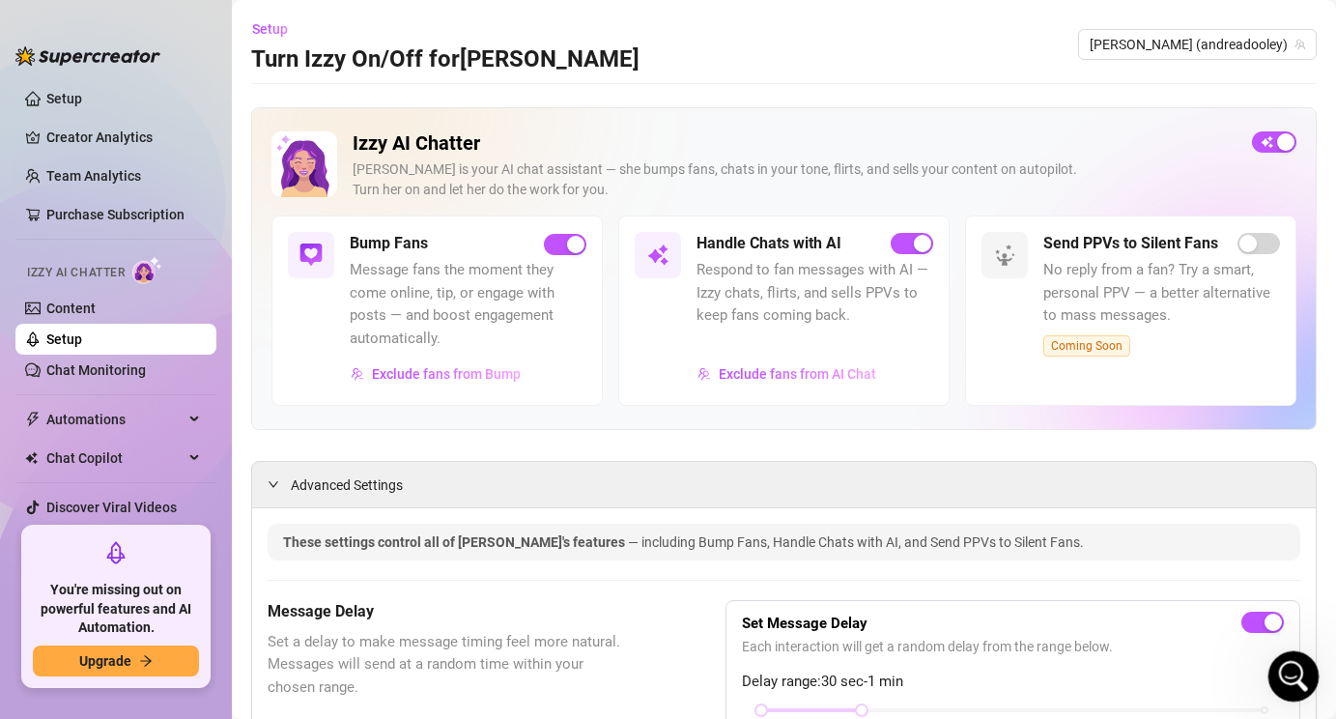
click at [1296, 657] on div "Open Intercom Messenger" at bounding box center [1291, 674] width 64 height 64
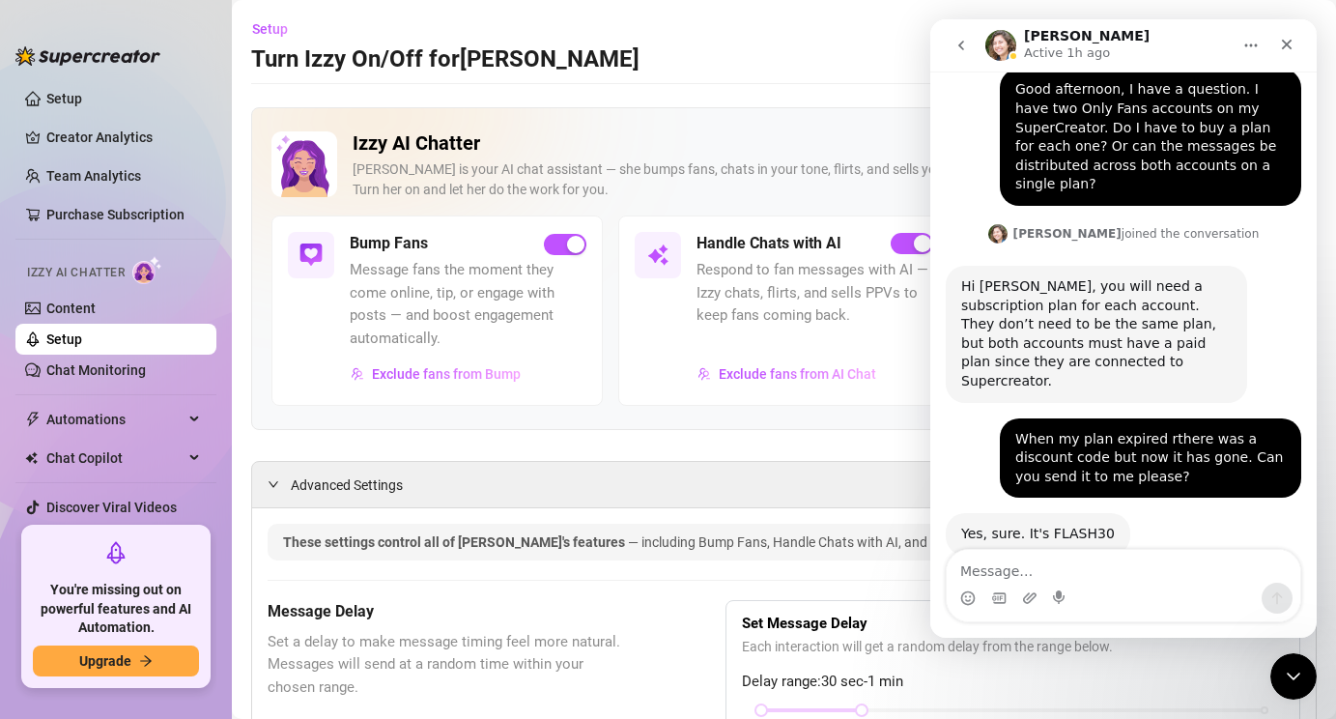
scroll to position [1169, 0]
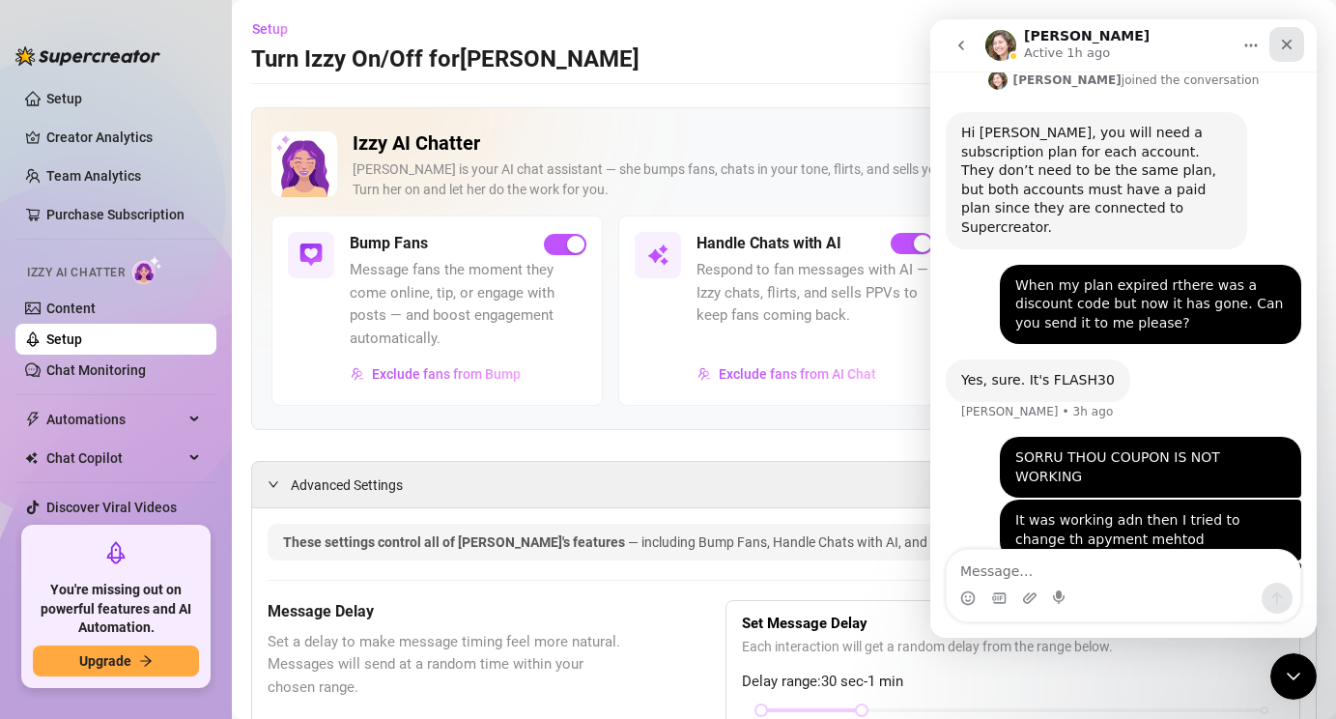
click at [1284, 43] on icon "Close" at bounding box center [1286, 44] width 15 height 15
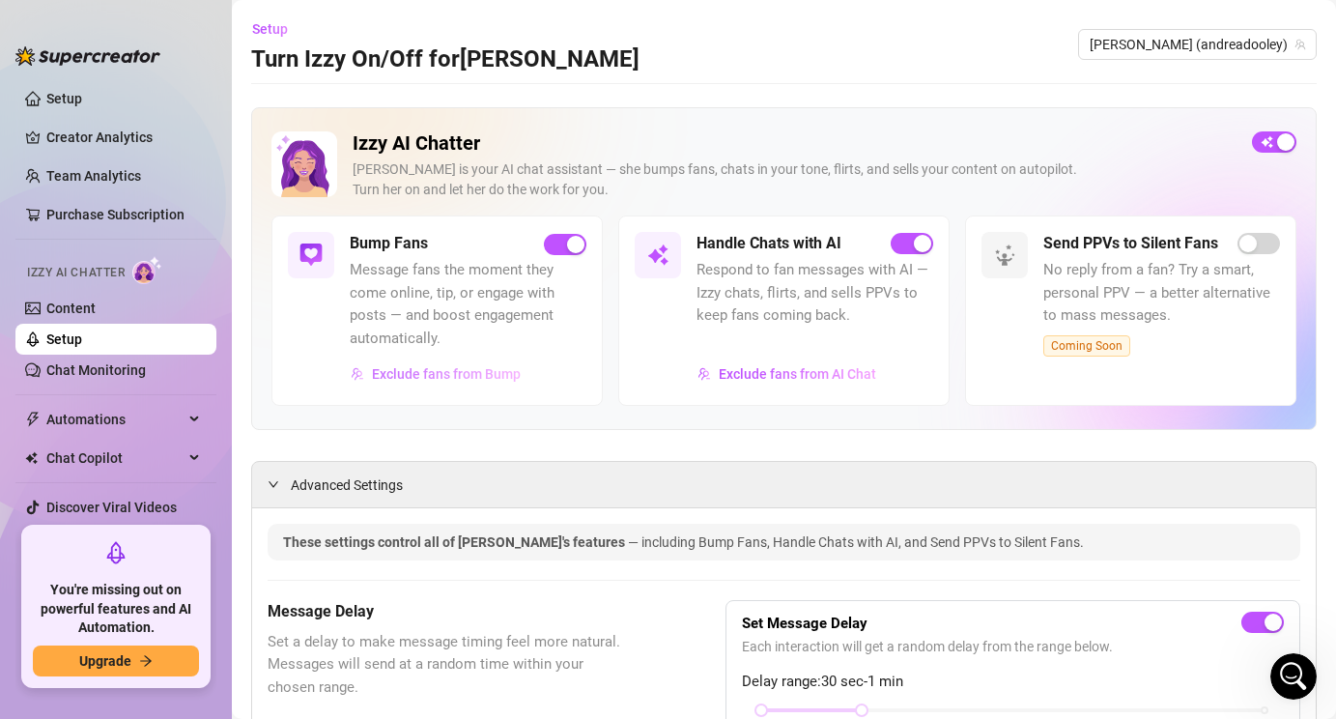
click at [378, 380] on span "Exclude fans from Bump" at bounding box center [446, 373] width 149 height 15
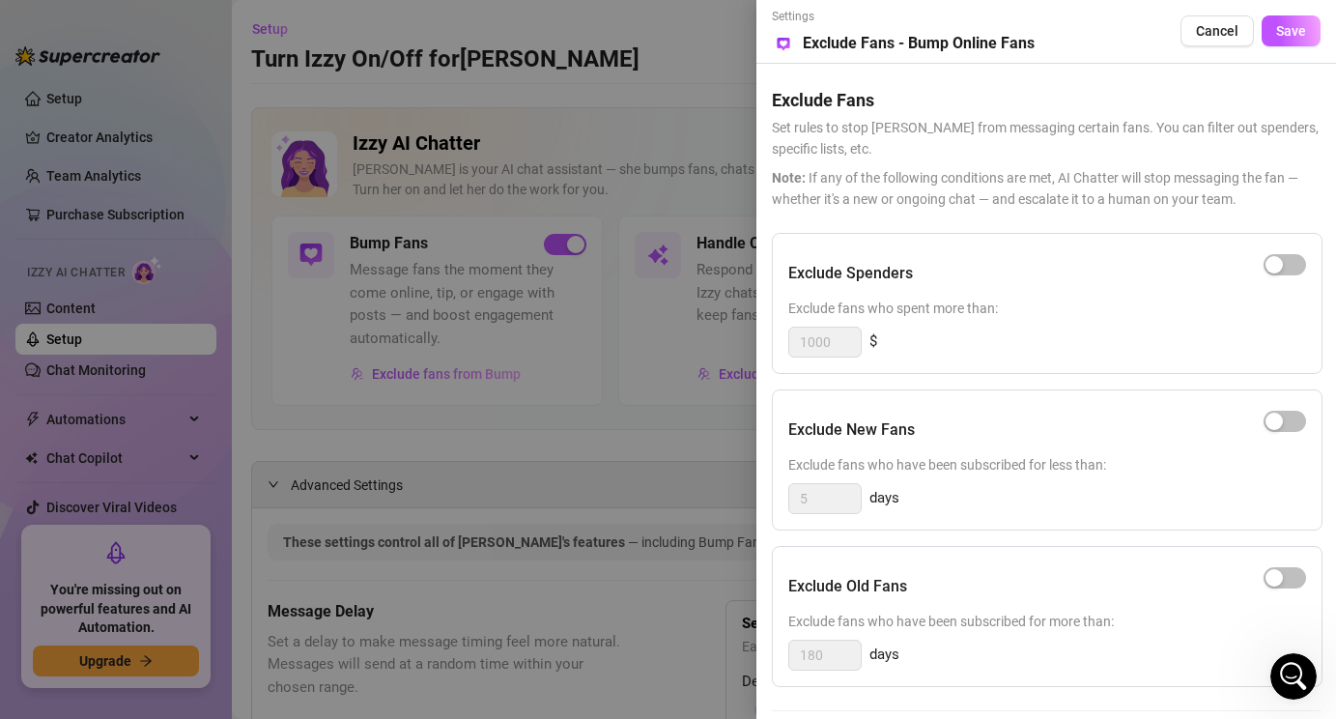
click at [320, 404] on div at bounding box center [668, 359] width 1336 height 719
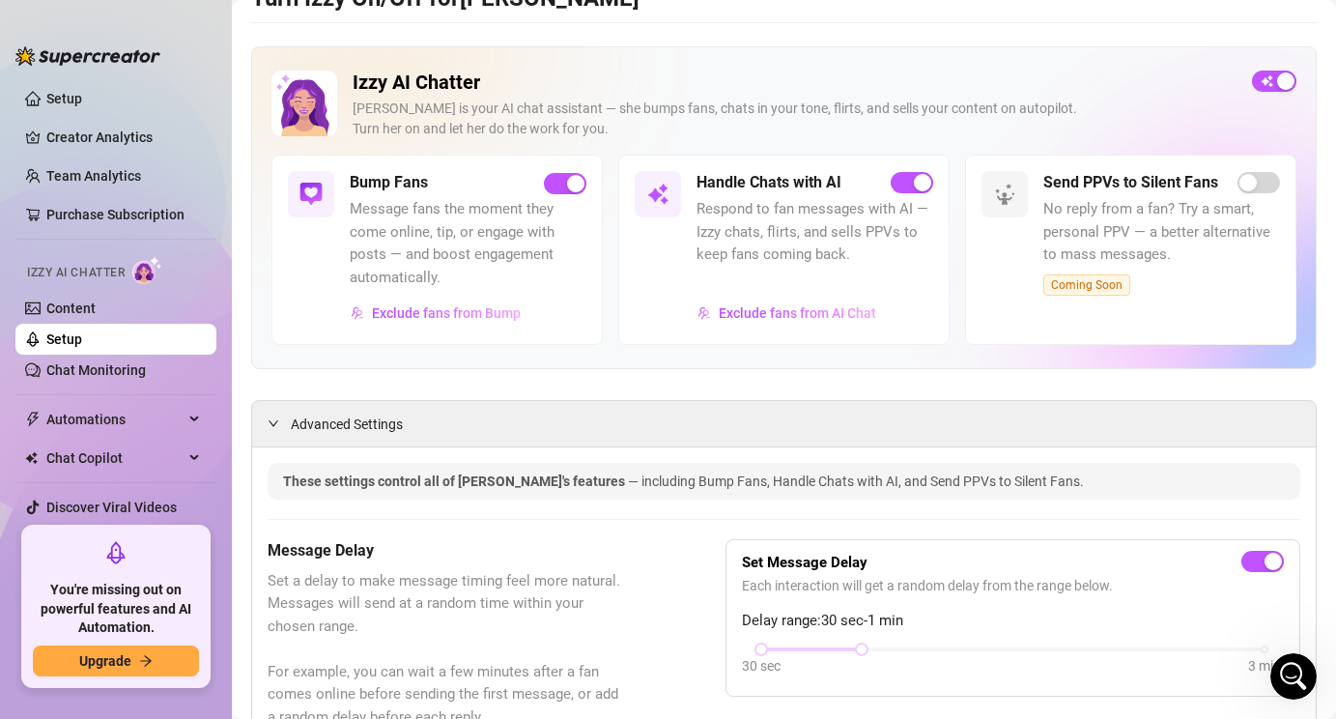
scroll to position [0, 0]
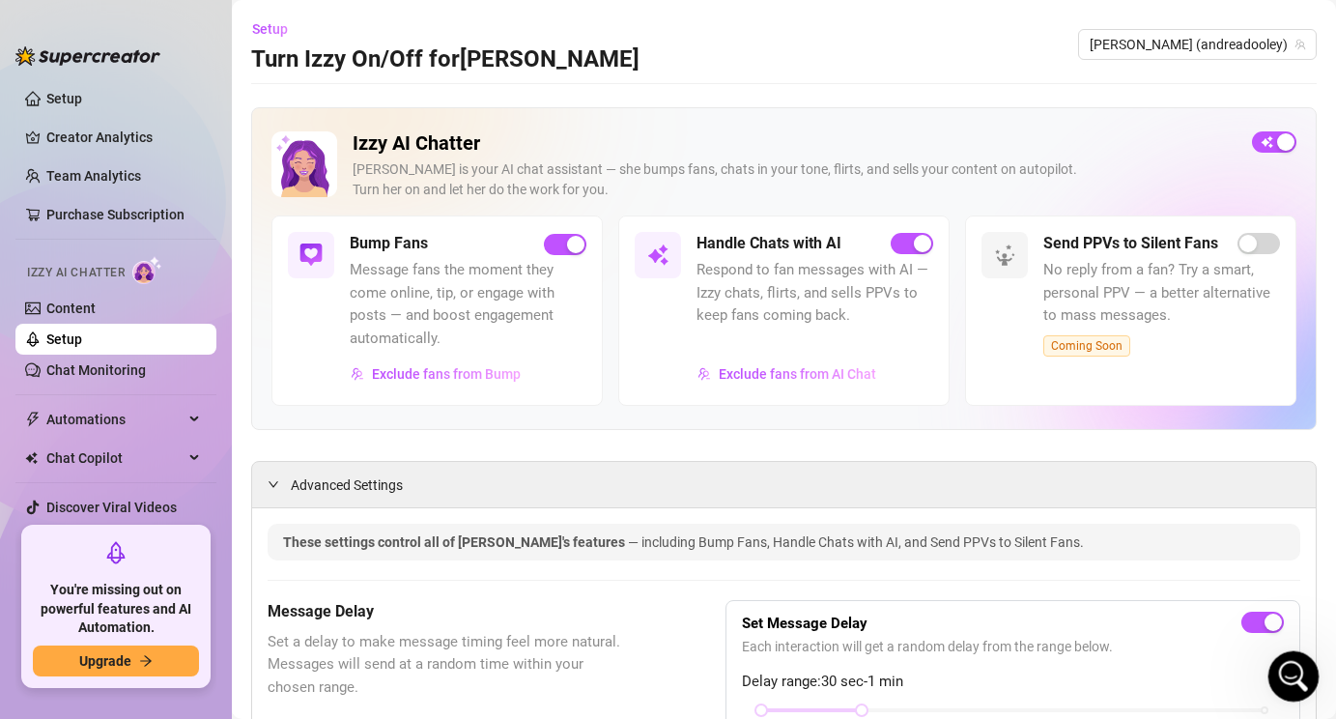
click at [1269, 674] on div "Open Intercom Messenger" at bounding box center [1291, 674] width 64 height 64
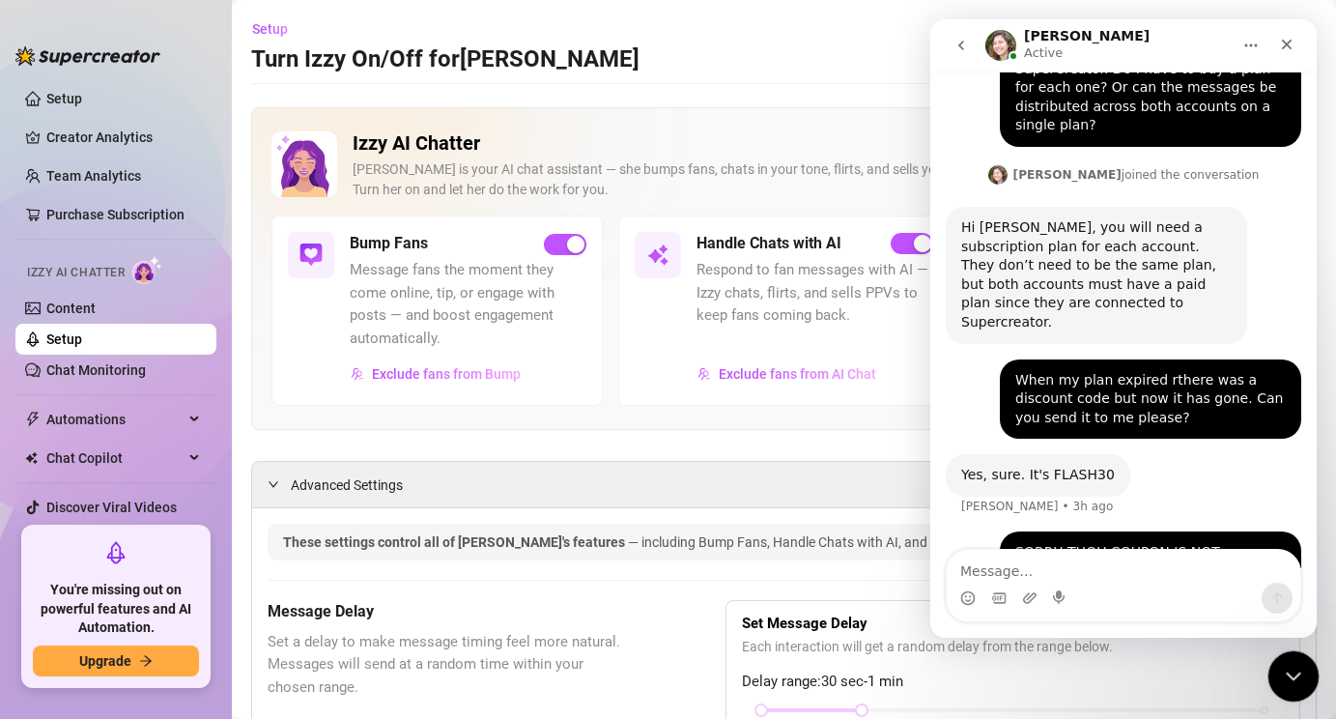
scroll to position [1169, 0]
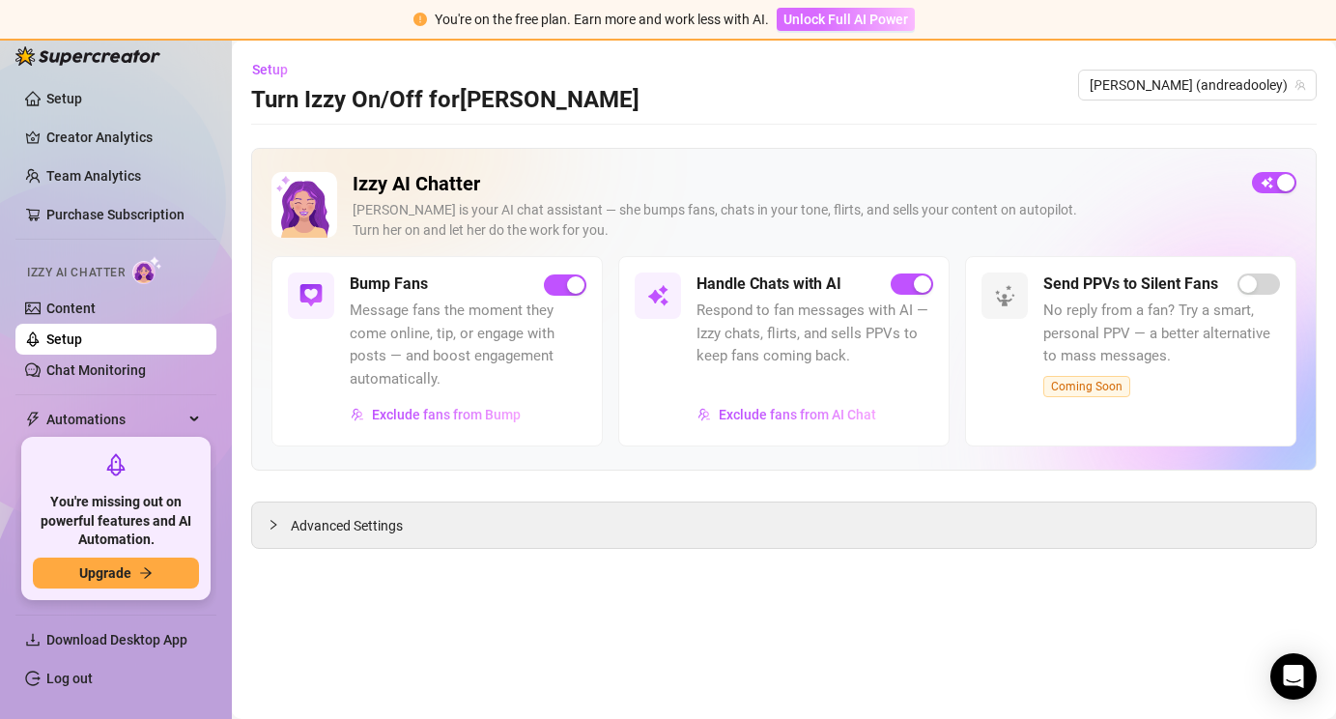
click at [825, 29] on button "Unlock Full AI Power" at bounding box center [846, 19] width 138 height 23
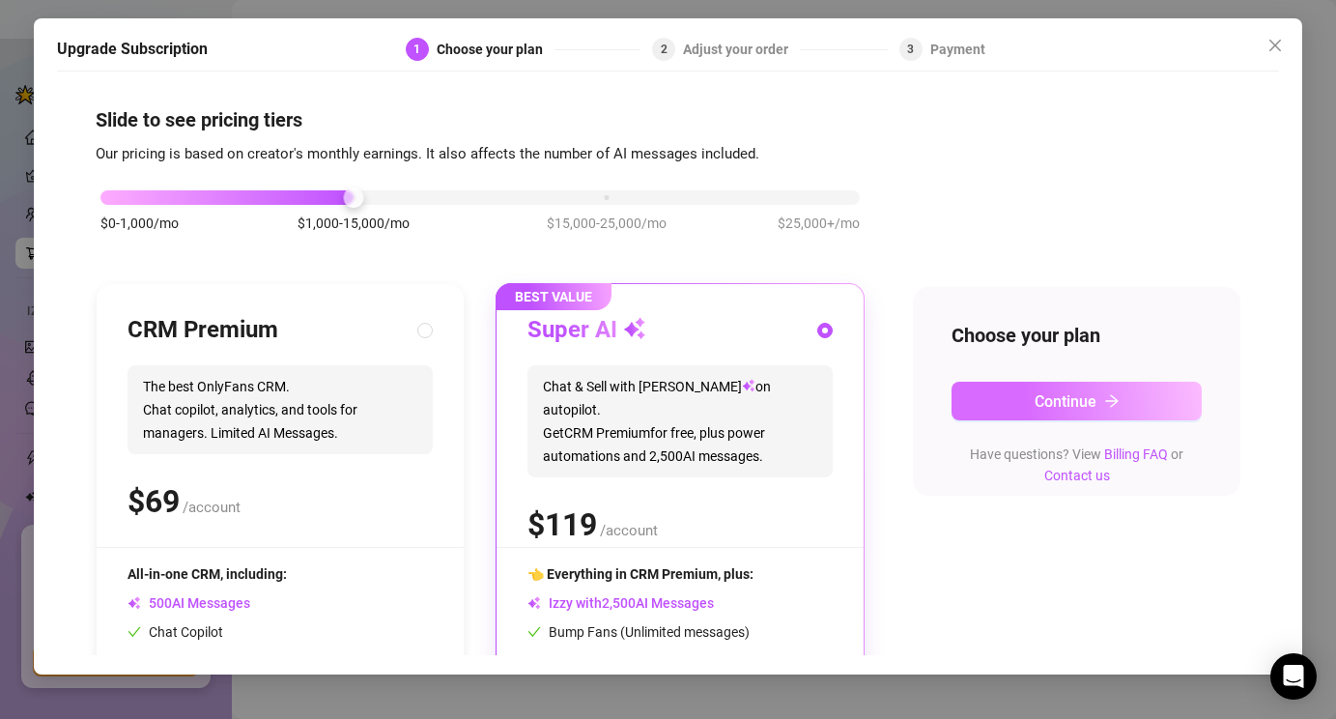
click at [986, 416] on button "Continue" at bounding box center [1077, 401] width 251 height 39
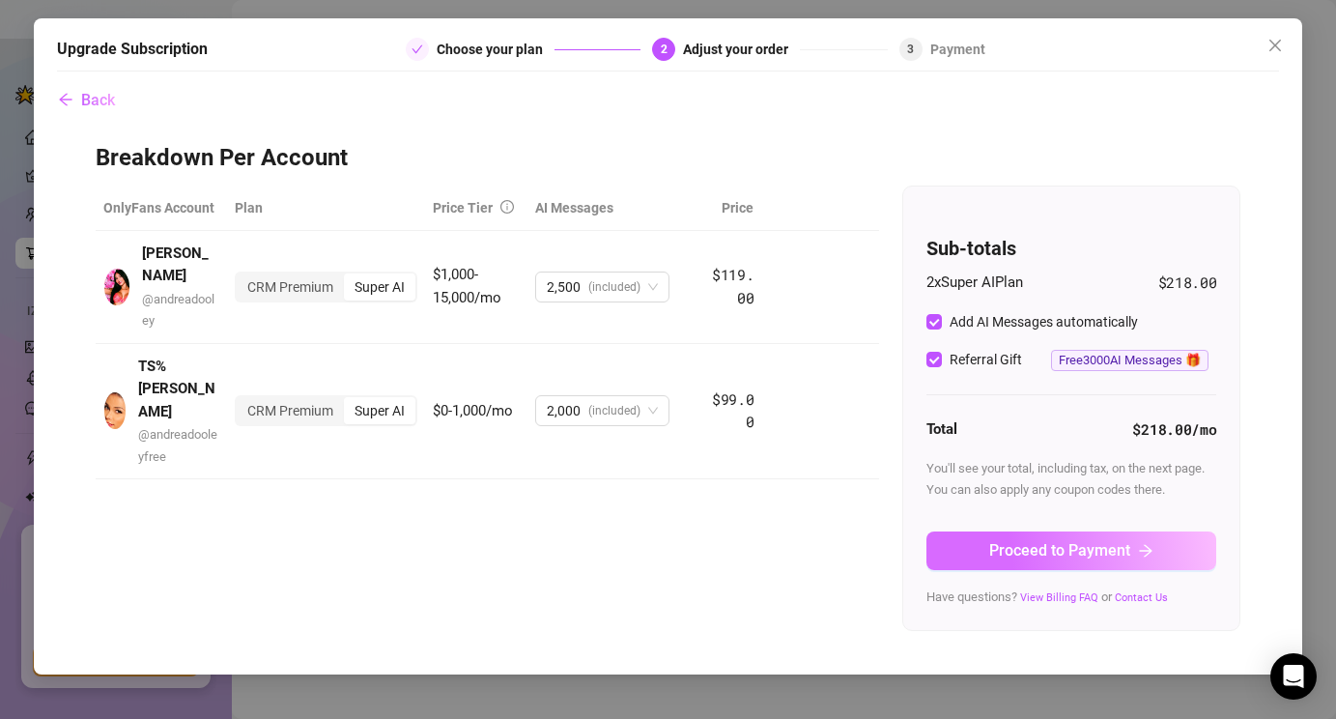
click at [1002, 555] on span "Proceed to Payment" at bounding box center [1059, 550] width 141 height 18
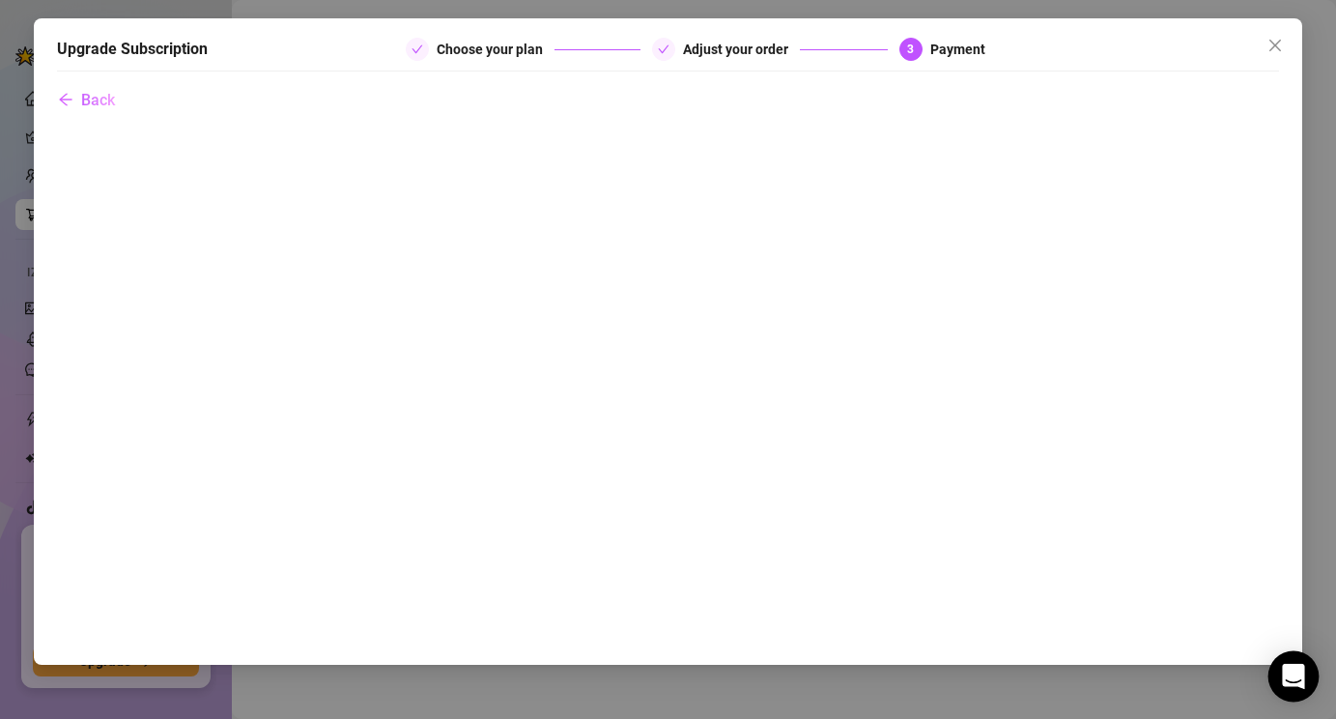
click at [1279, 685] on div "Open Intercom Messenger" at bounding box center [1294, 676] width 51 height 51
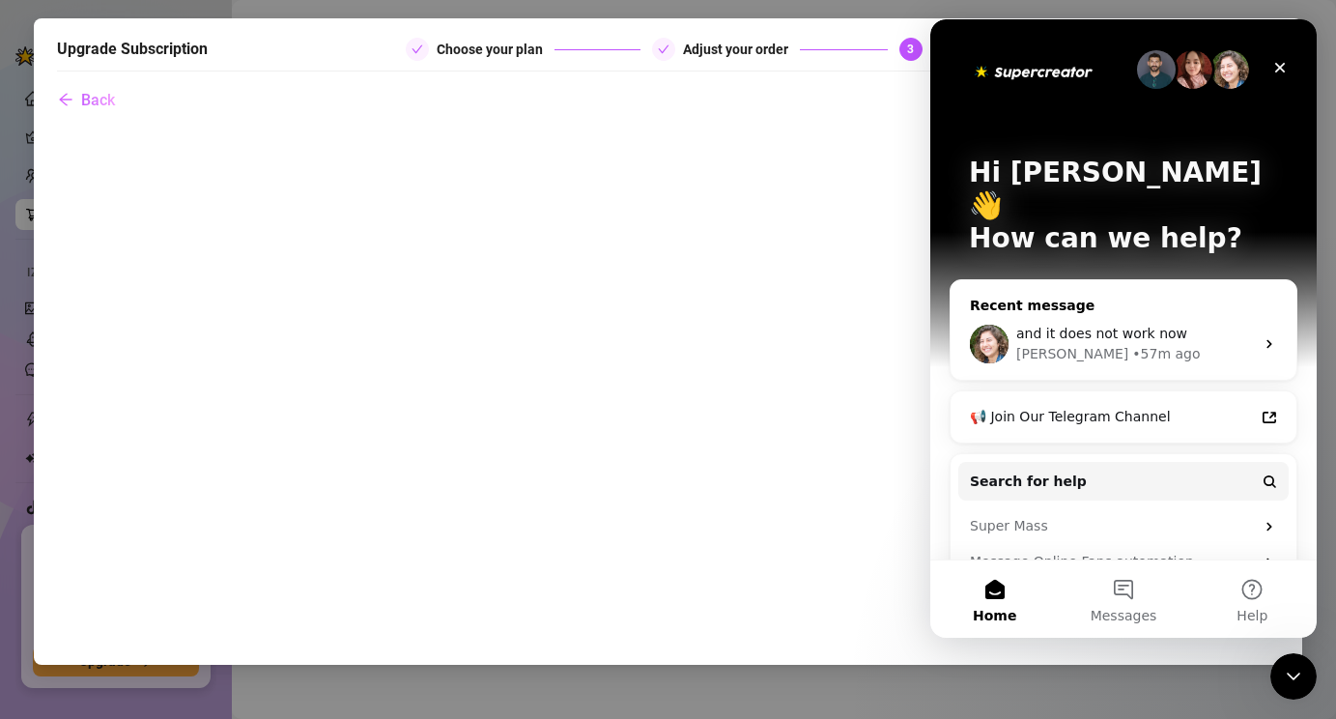
click at [1152, 344] on div "[PERSON_NAME] • 57m ago" at bounding box center [1135, 354] width 238 height 20
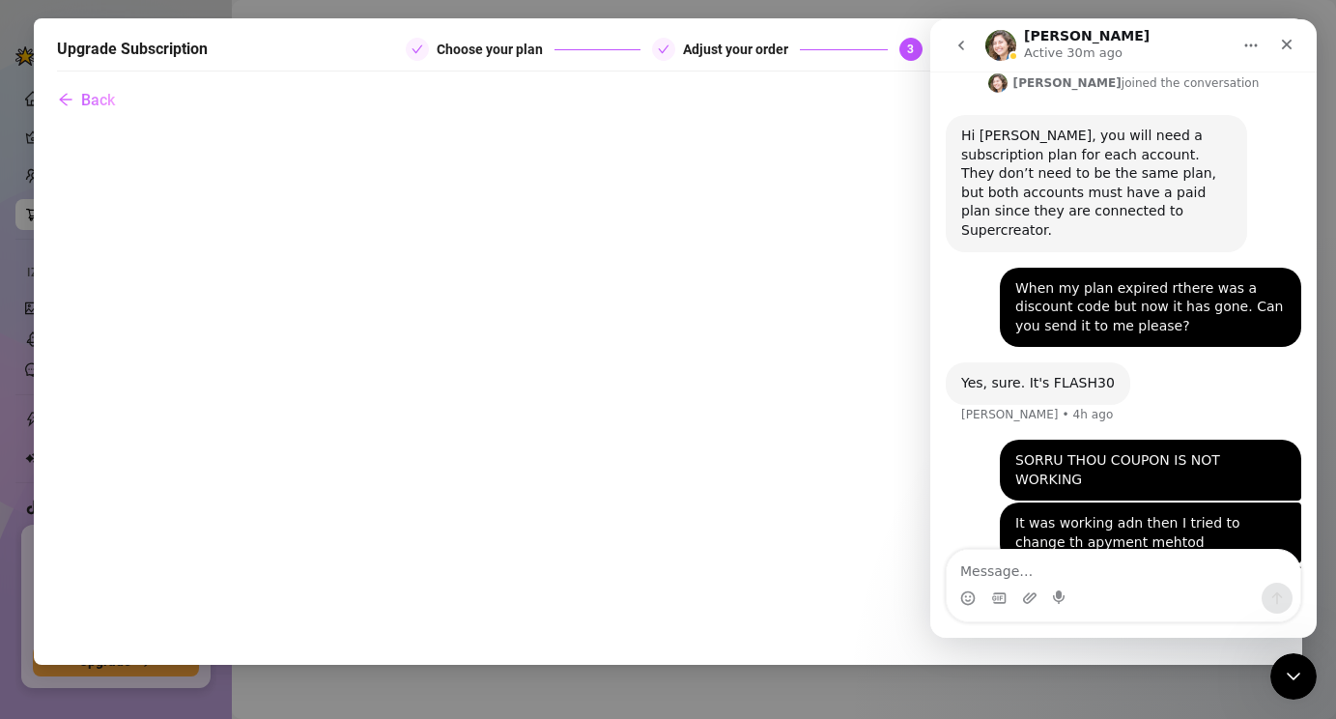
scroll to position [1169, 0]
